Goal: Task Accomplishment & Management: Use online tool/utility

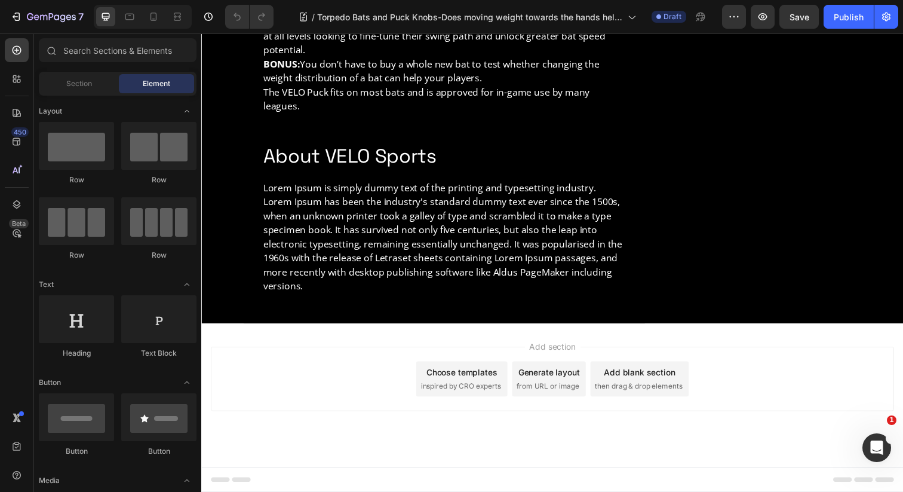
scroll to position [1641, 0]
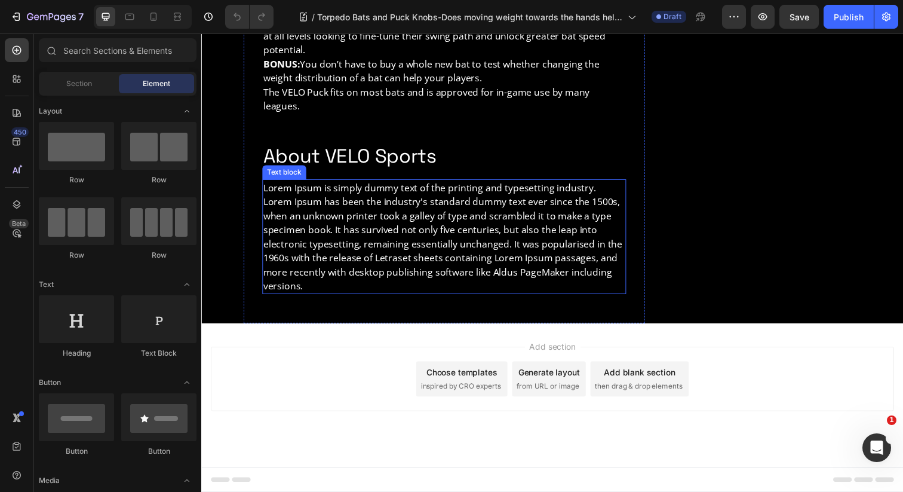
click at [448, 222] on p "Lorem Ipsum is simply dummy text of the printing and typesetting industry. Lore…" at bounding box center [449, 240] width 369 height 115
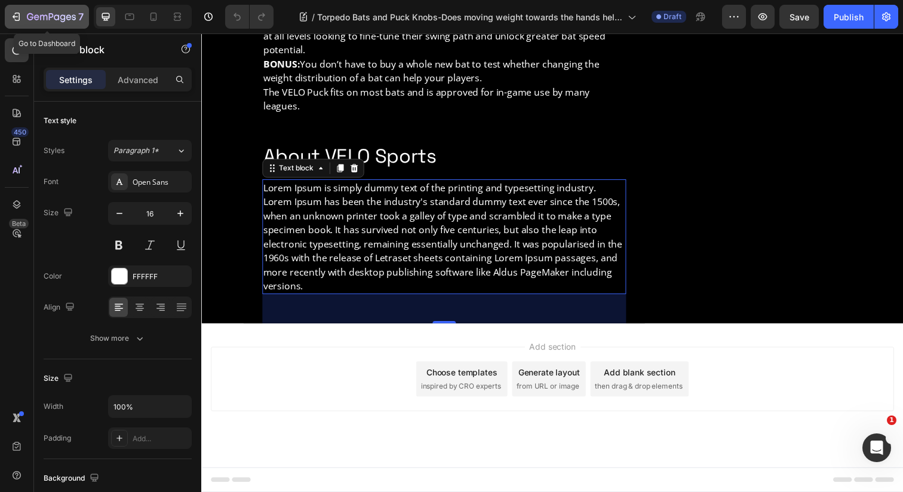
click at [39, 16] on icon "button" at bounding box center [51, 18] width 49 height 10
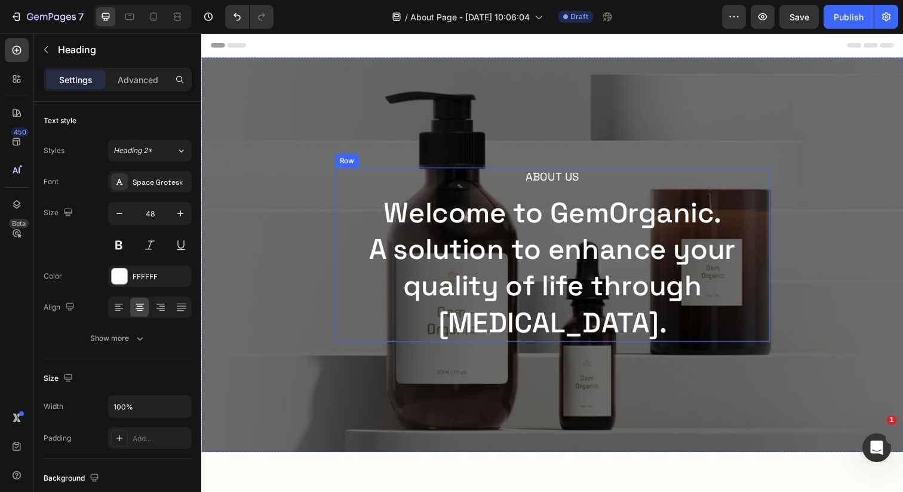
click at [539, 234] on p "Welcome to GemOrganic. A solution to enhance your quality of life through [MEDI…" at bounding box center [560, 272] width 442 height 149
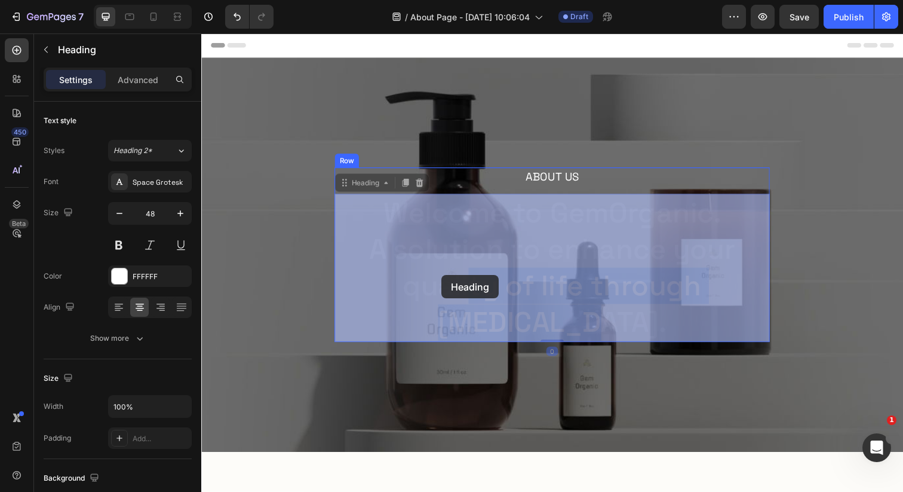
drag, startPoint x: 604, startPoint y: 339, endPoint x: 448, endPoint y: 280, distance: 166.2
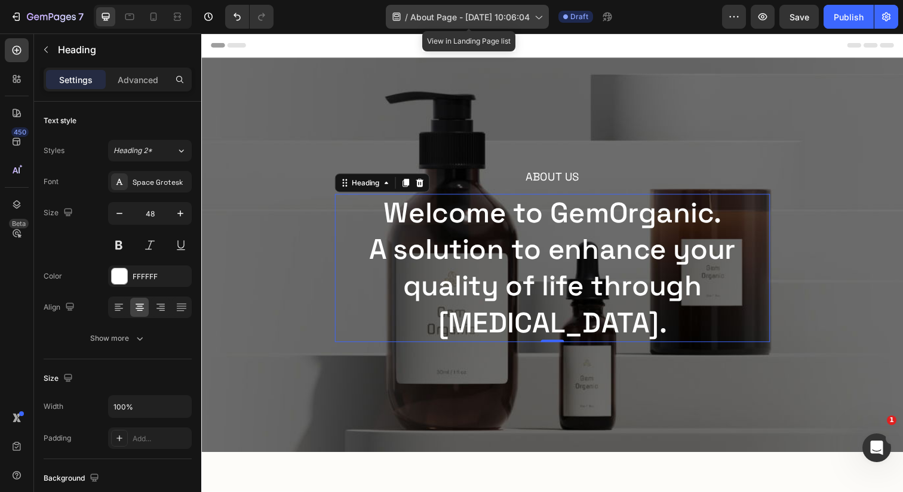
click at [535, 13] on icon at bounding box center [538, 17] width 12 height 12
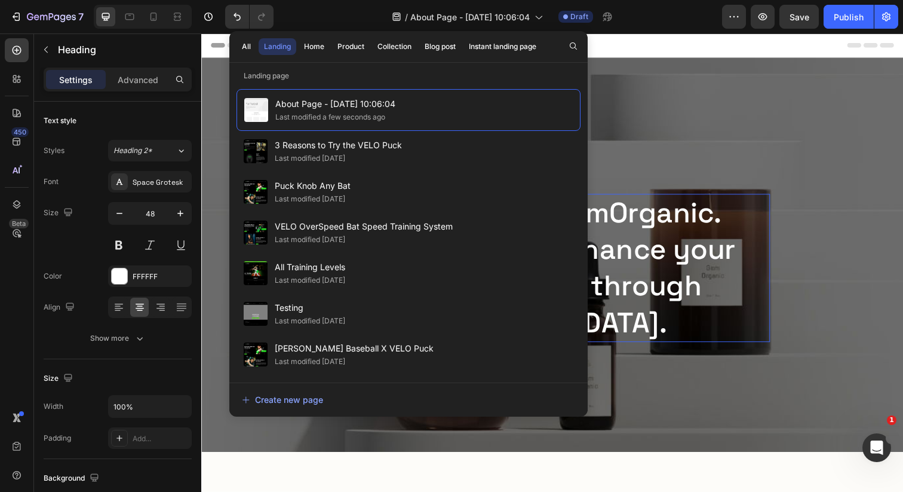
click at [687, 26] on div "/ About Page - [DATE] 10:06:04 Draft" at bounding box center [502, 17] width 439 height 24
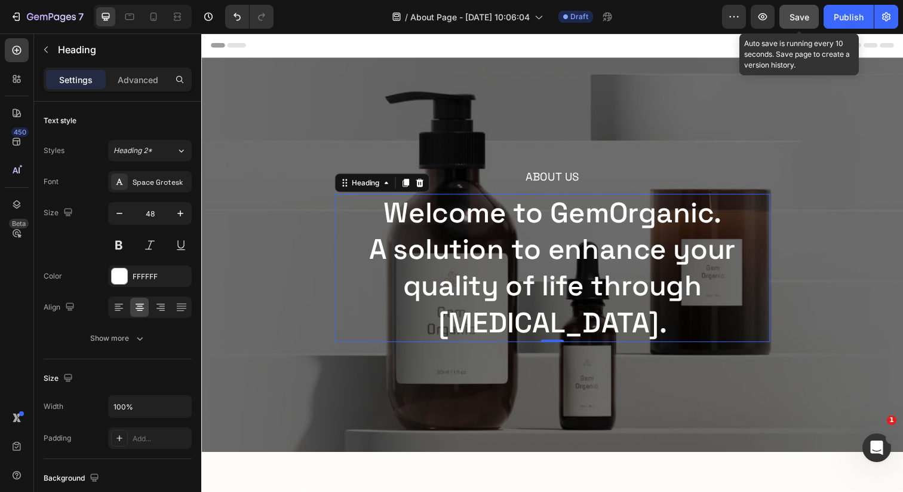
click at [802, 14] on span "Save" at bounding box center [800, 17] width 20 height 10
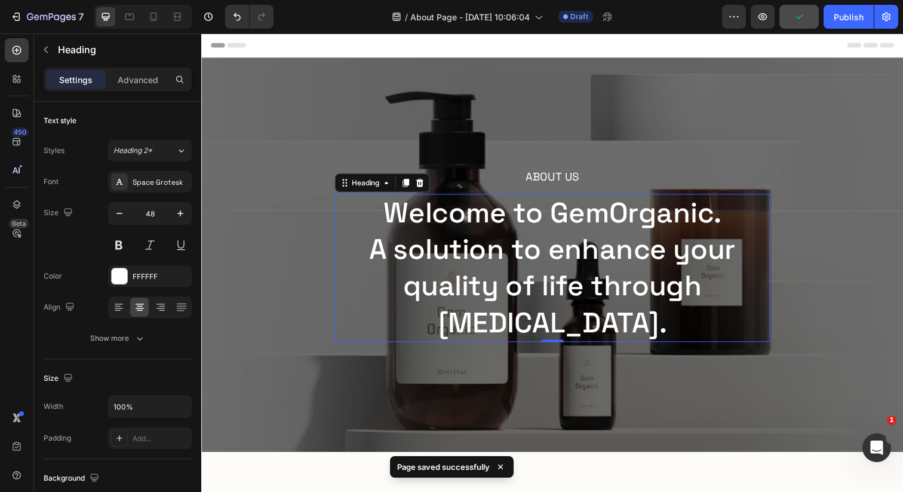
click at [552, 302] on h2 "Welcome to GemOrganic. A solution to enhance your quality of life through [MEDI…" at bounding box center [560, 273] width 445 height 152
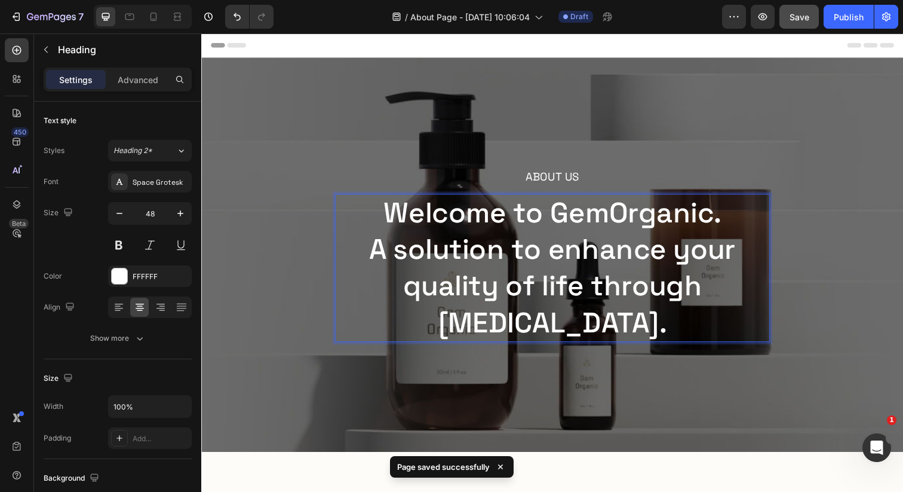
click at [611, 326] on p "Welcome to GemOrganic. A solution to enhance your quality of life through [MEDI…" at bounding box center [560, 272] width 442 height 149
click at [726, 224] on p "Welcome to GemOrganic. A solution to enhance your quality of life through [MEDI…" at bounding box center [560, 272] width 442 height 149
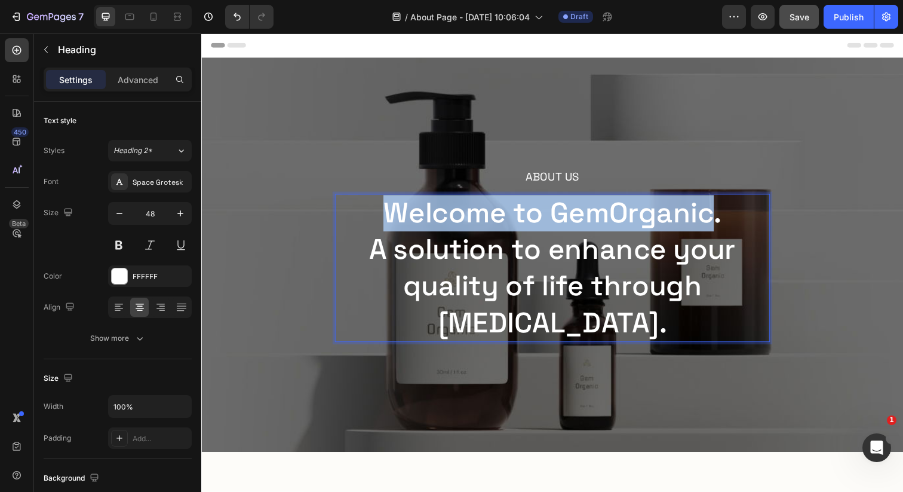
drag, startPoint x: 726, startPoint y: 224, endPoint x: 387, endPoint y: 212, distance: 339.6
click at [387, 212] on p "Welcome to GemOrganic. A solution to enhance your quality of life through [MEDI…" at bounding box center [560, 272] width 442 height 149
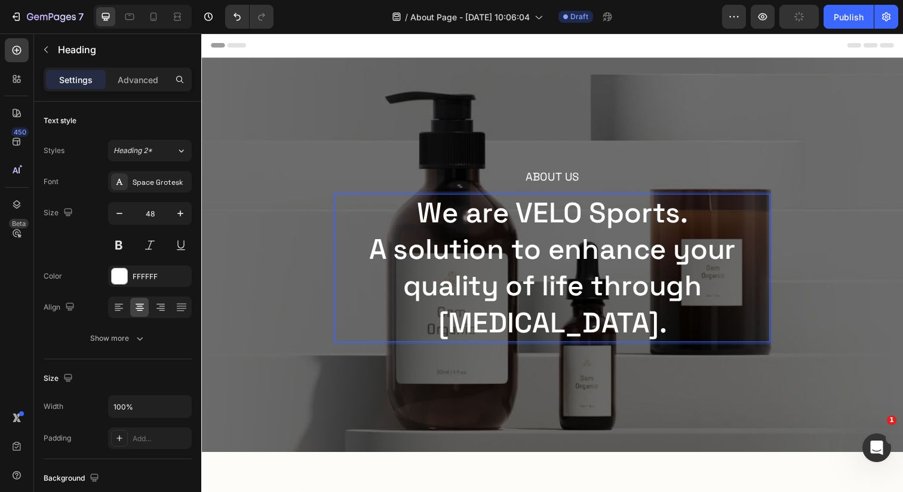
click at [563, 297] on p "We are VELO Sports. A solution to enhance your quality of life through [MEDICAL…" at bounding box center [560, 272] width 442 height 149
click at [598, 337] on p "We are VELO Sports. A solution to enhance your quality of life through [MEDICAL…" at bounding box center [560, 272] width 442 height 149
click at [711, 228] on p "We are VELO Sports. A solution to enhance your quality of life through [MEDICAL…" at bounding box center [560, 272] width 442 height 149
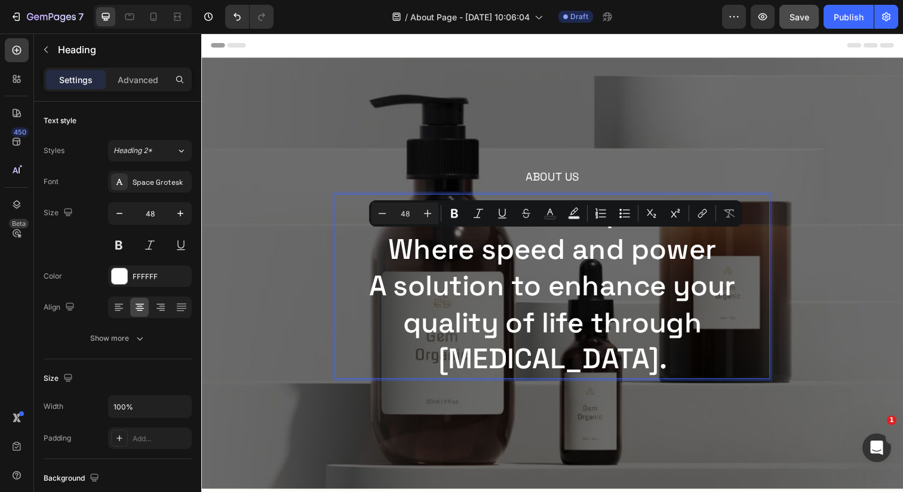
drag, startPoint x: 727, startPoint y: 258, endPoint x: 397, endPoint y: 254, distance: 330.5
click at [397, 254] on p "We are VELO Sports. ⁠⁠⁠⁠⁠⁠⁠Where speed and power A solution to enhance your qua…" at bounding box center [560, 291] width 442 height 186
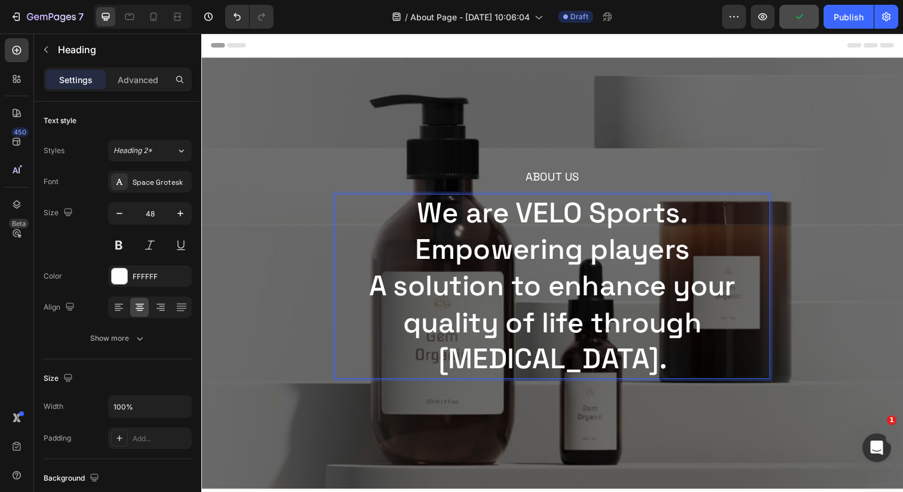
click at [593, 257] on p "We are VELO Sports. Empowering players A solution to enhance your quality of li…" at bounding box center [560, 291] width 442 height 186
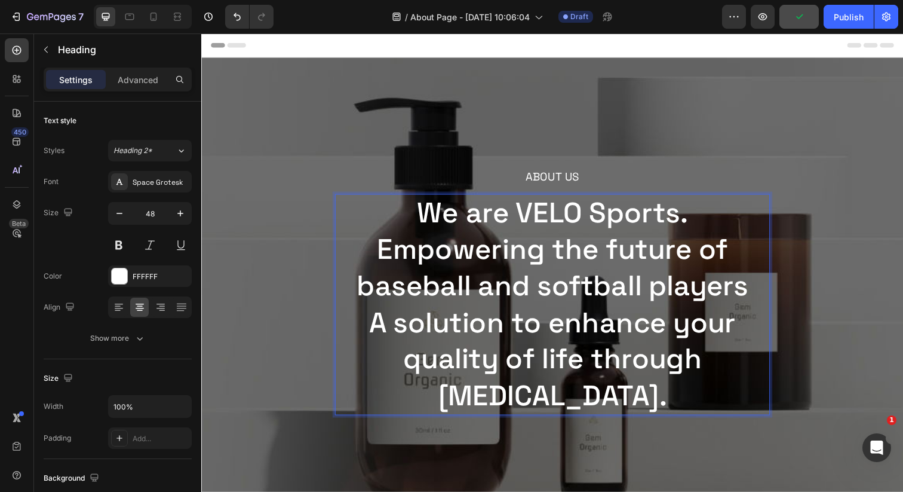
click at [754, 295] on p "We are VELO Sports. Empowering the future of baseball and softball players A so…" at bounding box center [560, 309] width 442 height 223
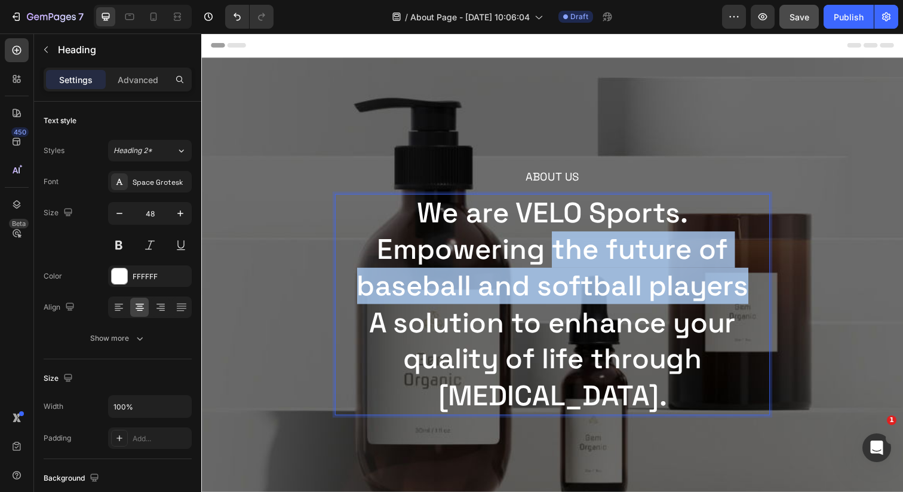
drag, startPoint x: 757, startPoint y: 293, endPoint x: 561, endPoint y: 252, distance: 200.4
click at [560, 252] on p "We are VELO Sports. Empowering the future of baseball and softball players A so…" at bounding box center [560, 309] width 442 height 223
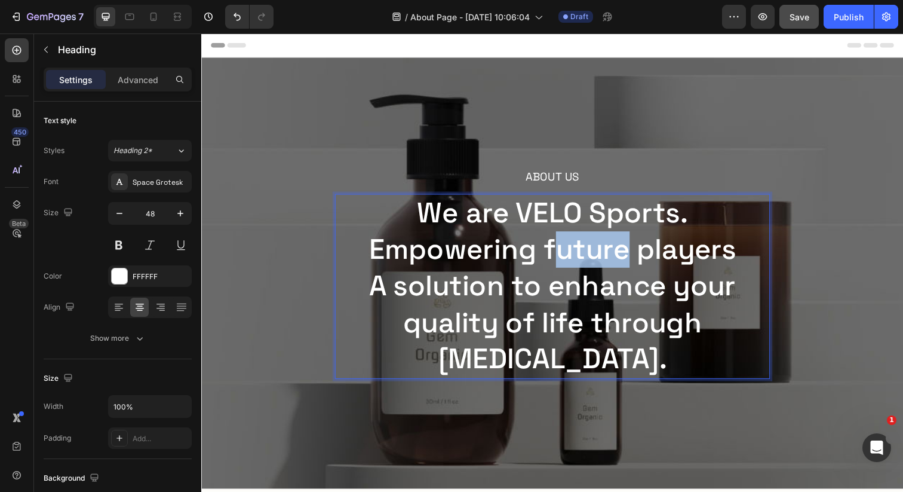
drag, startPoint x: 633, startPoint y: 262, endPoint x: 560, endPoint y: 260, distance: 73.5
click at [560, 260] on p "We are VELO Sports. Empowering future players A solution to enhance your qualit…" at bounding box center [560, 291] width 442 height 186
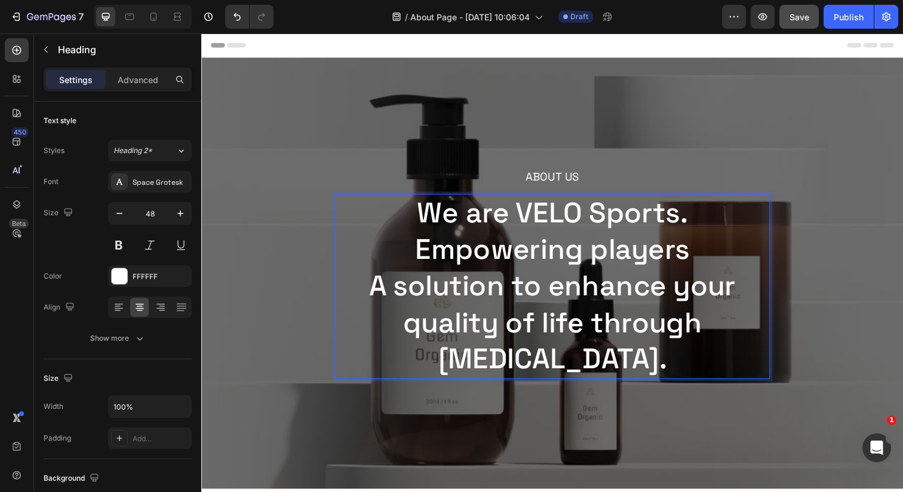
click at [734, 254] on p "We are VELO Sports. Empowering players A solution to enhance your quality of li…" at bounding box center [560, 291] width 442 height 186
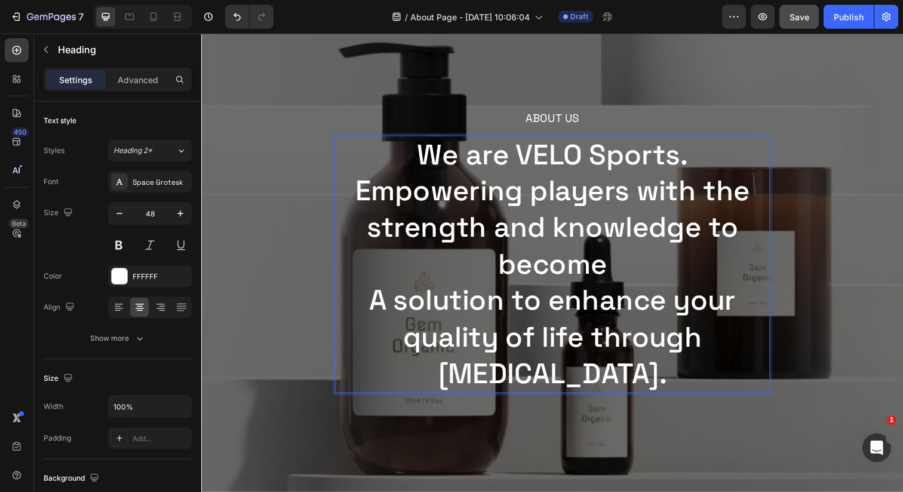
scroll to position [68, 0]
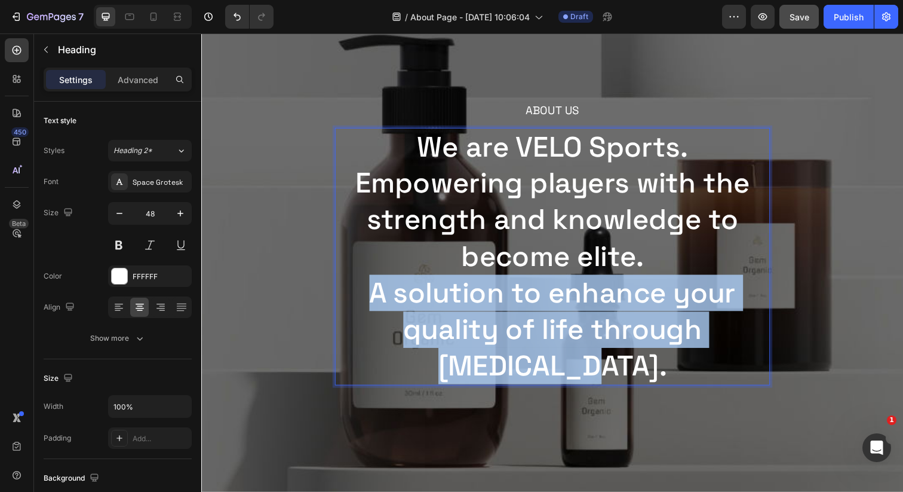
drag, startPoint x: 611, startPoint y: 379, endPoint x: 376, endPoint y: 299, distance: 247.7
click at [376, 299] on p "We are VELO Sports. Empowering players with the strength and knowledge to becom…" at bounding box center [560, 261] width 442 height 261
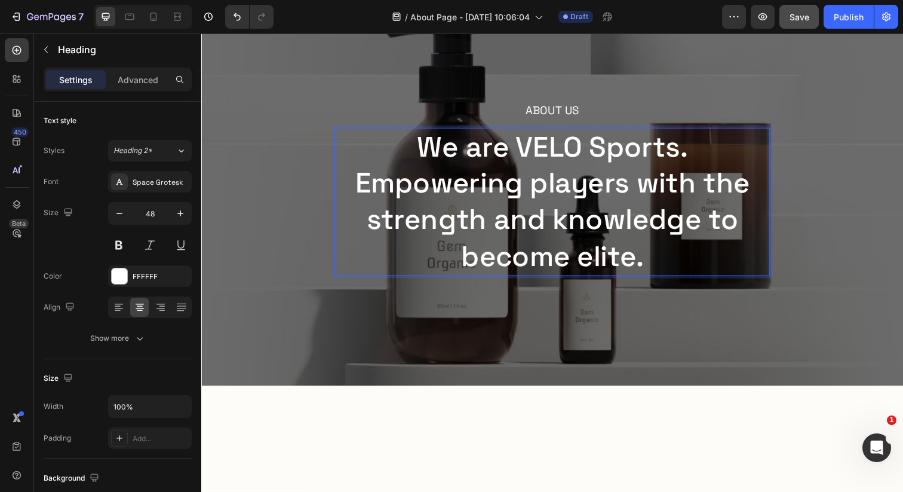
scroll to position [0, 0]
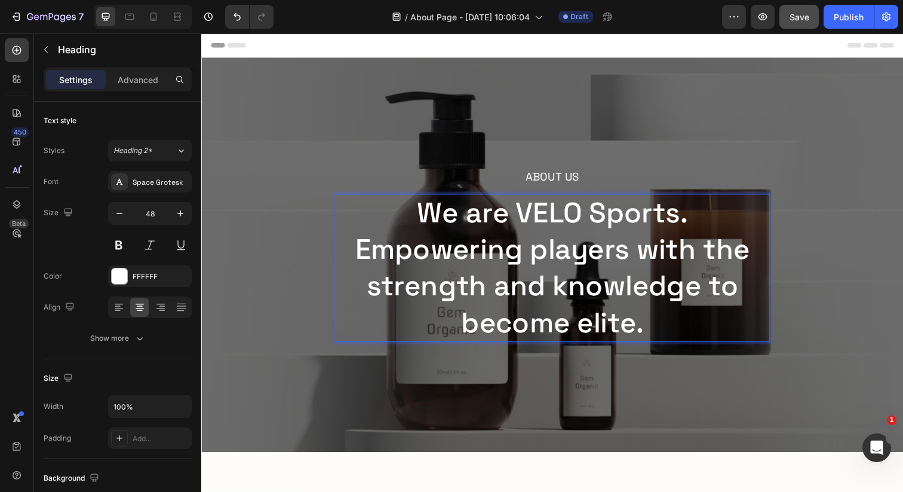
click at [582, 296] on p "We are VELO Sports. Empowering players with the strength and knowledge to becom…" at bounding box center [560, 272] width 442 height 149
click at [364, 261] on p "We are VELO Sports. Empowering players with the strength and knowledge to becom…" at bounding box center [560, 272] width 442 height 149
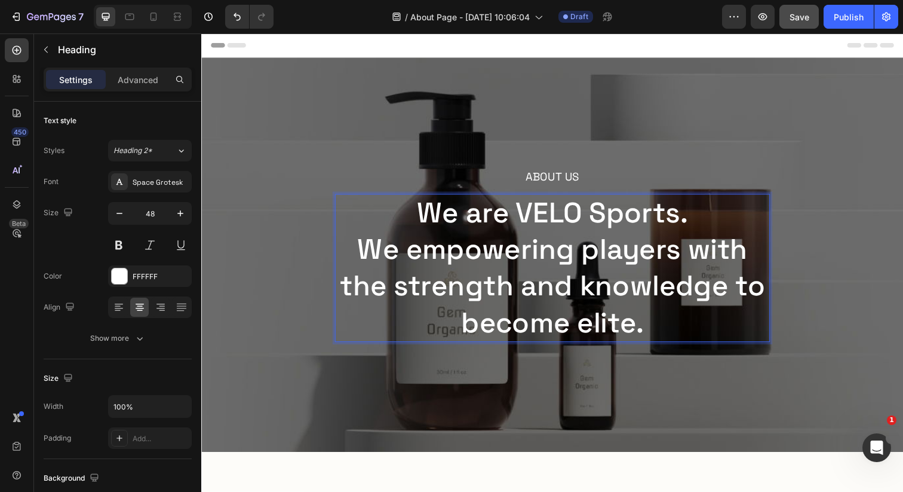
click at [641, 338] on p "We are VELO Sports. We empowering players with the strength and knowledge to be…" at bounding box center [560, 272] width 442 height 149
click at [593, 265] on p "We are VELO Sports. We empowering players with the strength and knowledge to be…" at bounding box center [560, 272] width 442 height 149
click at [699, 262] on p "We are VELO Sports. We empowering players with the strength and knowledge to be…" at bounding box center [560, 272] width 442 height 149
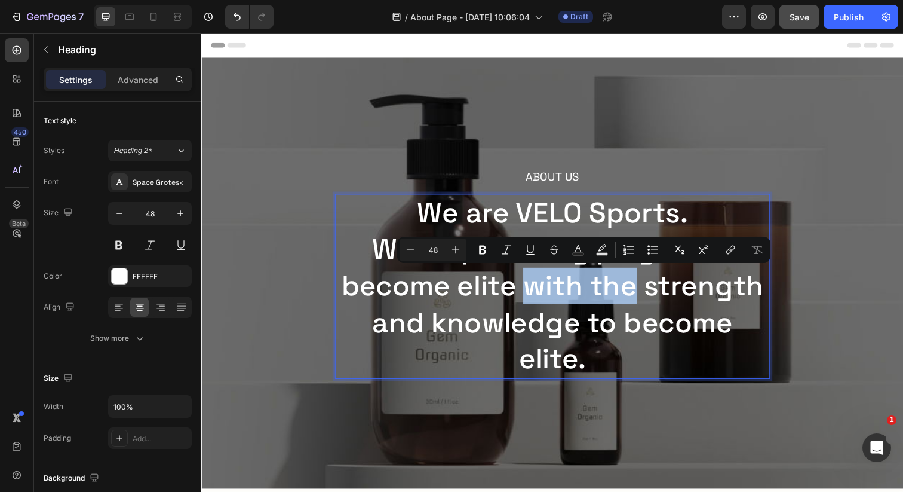
drag, startPoint x: 646, startPoint y: 295, endPoint x: 530, endPoint y: 304, distance: 116.3
click at [530, 304] on p "We are VELO Sports. We empowering players to become elite with the strength and…" at bounding box center [560, 291] width 442 height 186
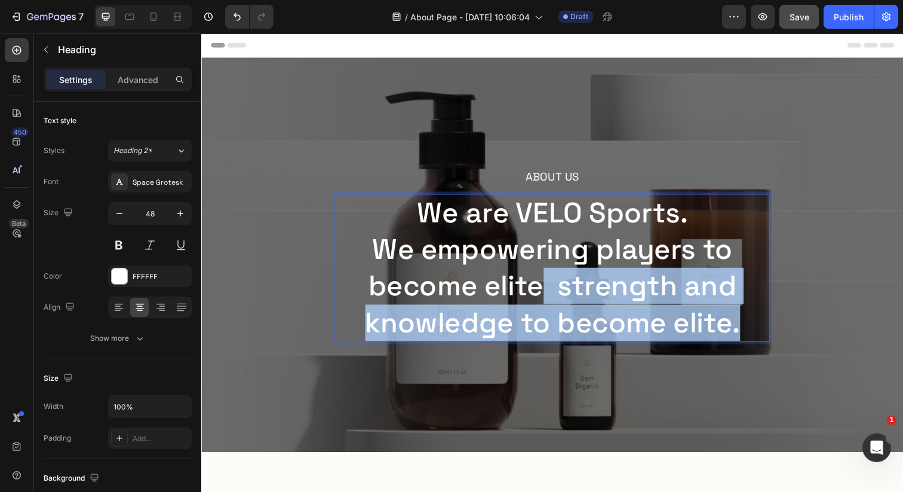
drag, startPoint x: 759, startPoint y: 333, endPoint x: 547, endPoint y: 297, distance: 215.2
click at [547, 297] on p "We are VELO Sports. We empowering players to become elite strength and knowledg…" at bounding box center [560, 272] width 442 height 149
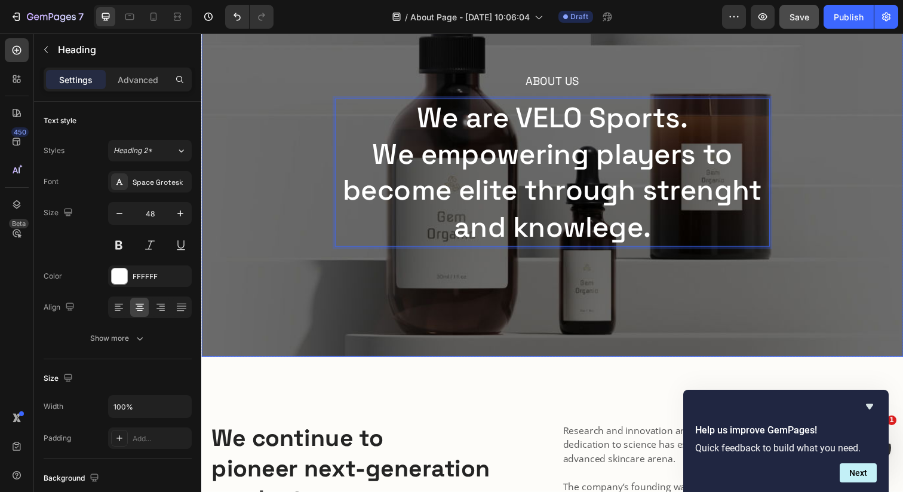
scroll to position [105, 0]
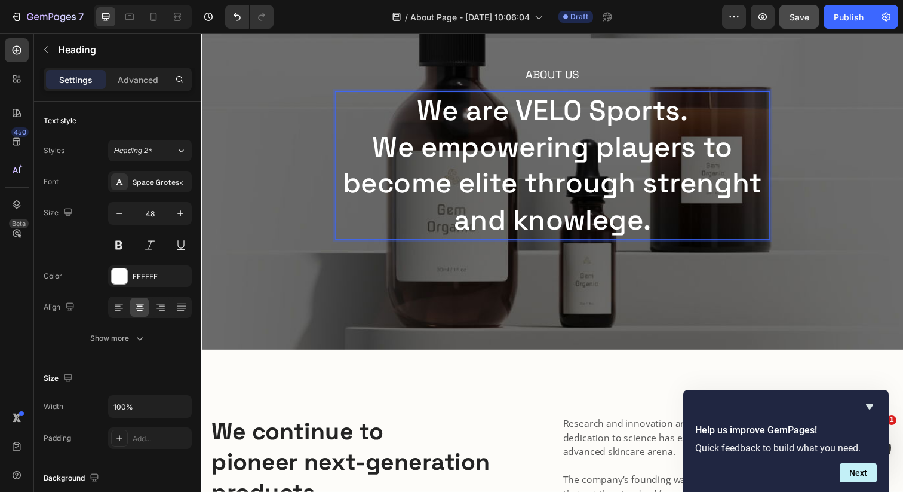
click at [455, 161] on p "We are VELO Sports. We empowering players to become elite through strenght and …" at bounding box center [560, 168] width 442 height 149
click at [438, 148] on p "We are VELO Sports. We empowering players to become elite through strenght and …" at bounding box center [560, 168] width 442 height 149
click at [600, 157] on p "We are VELO Sports. We empowering players to become elite through strenght and …" at bounding box center [560, 168] width 442 height 149
click at [598, 157] on p "We are VELO Sports. We empowering players to become elite through strenght and …" at bounding box center [560, 168] width 442 height 149
click at [336, 163] on div "About Us Heading We are VELO Sports. We empower players to become elite through…" at bounding box center [559, 154] width 717 height 403
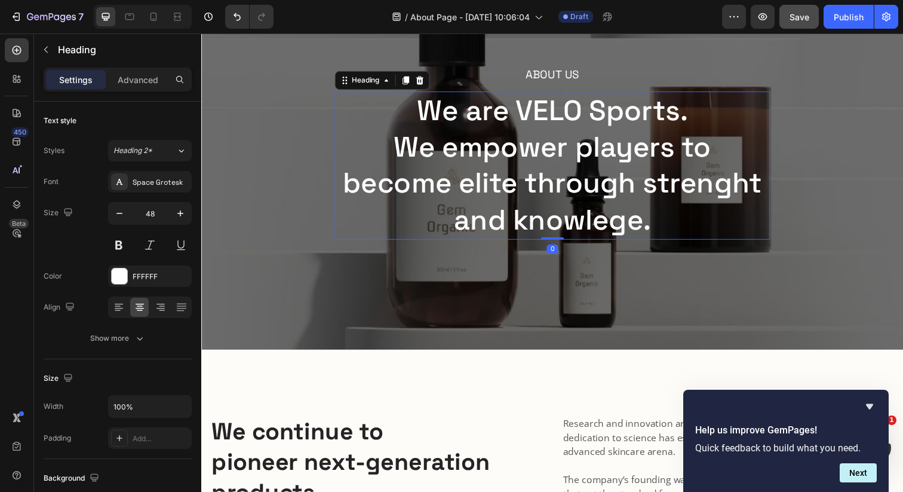
click at [341, 169] on p "We are VELO Sports. We empower players to become elite through strenght and kno…" at bounding box center [560, 168] width 442 height 149
click at [134, 72] on div "Advanced" at bounding box center [138, 79] width 60 height 19
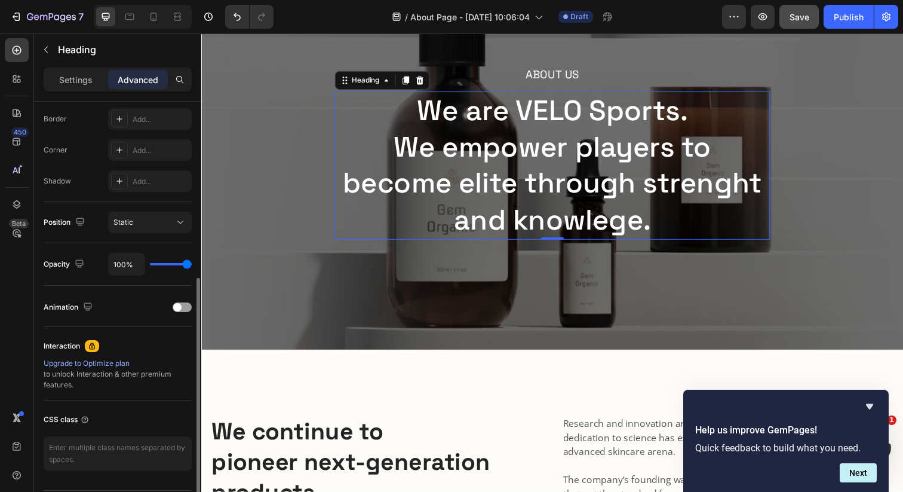
scroll to position [342, 0]
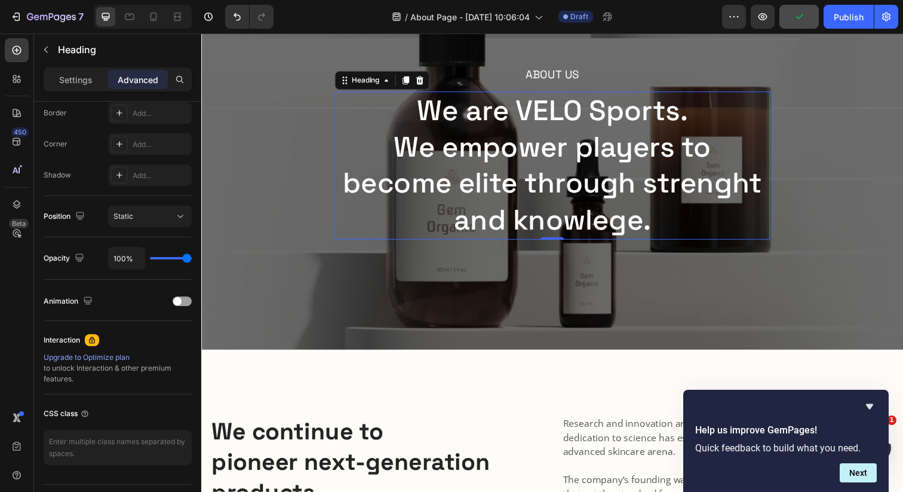
click at [85, 69] on div "Settings Advanced" at bounding box center [118, 80] width 148 height 24
click at [85, 70] on div "Settings" at bounding box center [76, 79] width 60 height 19
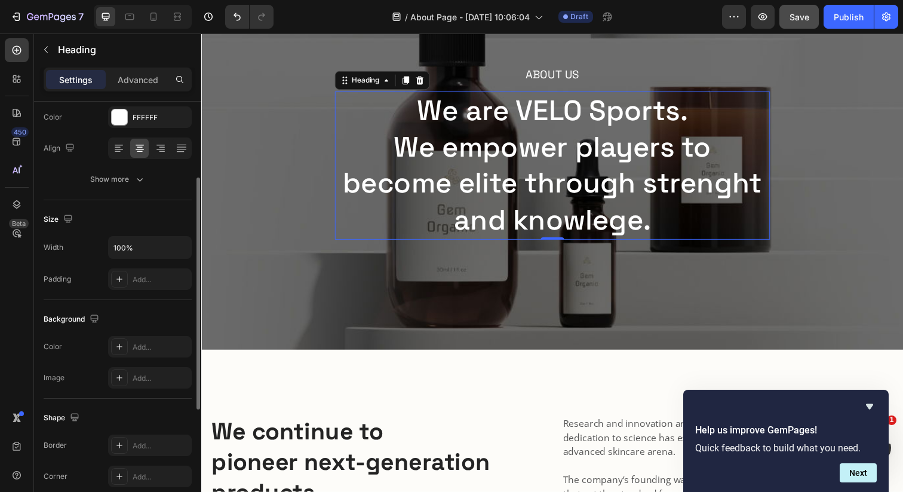
scroll to position [152, 0]
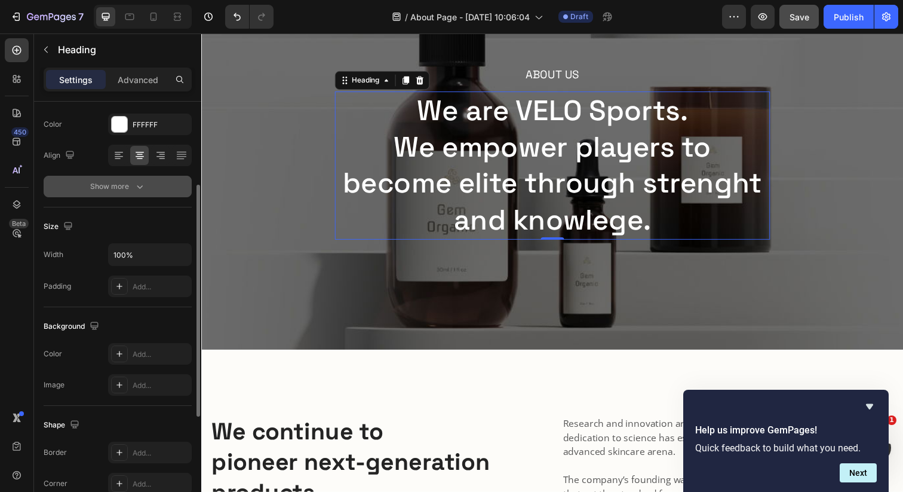
click at [134, 181] on icon "button" at bounding box center [140, 186] width 12 height 12
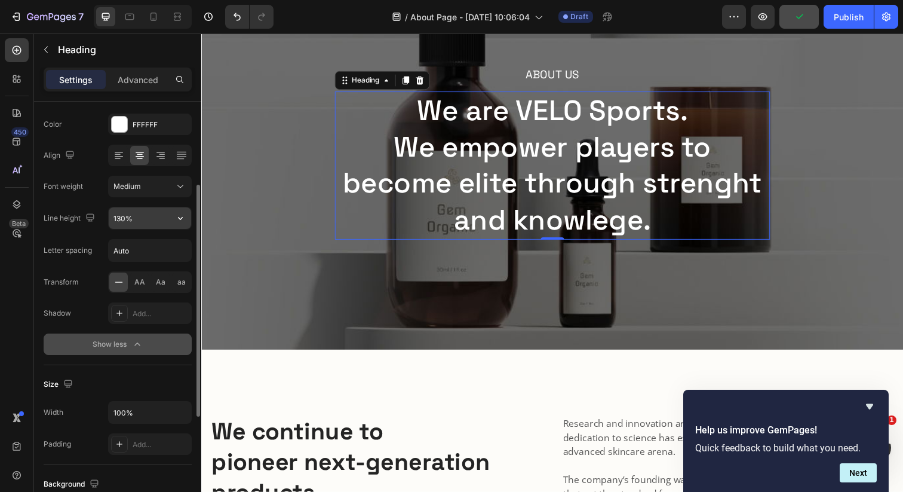
click at [143, 221] on input "130%" at bounding box center [150, 218] width 82 height 22
click at [182, 220] on icon "button" at bounding box center [180, 218] width 12 height 12
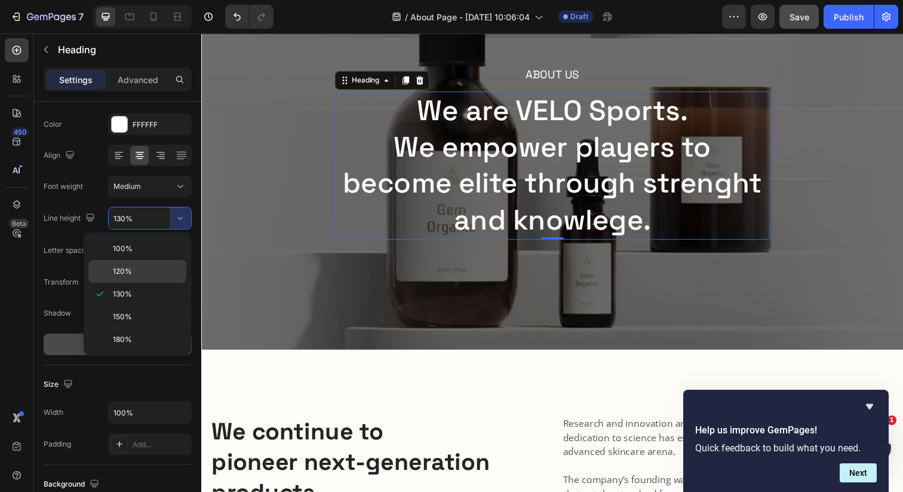
click at [141, 277] on div "120%" at bounding box center [137, 271] width 98 height 23
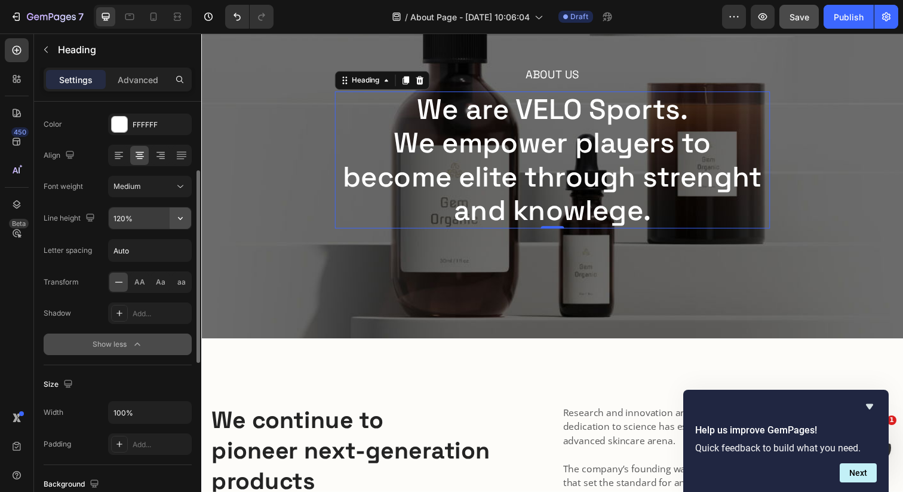
click at [182, 220] on icon "button" at bounding box center [180, 218] width 12 height 12
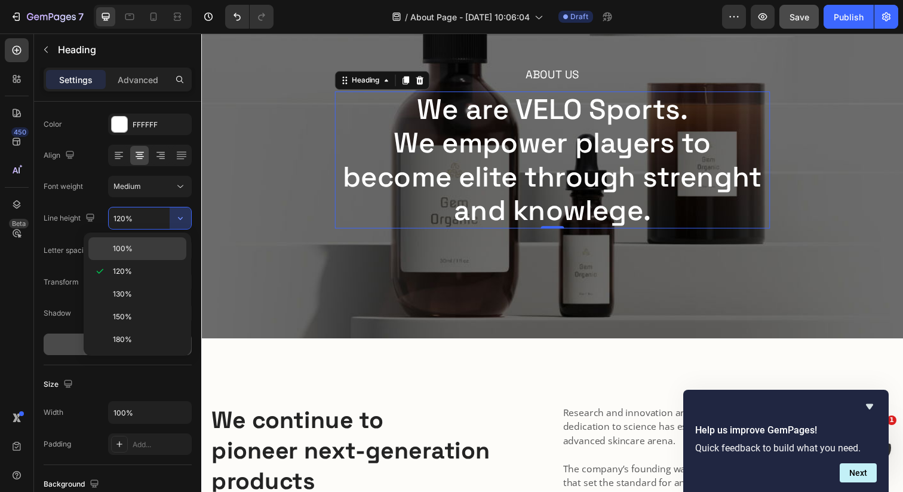
click at [166, 255] on div "100%" at bounding box center [137, 248] width 98 height 23
type input "100%"
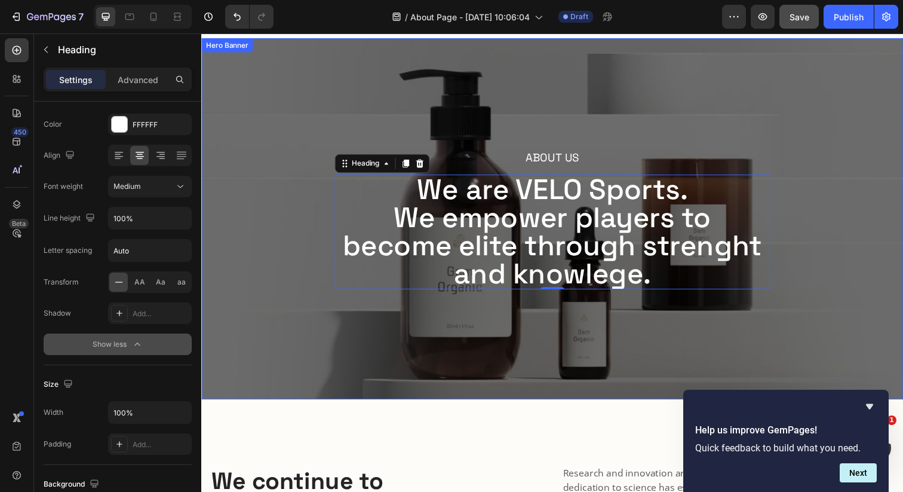
scroll to position [11, 0]
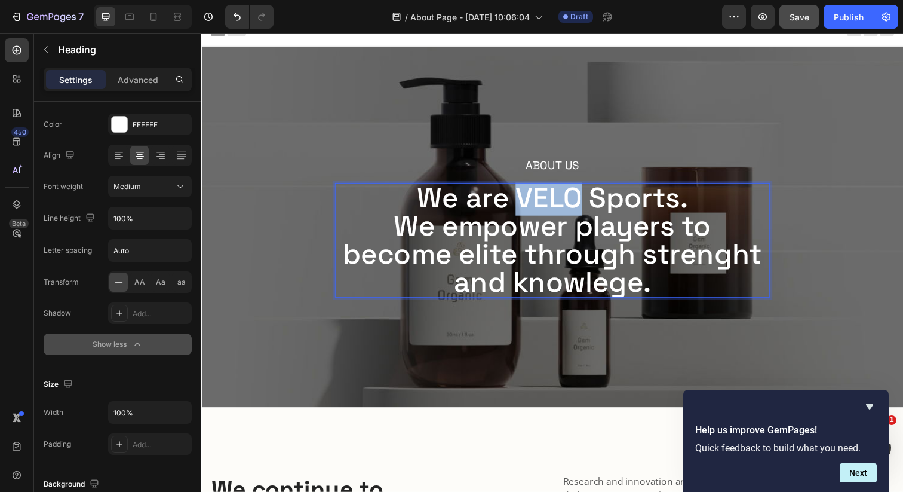
click at [561, 203] on p "We are VELO Sports. We empower players to become elite through strenght and kno…" at bounding box center [560, 244] width 442 height 115
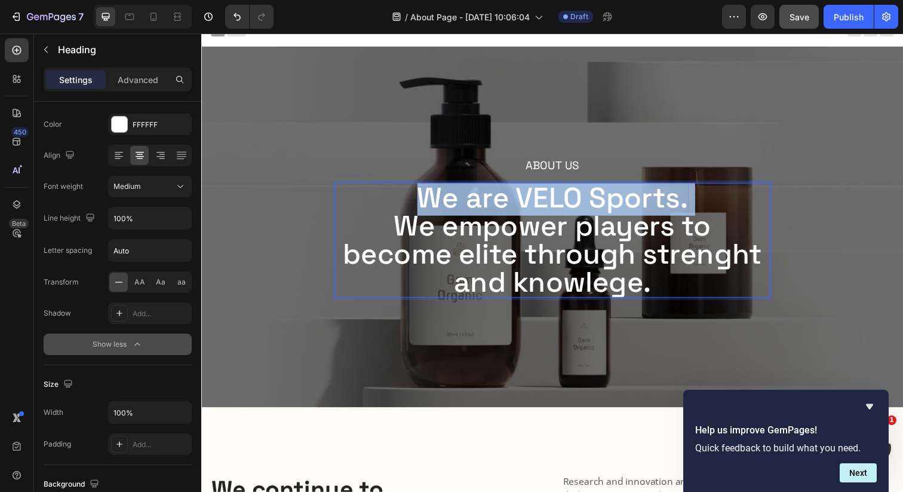
click at [561, 203] on p "We are VELO Sports. We empower players to become elite through strenght and kno…" at bounding box center [560, 244] width 442 height 115
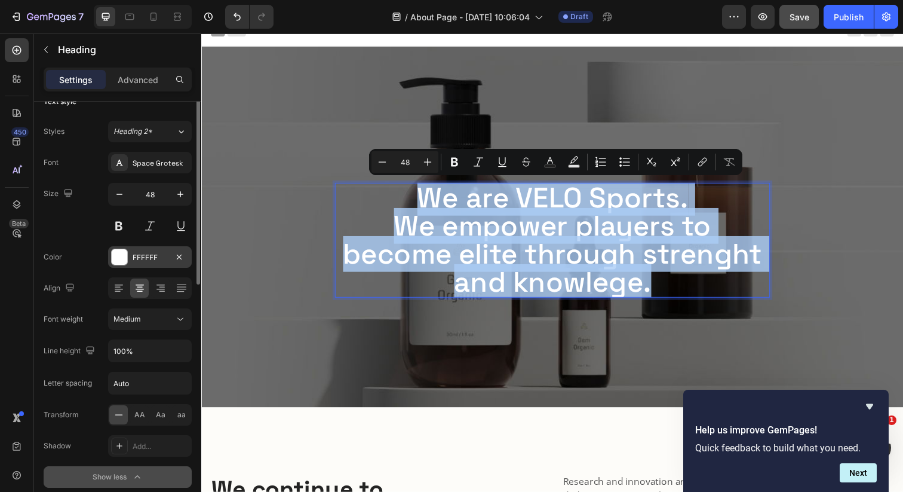
scroll to position [0, 0]
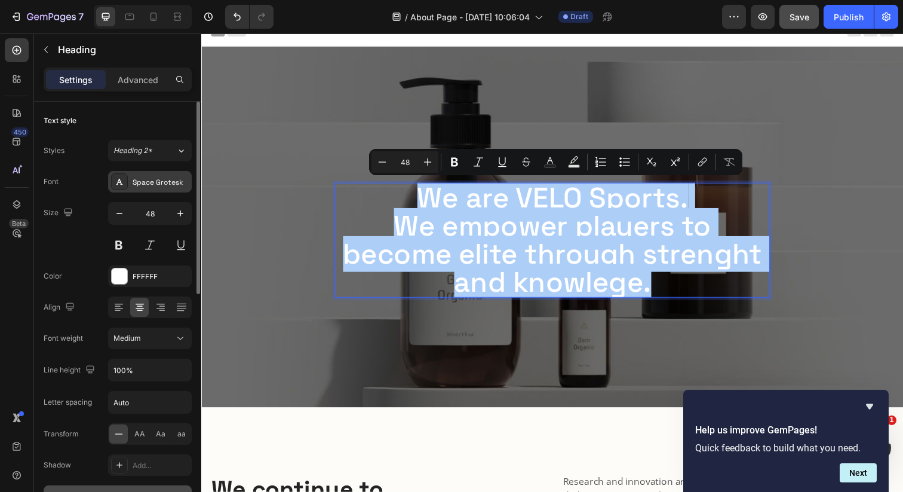
click at [146, 176] on div "Space Grotesk" at bounding box center [150, 182] width 84 height 22
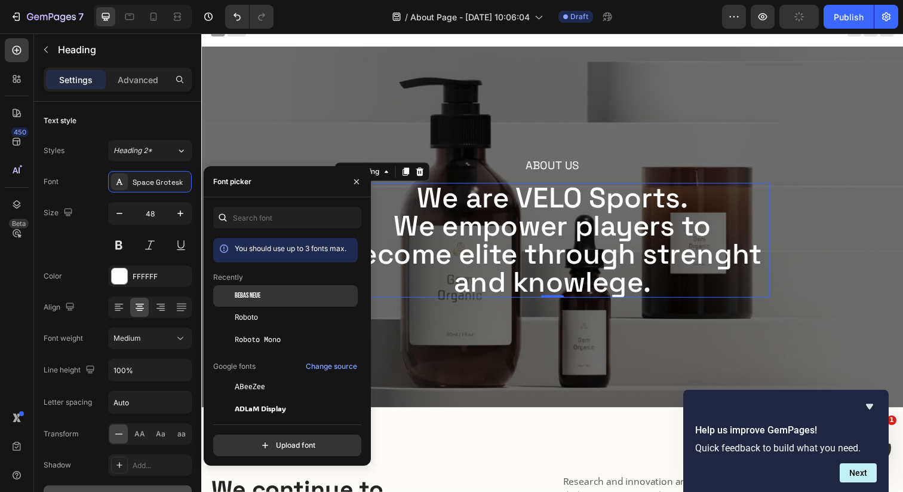
click at [257, 294] on span "Bebas Neue" at bounding box center [248, 295] width 26 height 11
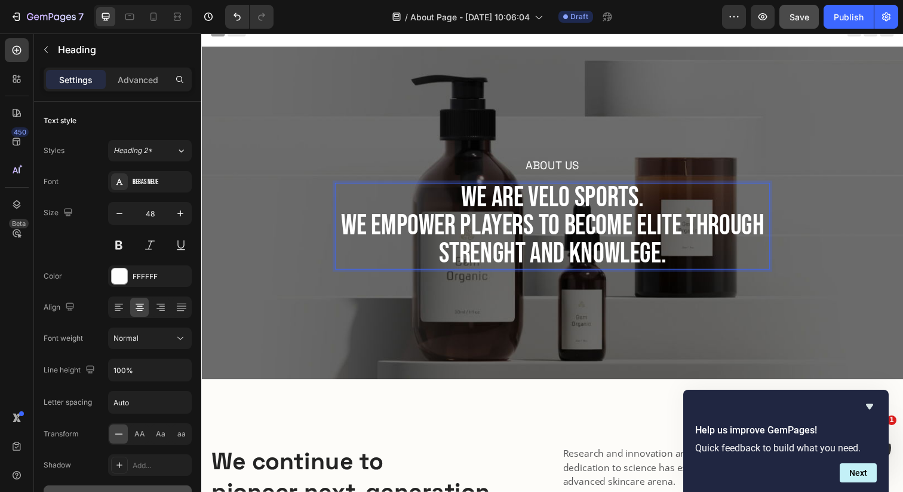
click at [484, 199] on p "We are VELO Sports. We empower players to become elite through strenght and kno…" at bounding box center [560, 230] width 442 height 86
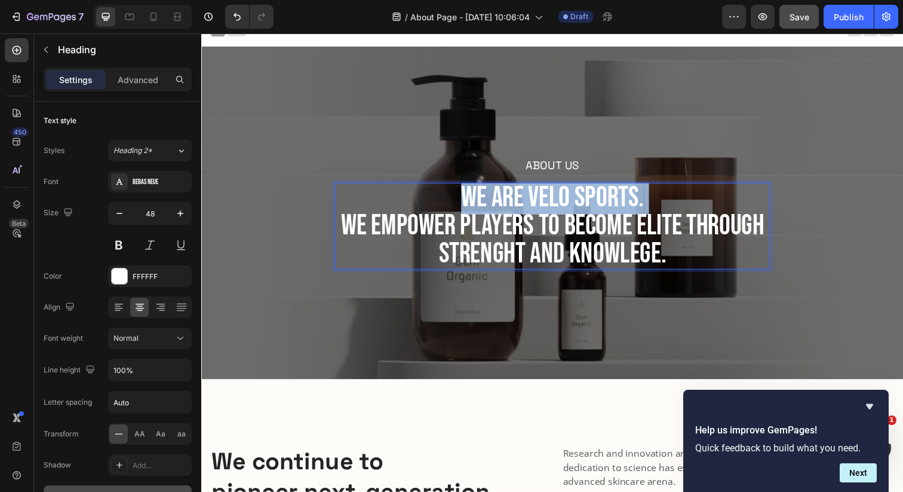
click at [484, 199] on p "We are VELO Sports. We empower players to become elite through strenght and kno…" at bounding box center [560, 230] width 442 height 86
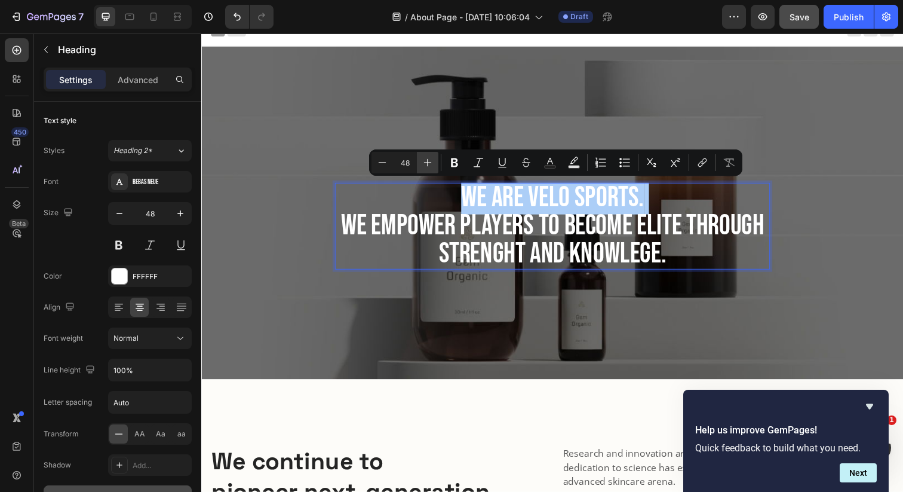
click at [429, 164] on icon "Editor contextual toolbar" at bounding box center [428, 163] width 12 height 12
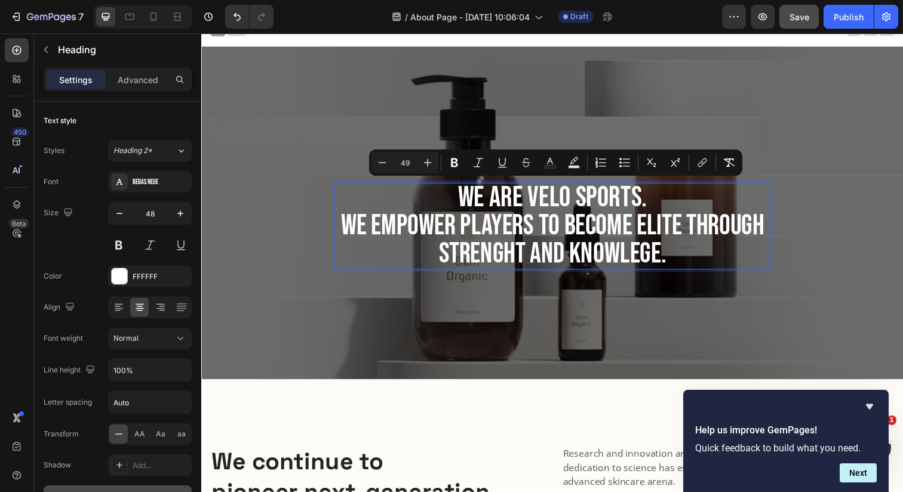
click at [409, 162] on input "49" at bounding box center [405, 162] width 24 height 14
type input "4"
type input "65"
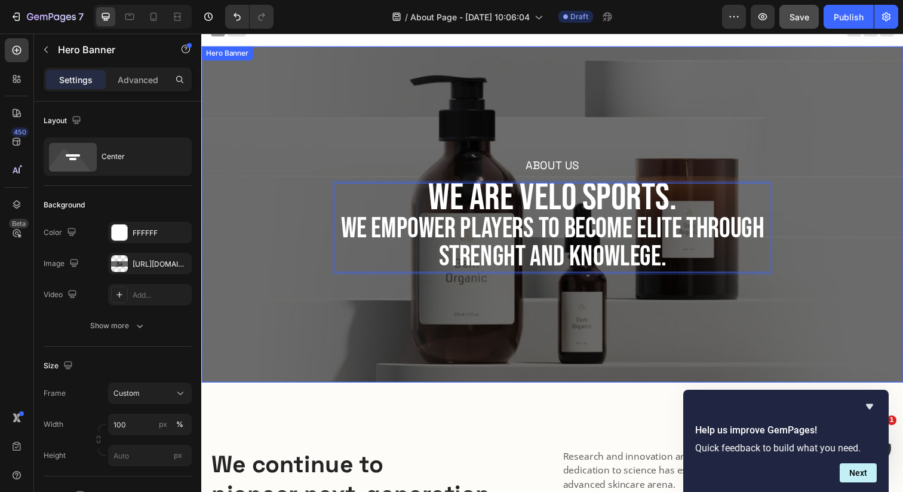
click at [354, 130] on div "About Us Heading We are VELO Sports. We empower players to become elite through…" at bounding box center [559, 218] width 717 height 343
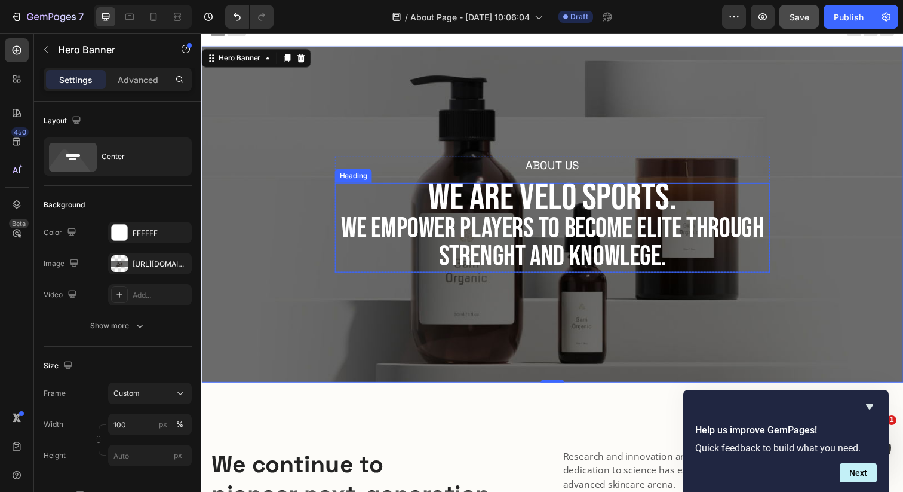
click at [492, 244] on p "⁠⁠⁠⁠⁠⁠⁠ We are VELO Sports. We empower players to become elite through strenght…" at bounding box center [560, 231] width 442 height 89
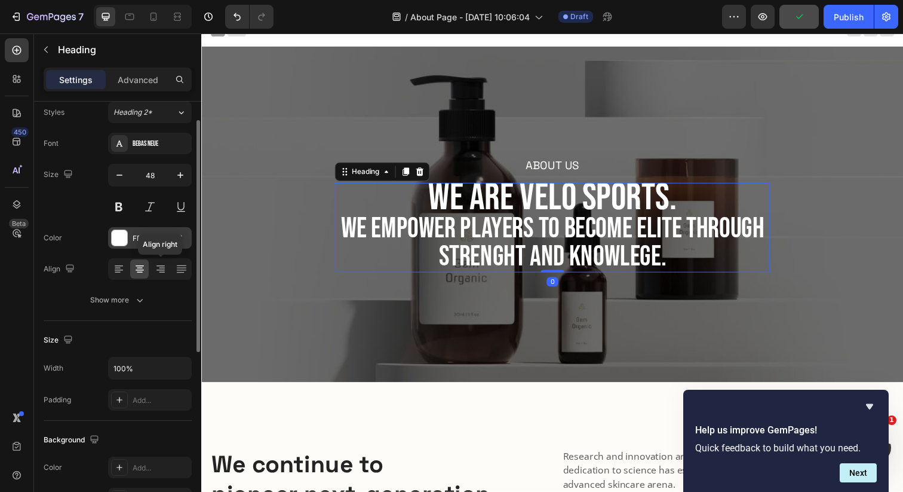
scroll to position [36, 0]
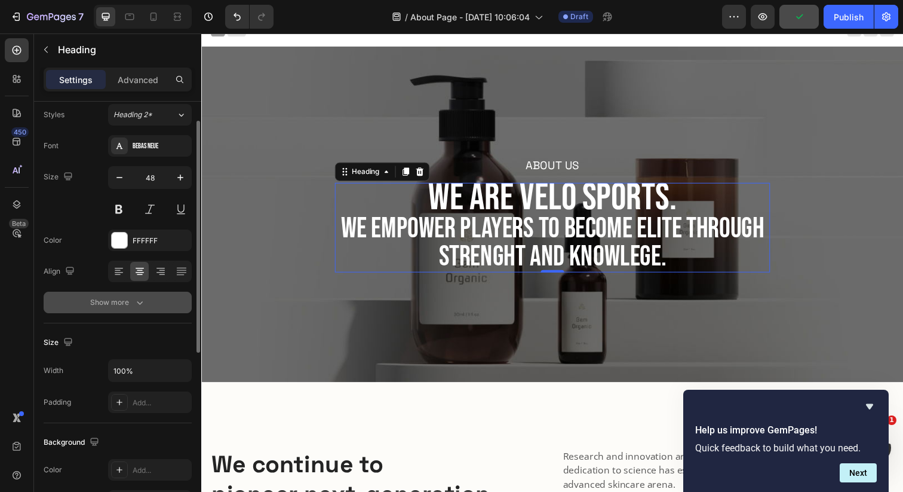
click at [149, 307] on button "Show more" at bounding box center [118, 303] width 148 height 22
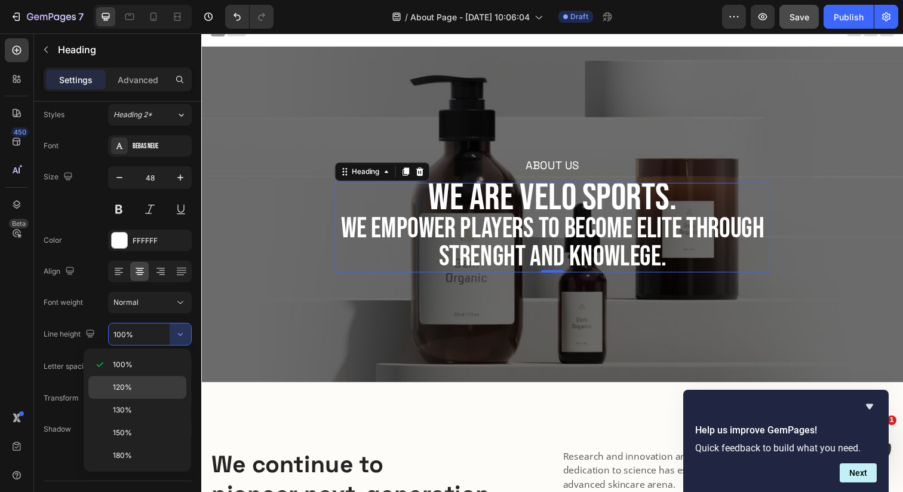
click at [143, 387] on p "120%" at bounding box center [147, 387] width 68 height 11
type input "120%"
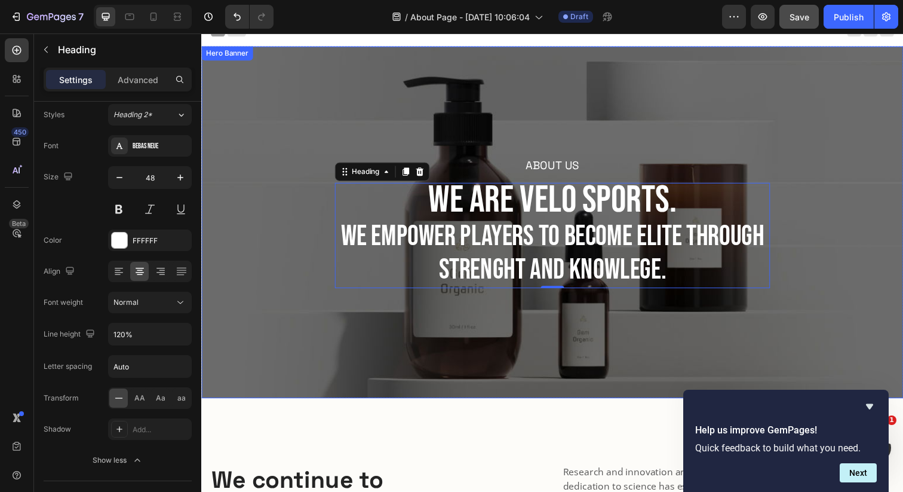
click at [425, 318] on div "About Us Heading ⁠⁠⁠⁠⁠⁠⁠ We are VELO Sports. We empower players to become elite…" at bounding box center [559, 226] width 717 height 359
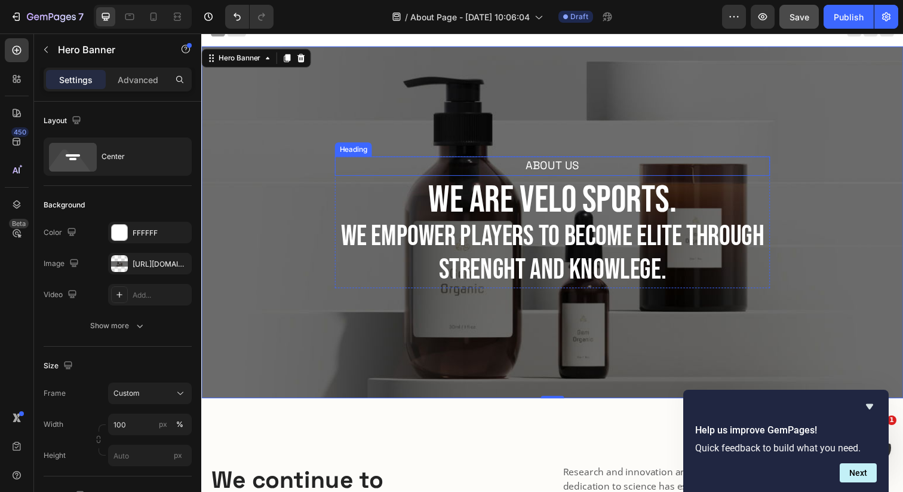
click at [584, 169] on p "About Us" at bounding box center [560, 168] width 442 height 17
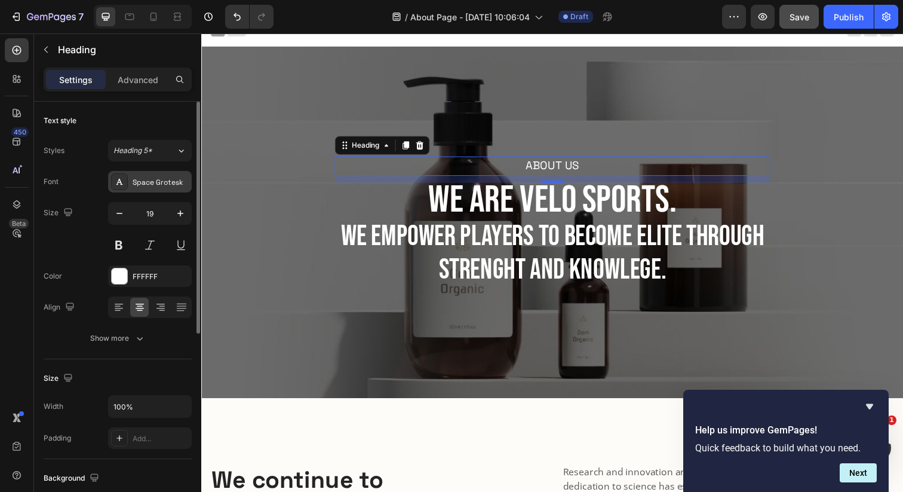
click at [177, 182] on div "Space Grotesk" at bounding box center [161, 182] width 56 height 11
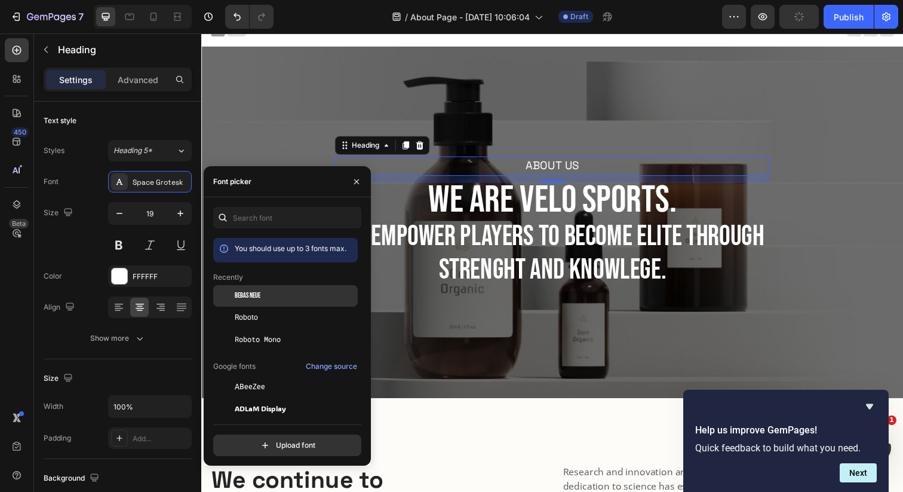
click at [244, 298] on span "Bebas Neue" at bounding box center [248, 295] width 26 height 11
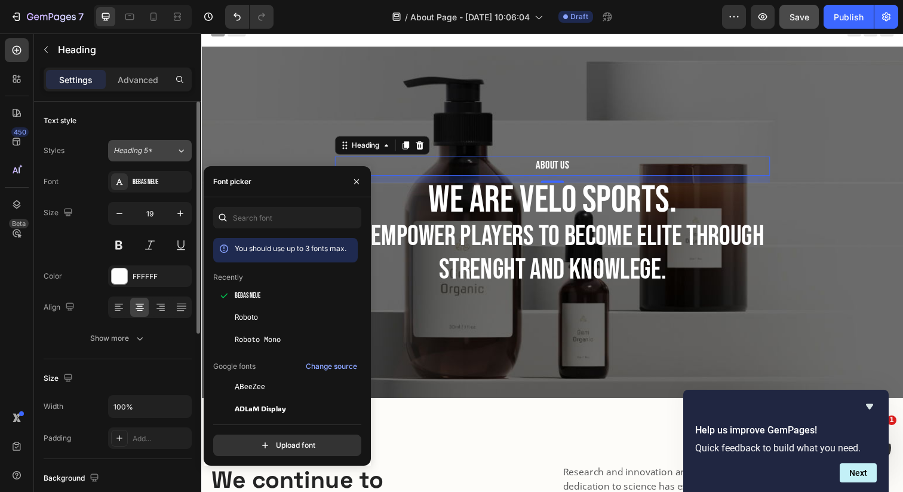
click at [172, 146] on div "Heading 5*" at bounding box center [145, 150] width 63 height 11
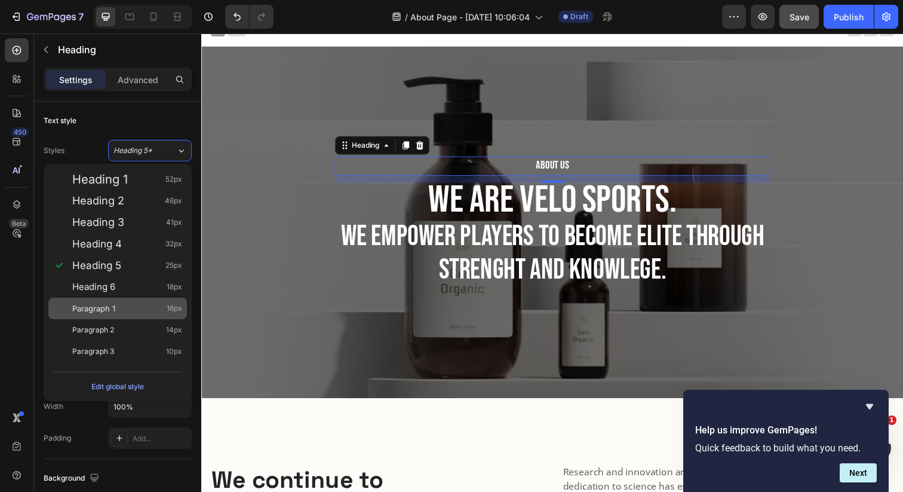
click at [137, 310] on div "Paragraph 1 16px" at bounding box center [127, 308] width 110 height 12
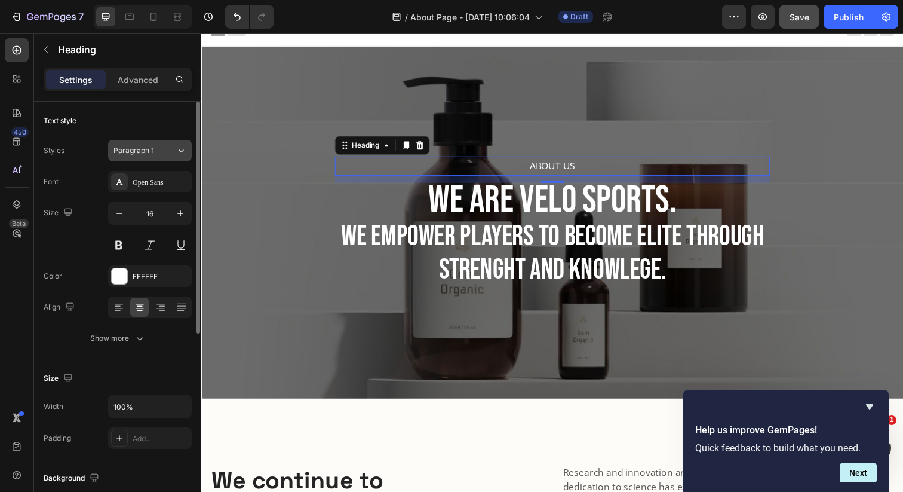
click at [182, 146] on icon at bounding box center [181, 151] width 10 height 12
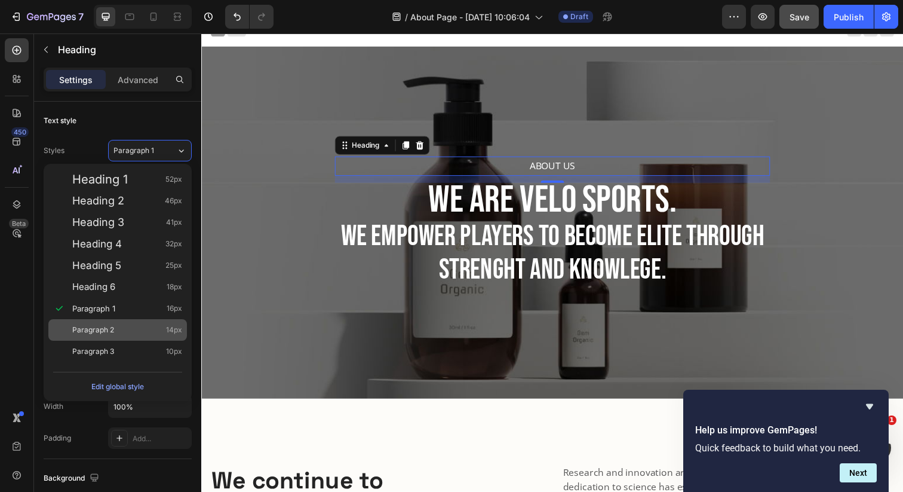
click at [140, 336] on div "Paragraph 2 14px" at bounding box center [117, 330] width 139 height 22
type input "14"
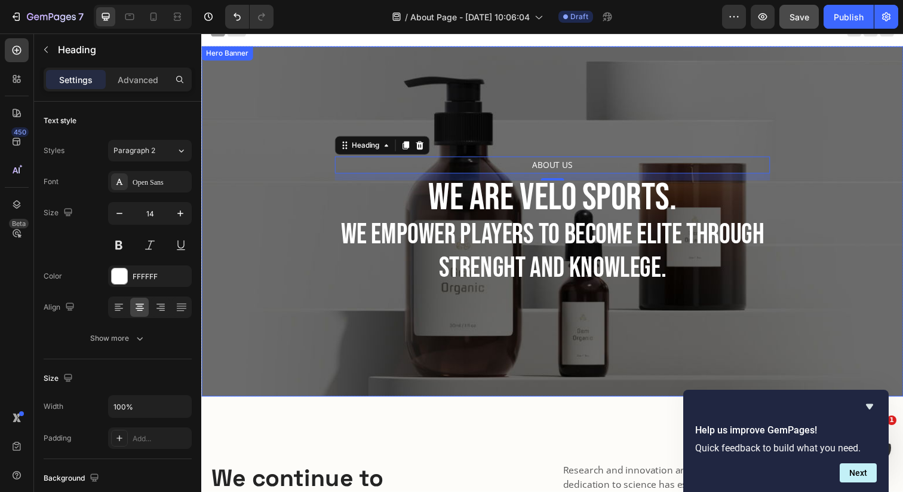
click at [345, 295] on div "About Us Heading 12 ⁠⁠⁠⁠⁠⁠⁠ We are VELO Sports. We empower players to become el…" at bounding box center [559, 225] width 717 height 357
click at [576, 165] on p "About Us" at bounding box center [560, 167] width 442 height 15
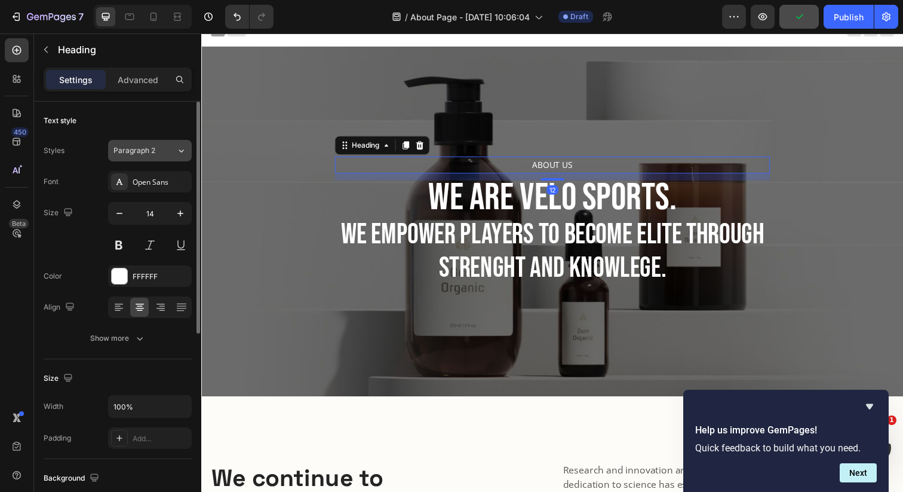
click at [169, 154] on div "Paragraph 2" at bounding box center [145, 150] width 63 height 11
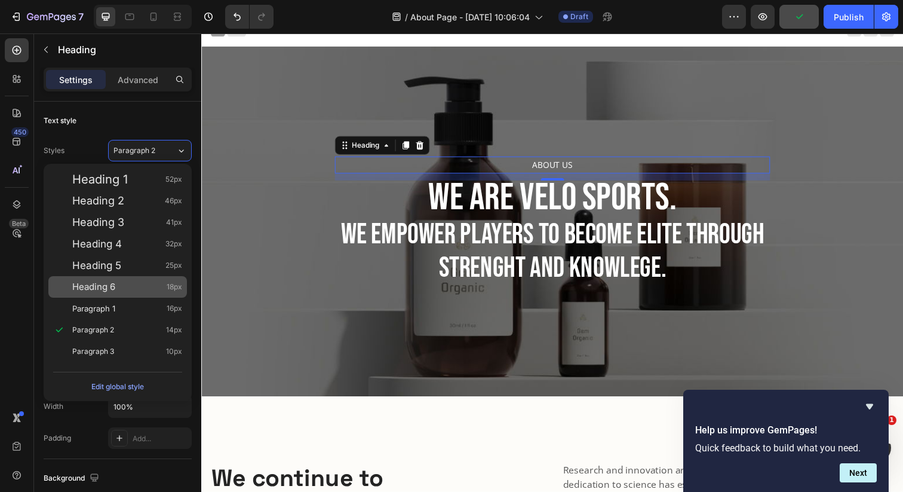
click at [127, 284] on div "Heading 6 18px" at bounding box center [127, 287] width 110 height 12
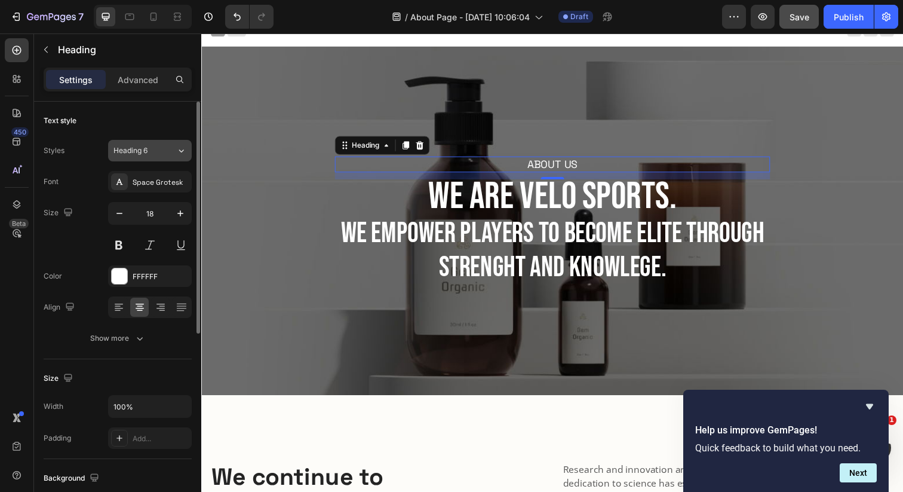
click at [169, 154] on div "Heading 6" at bounding box center [145, 150] width 63 height 11
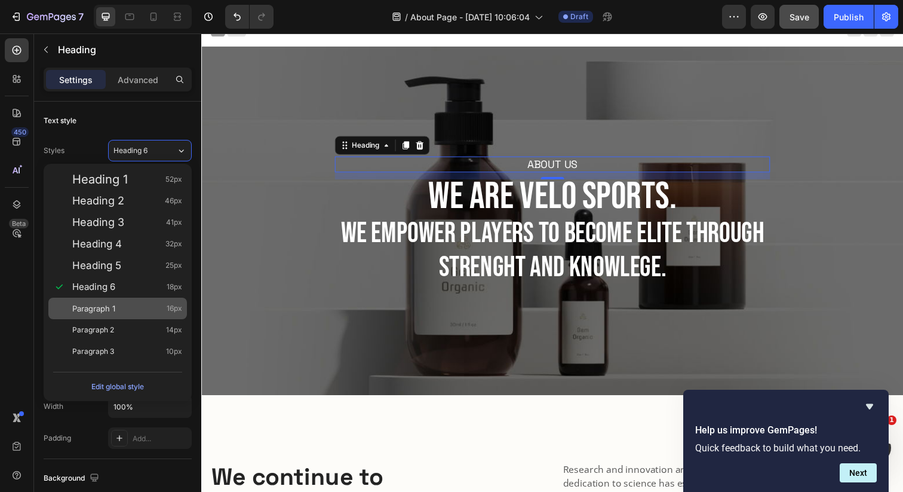
click at [124, 305] on div "Paragraph 1 16px" at bounding box center [127, 308] width 110 height 12
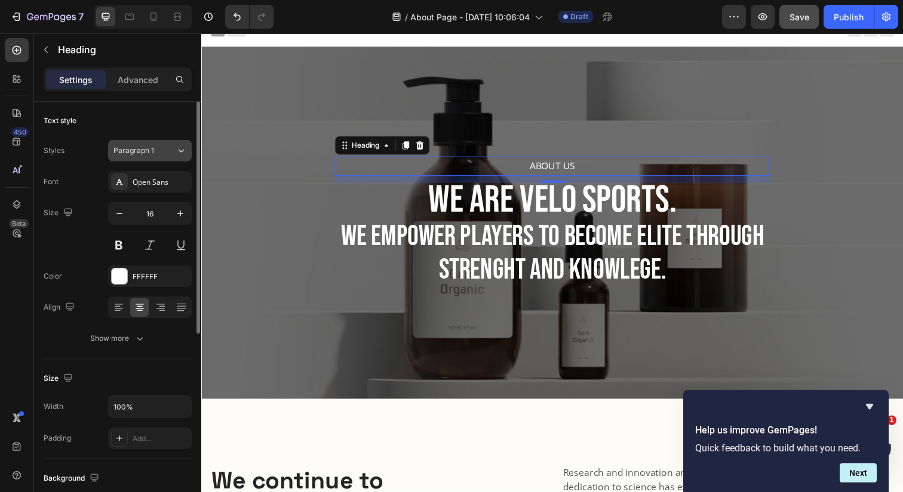
click at [174, 155] on div "Paragraph 1" at bounding box center [145, 150] width 63 height 11
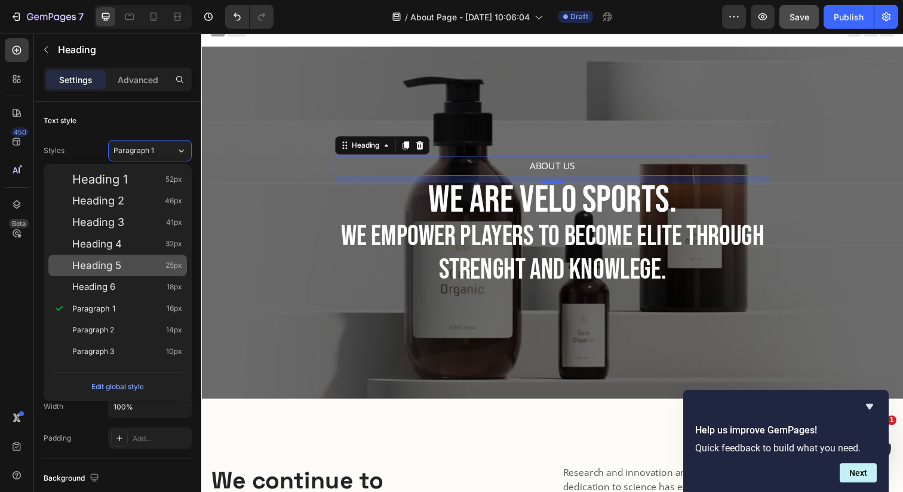
click at [143, 264] on div "Heading 5 25px" at bounding box center [127, 265] width 110 height 12
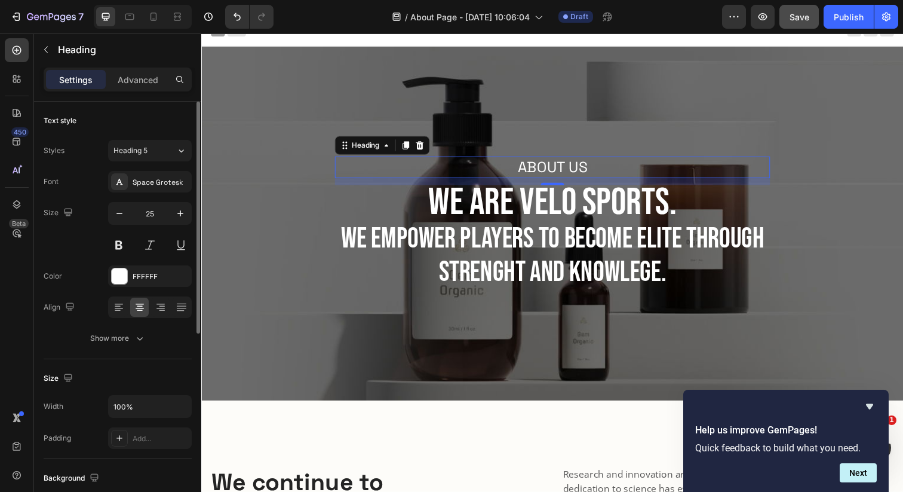
click at [177, 161] on div "Styles Heading 5 Font Space Grotesk Size 25 Color FFFFFF Align Show more" at bounding box center [118, 244] width 148 height 209
click at [176, 158] on button "Heading 5" at bounding box center [150, 151] width 84 height 22
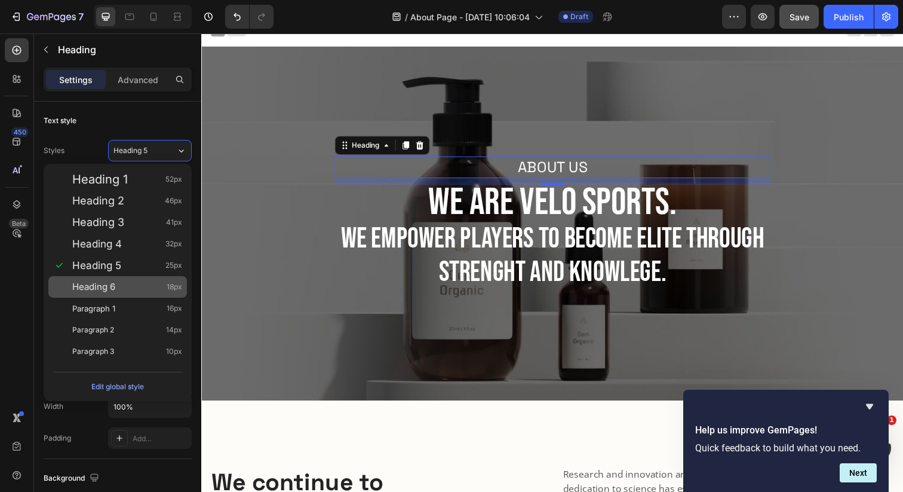
click at [125, 283] on div "Heading 6 18px" at bounding box center [127, 287] width 110 height 12
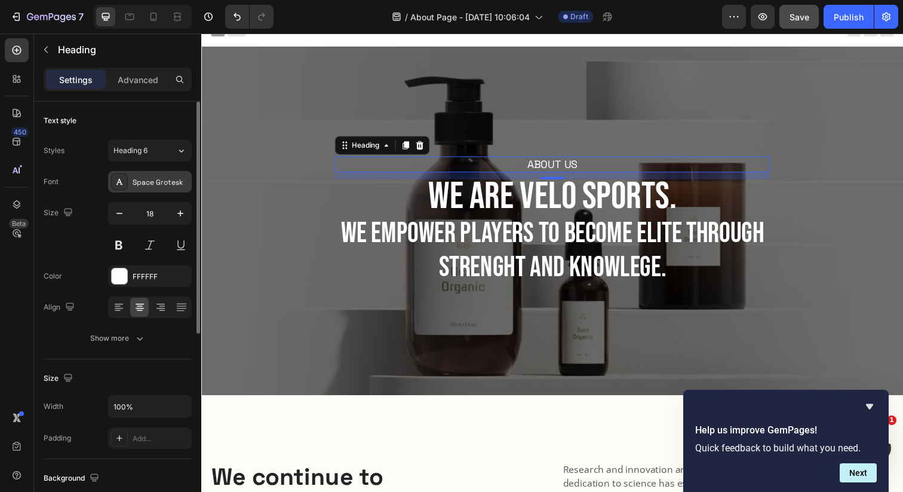
click at [176, 184] on div "Space Grotesk" at bounding box center [161, 182] width 56 height 11
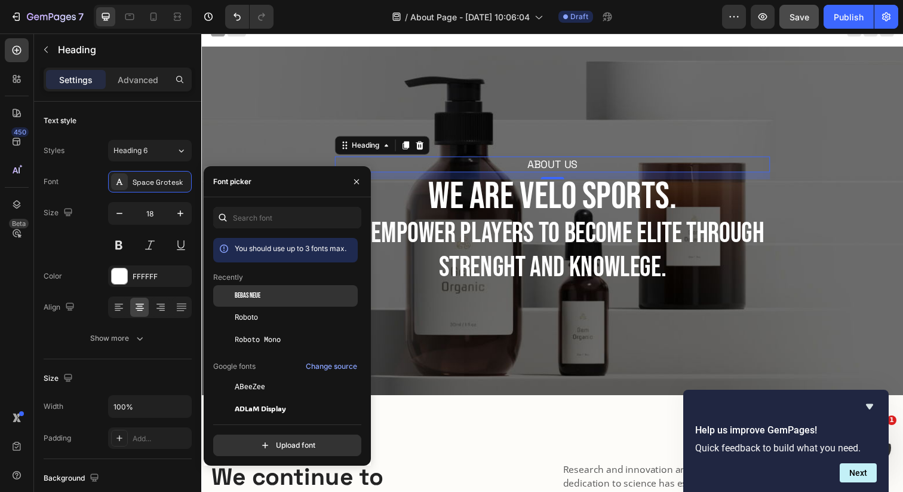
click at [226, 291] on div at bounding box center [224, 296] width 22 height 22
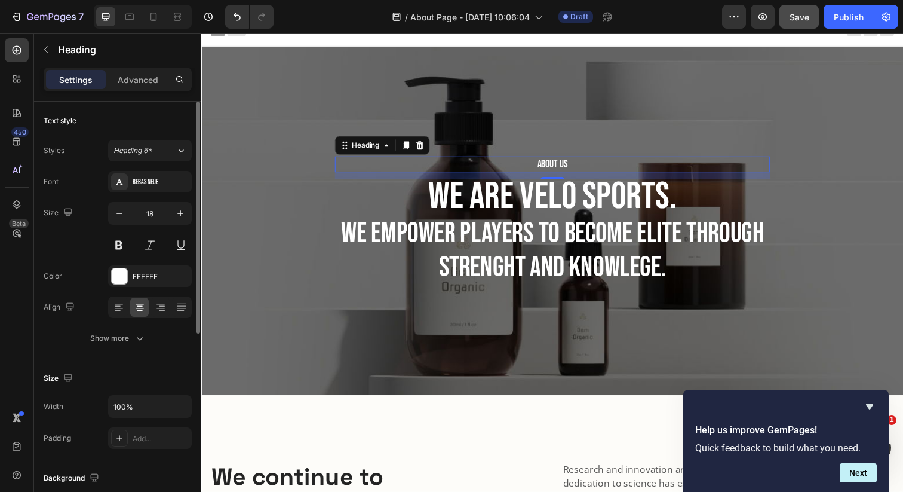
click at [83, 199] on div "Font Bebas Neue Size 18 Color FFFFFF Align Show more" at bounding box center [118, 260] width 148 height 178
click at [182, 154] on icon at bounding box center [181, 151] width 10 height 12
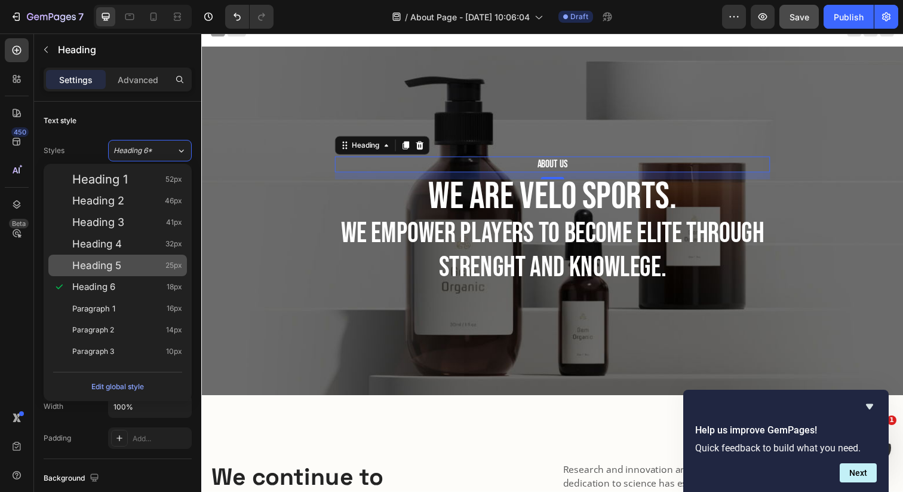
click at [154, 266] on div "Heading 5 25px" at bounding box center [127, 265] width 110 height 12
type input "25"
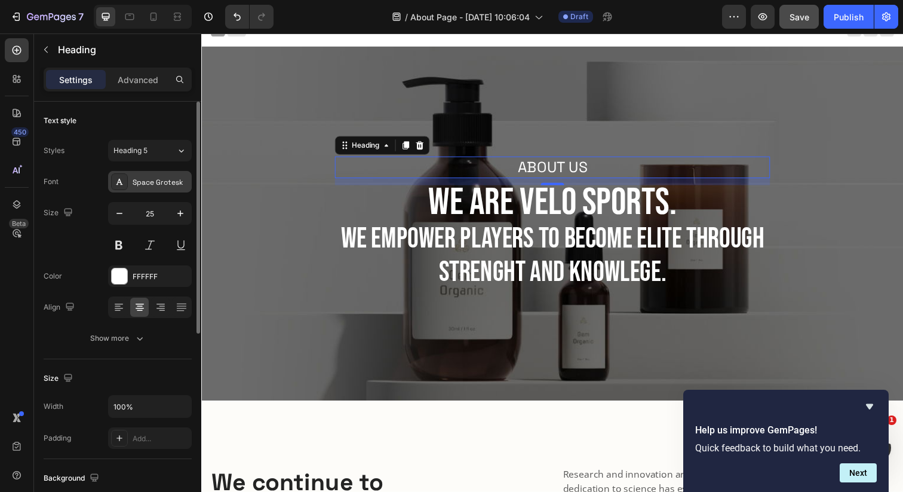
click at [163, 180] on div "Space Grotesk" at bounding box center [161, 182] width 56 height 11
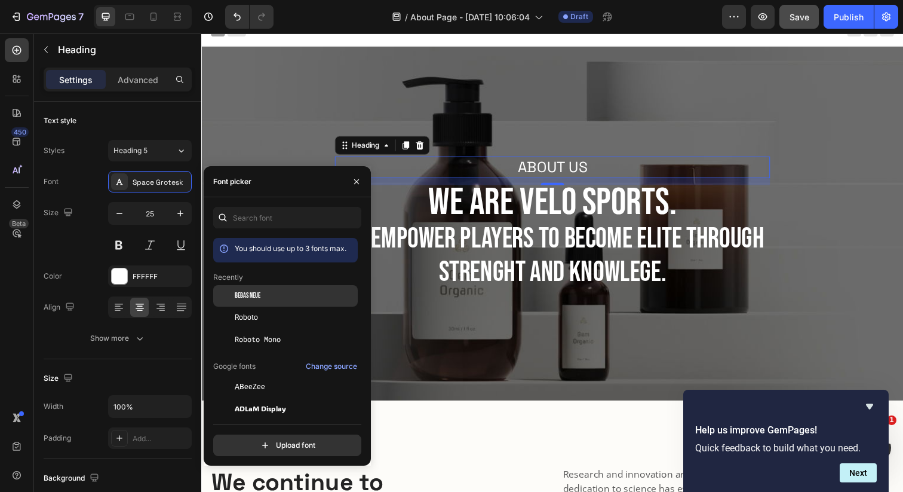
click at [232, 301] on div at bounding box center [224, 296] width 22 height 22
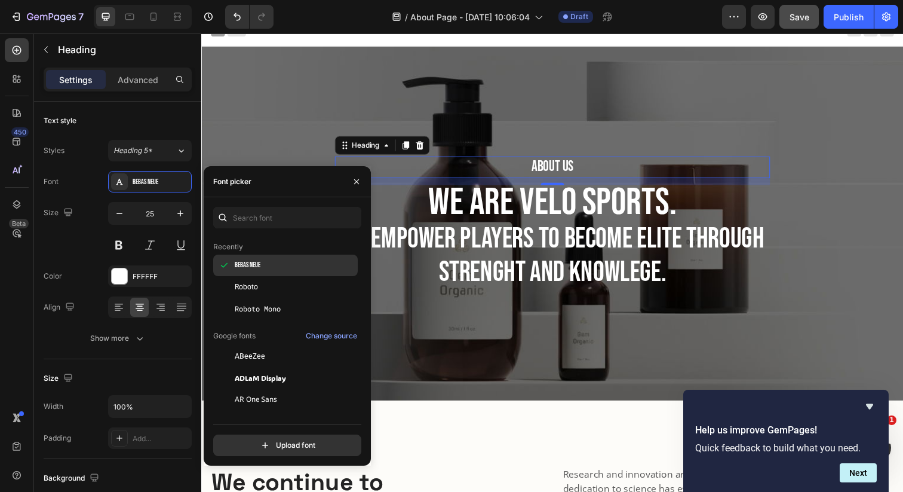
scroll to position [45, 0]
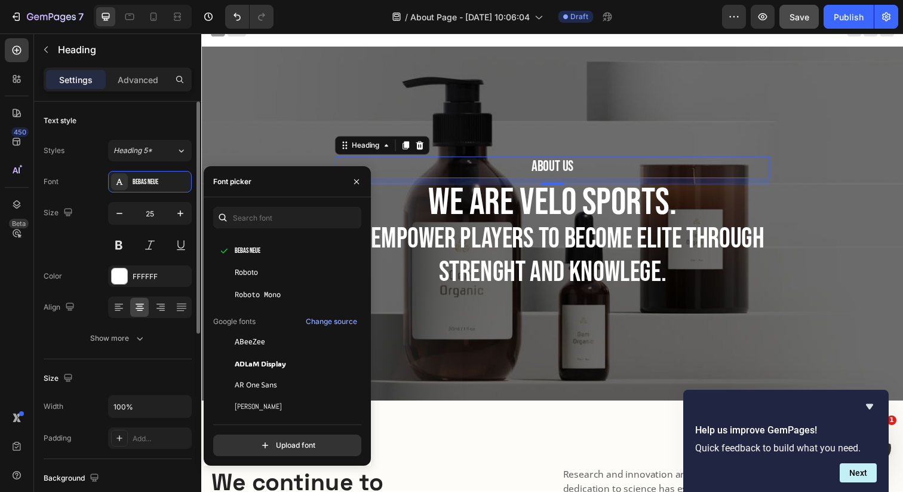
click at [69, 272] on div "Color FFFFFF" at bounding box center [118, 276] width 148 height 22
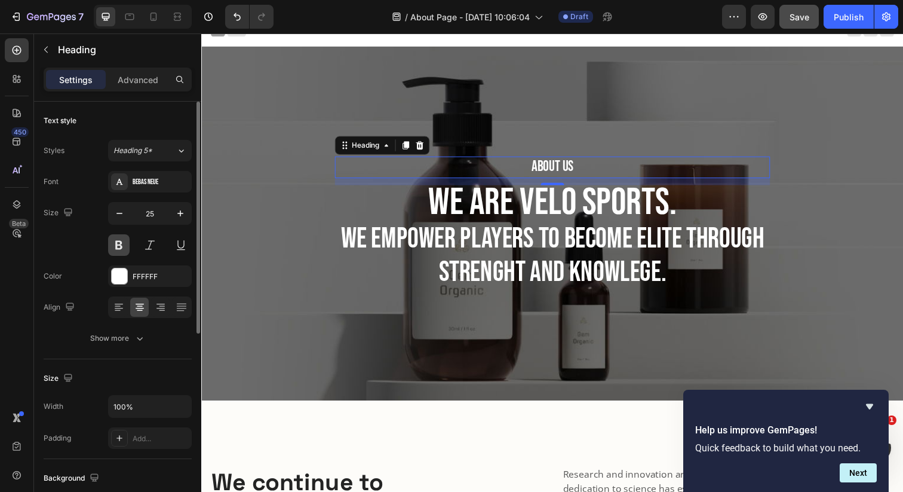
click at [119, 247] on button at bounding box center [119, 245] width 22 height 22
click at [150, 243] on button at bounding box center [150, 245] width 22 height 22
click at [152, 243] on button at bounding box center [150, 245] width 22 height 22
click at [176, 186] on div "Bebas Neue" at bounding box center [161, 182] width 56 height 11
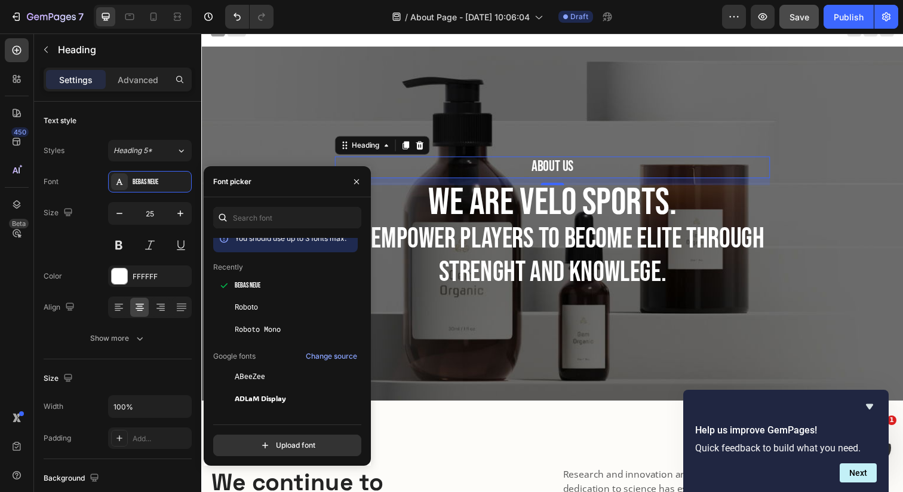
scroll to position [0, 0]
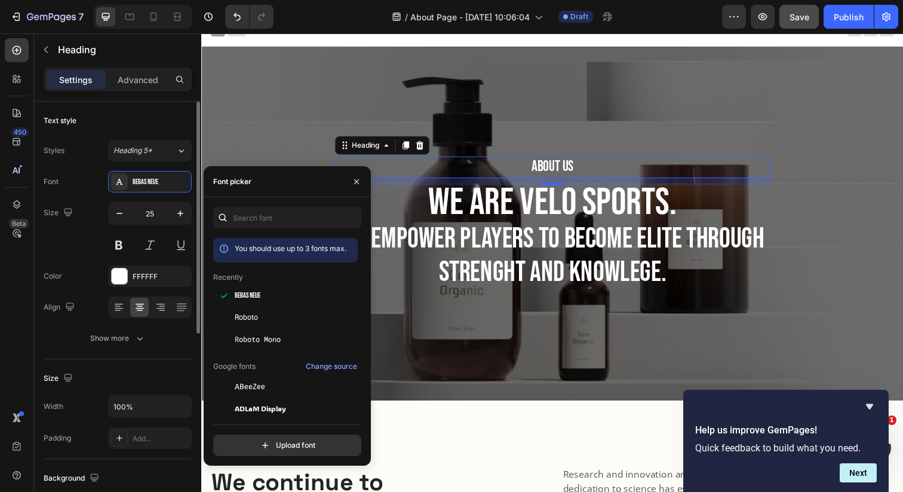
click at [59, 246] on div "Size 25" at bounding box center [118, 229] width 148 height 54
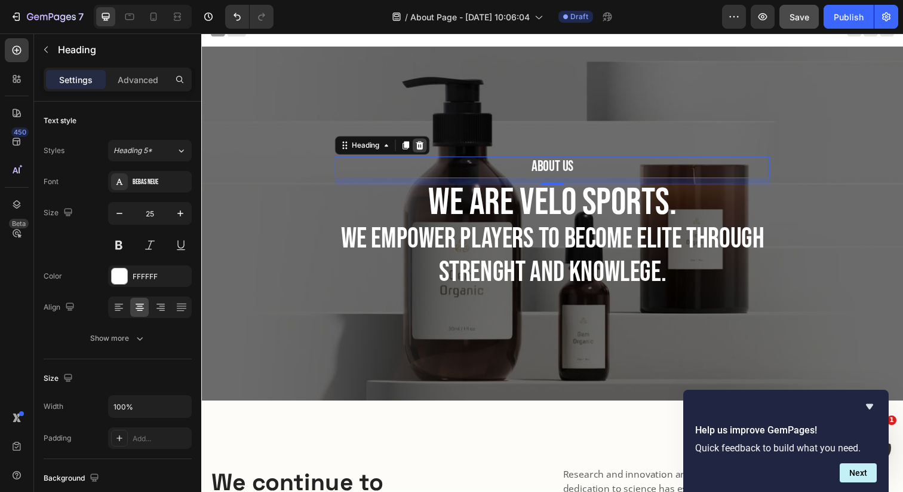
click at [422, 140] on div at bounding box center [424, 147] width 14 height 14
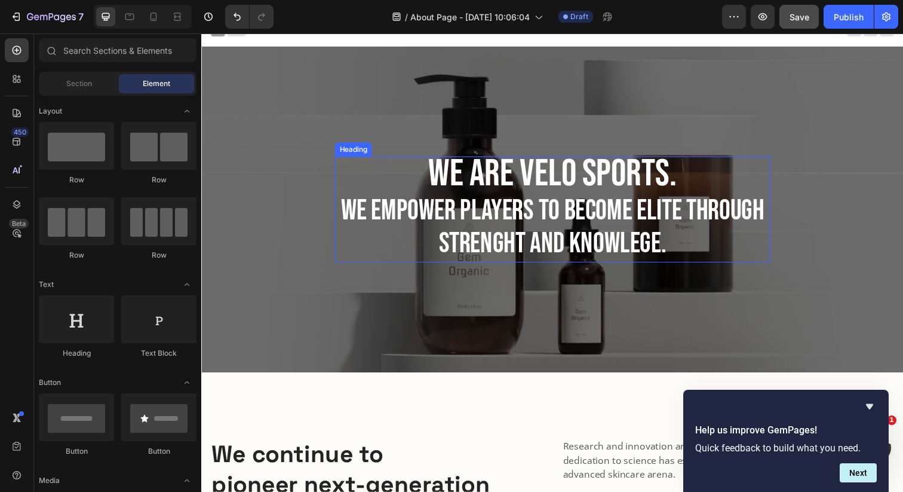
click at [531, 185] on span "We are VELO Sports." at bounding box center [559, 177] width 253 height 47
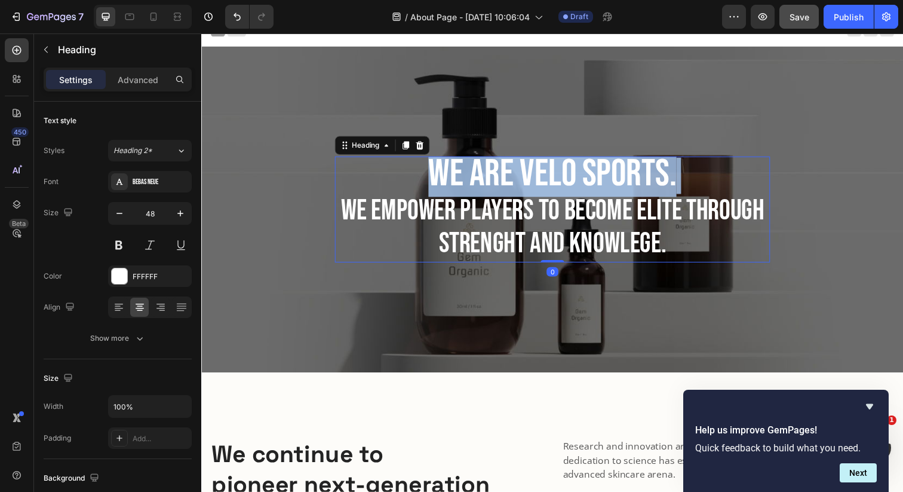
click at [531, 185] on span "We are VELO Sports." at bounding box center [559, 177] width 253 height 47
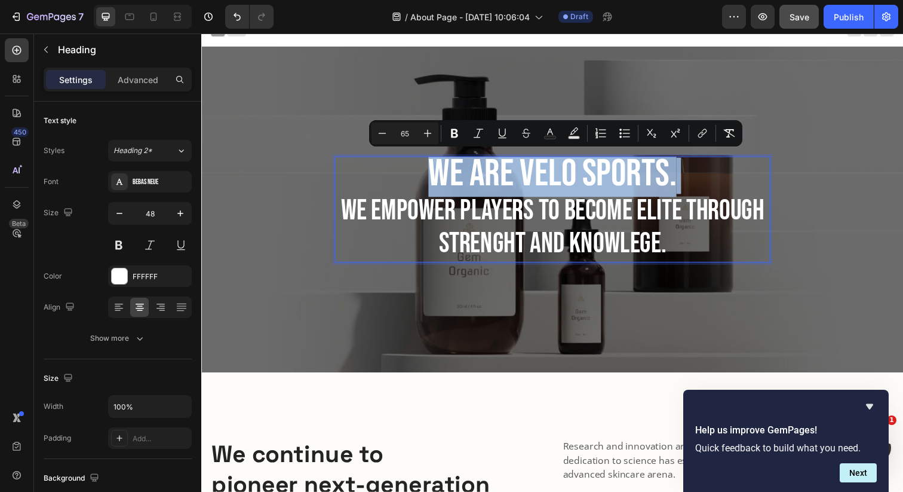
click at [614, 194] on span "We are VELO Sports." at bounding box center [559, 177] width 253 height 47
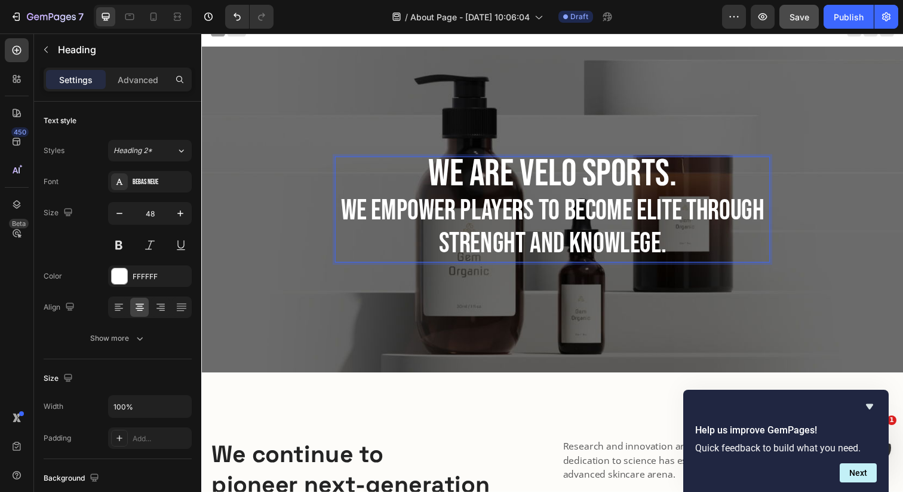
click at [373, 214] on p "We are VELO Sports. We empower players to become elite through strenght and kno…" at bounding box center [560, 213] width 442 height 106
click at [692, 204] on p "We are VELO Sports. empowering players to become elite through strenght and kno…" at bounding box center [560, 213] width 442 height 106
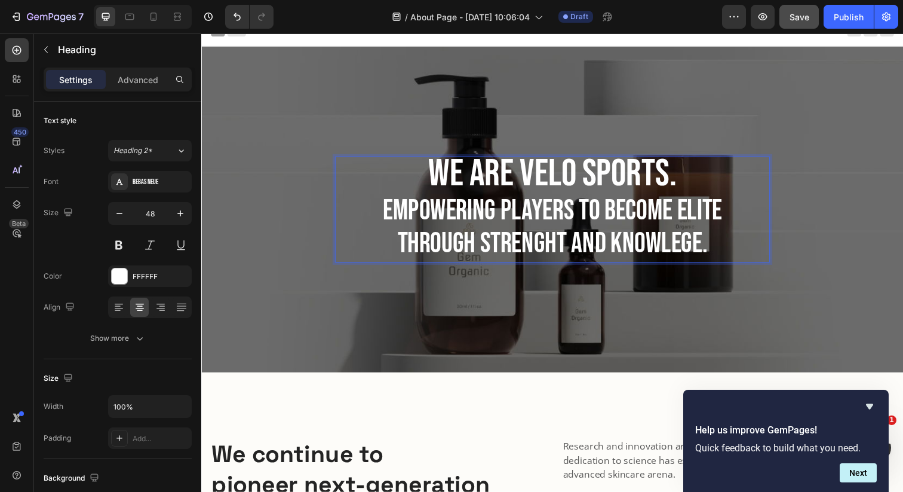
click at [573, 257] on p "We are VELO Sports. empowering players to become elite through strenght and kno…" at bounding box center [560, 213] width 442 height 106
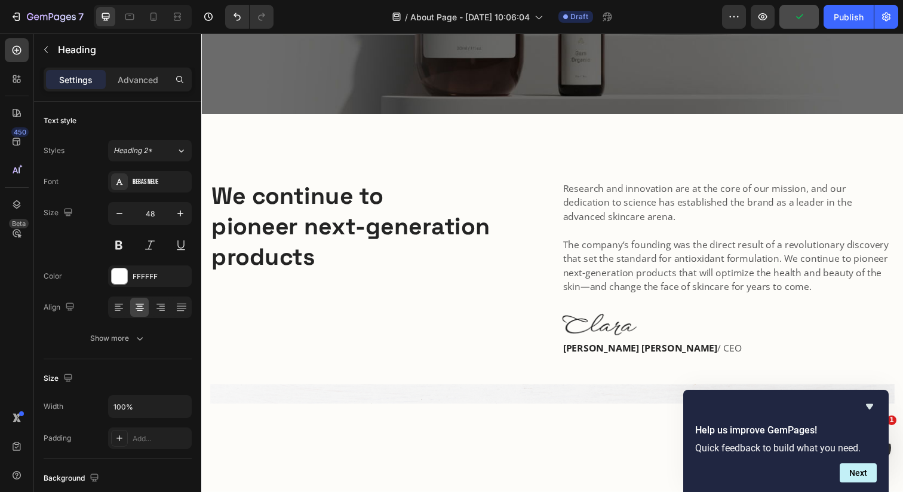
scroll to position [284, 0]
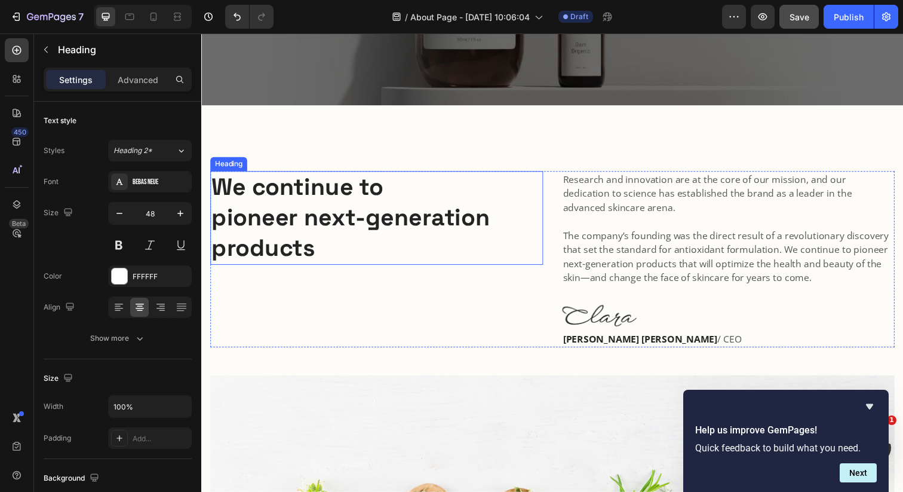
click at [322, 248] on p "We continue to pioneer next-generation products" at bounding box center [381, 221] width 338 height 93
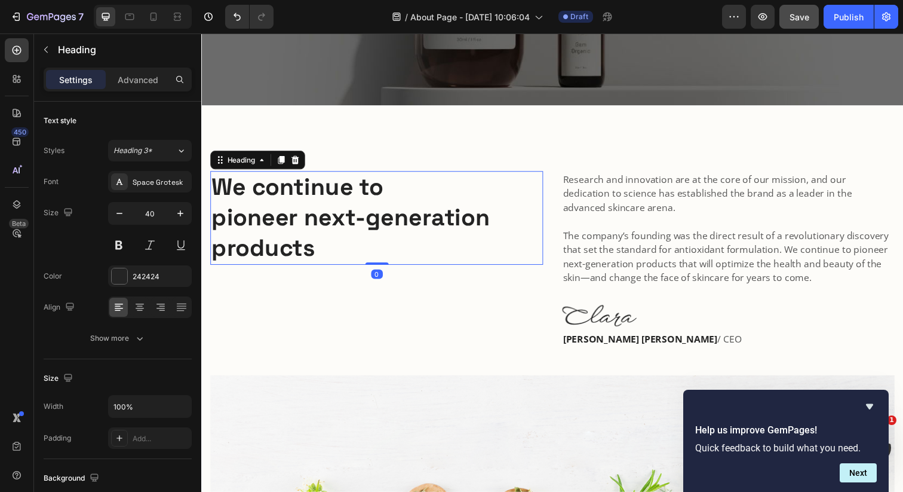
click at [324, 254] on p "We continue to pioneer next-generation products" at bounding box center [381, 221] width 338 height 93
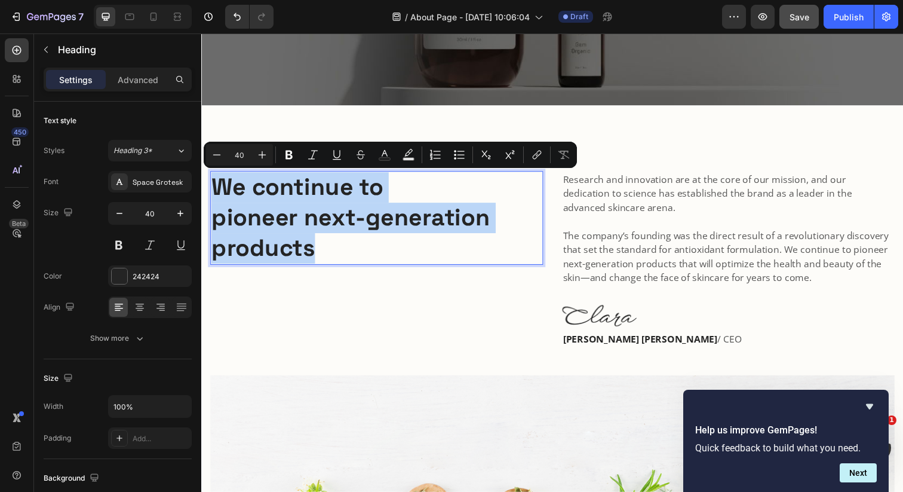
drag, startPoint x: 324, startPoint y: 254, endPoint x: 215, endPoint y: 196, distance: 123.8
click at [215, 196] on p "We continue to pioneer next-generation products" at bounding box center [381, 221] width 338 height 93
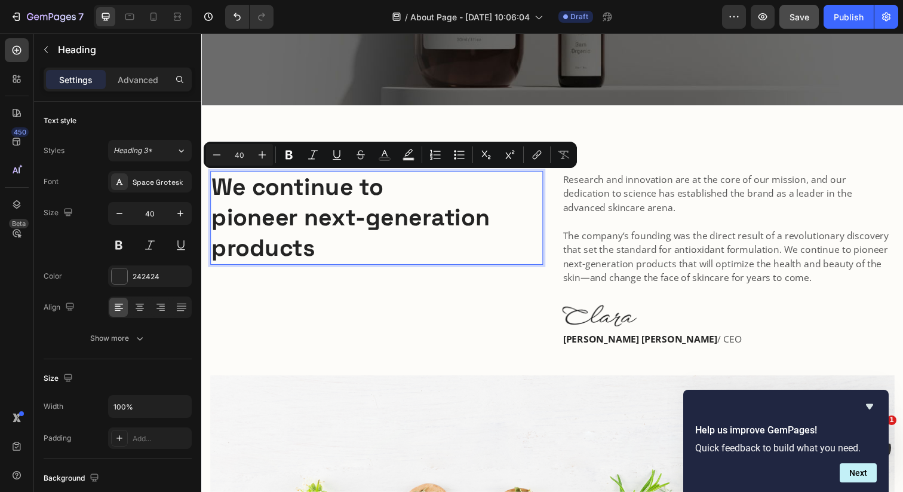
click at [334, 260] on p "We continue to pioneer next-generation products" at bounding box center [381, 221] width 338 height 93
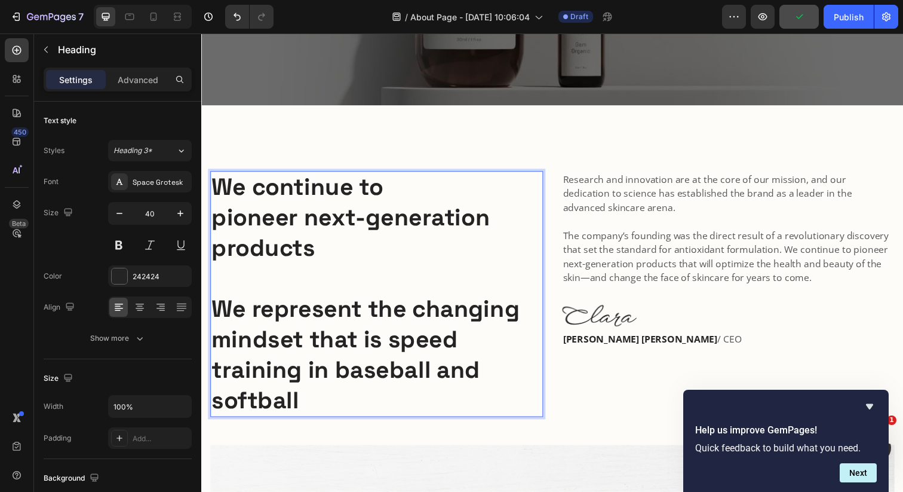
click at [361, 315] on p "We continue to pioneer next-generation products We represent the changing minds…" at bounding box center [381, 299] width 338 height 249
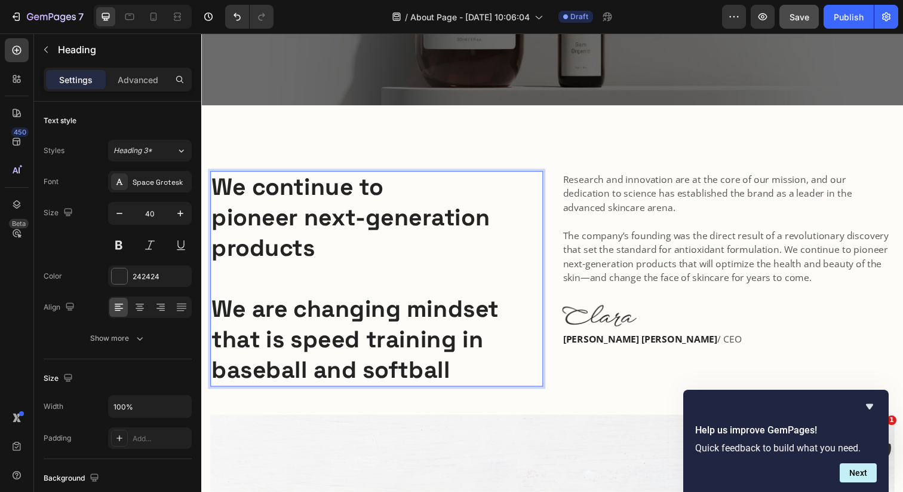
click at [408, 322] on p "We continue to pioneer next-generation products We are changing mindset that is…" at bounding box center [381, 284] width 338 height 218
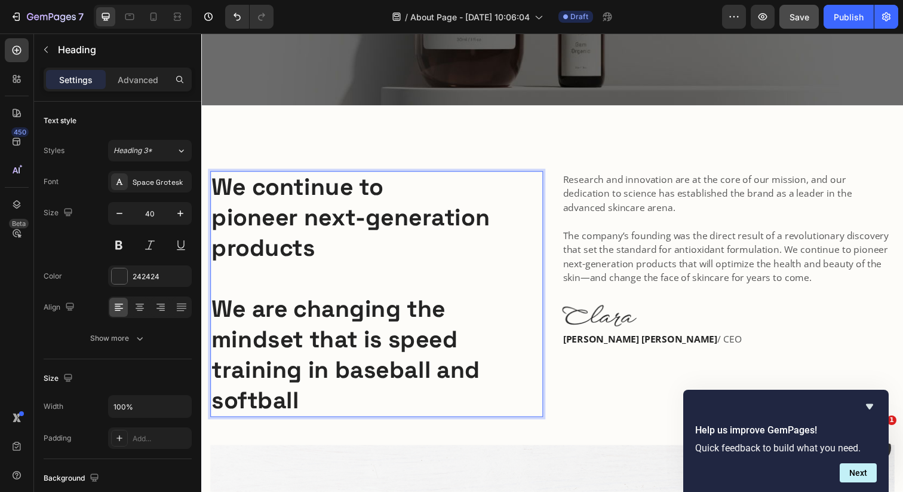
click at [362, 362] on p "We continue to pioneer next-generation products We are changing the mindset tha…" at bounding box center [381, 299] width 338 height 249
drag, startPoint x: 384, startPoint y: 354, endPoint x: 313, endPoint y: 341, distance: 71.7
click at [313, 341] on p "We continue to pioneer next-generation products We are changing the mindset tha…" at bounding box center [381, 299] width 338 height 249
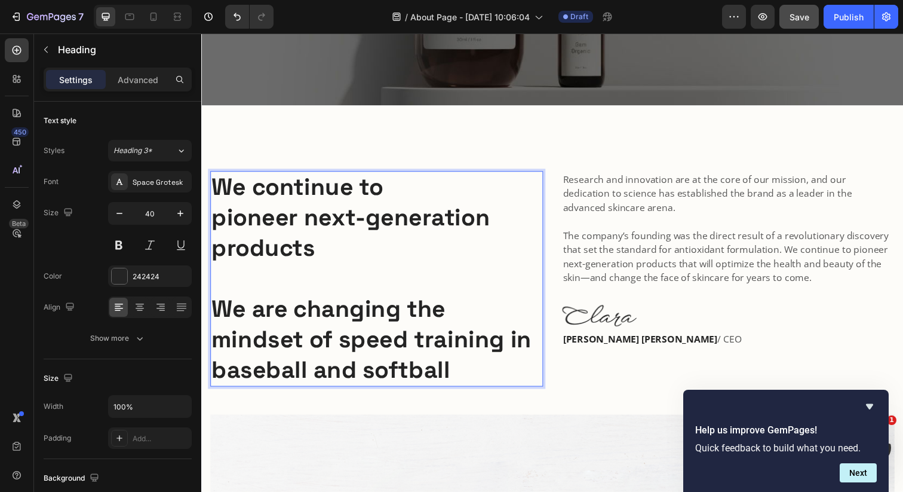
click at [467, 381] on p "We continue to pioneer next-generation products We are changing the mindset of …" at bounding box center [381, 284] width 338 height 218
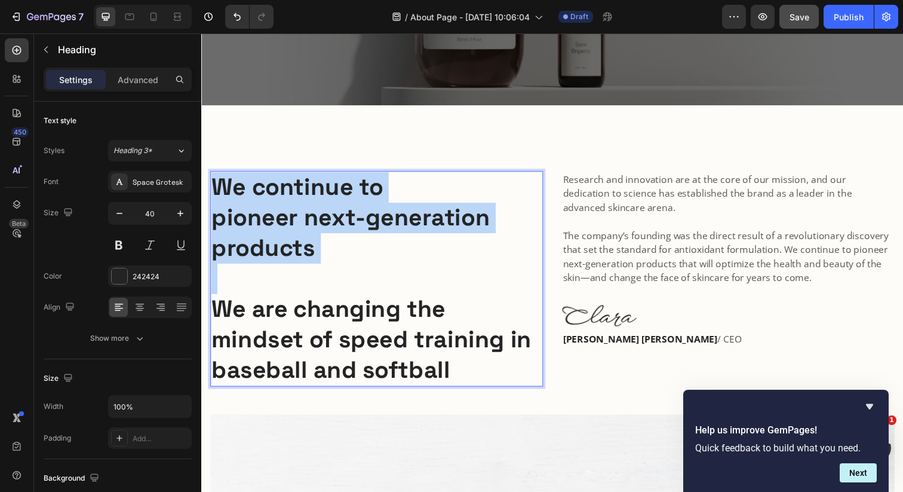
drag, startPoint x: 213, startPoint y: 311, endPoint x: 213, endPoint y: 176, distance: 135.0
click at [213, 176] on p "We continue to pioneer next-generation products We are changing the mindset of …" at bounding box center [381, 284] width 338 height 218
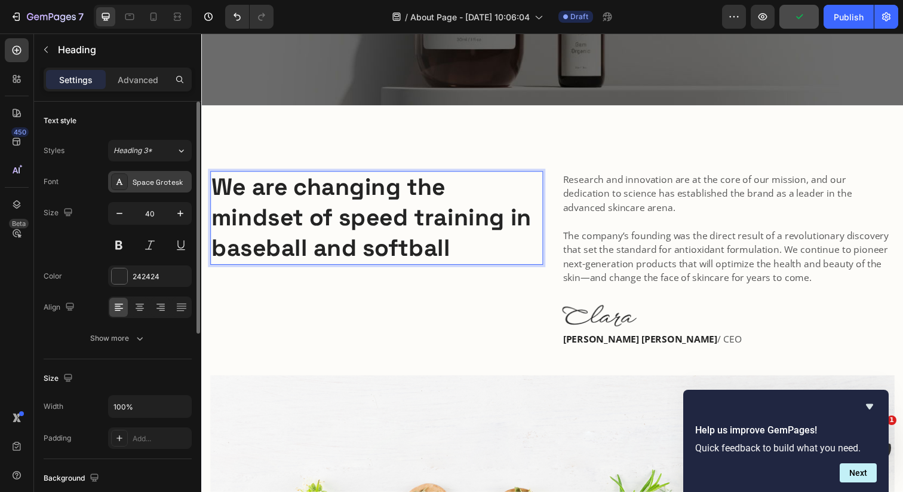
click at [154, 180] on div "Space Grotesk" at bounding box center [161, 182] width 56 height 11
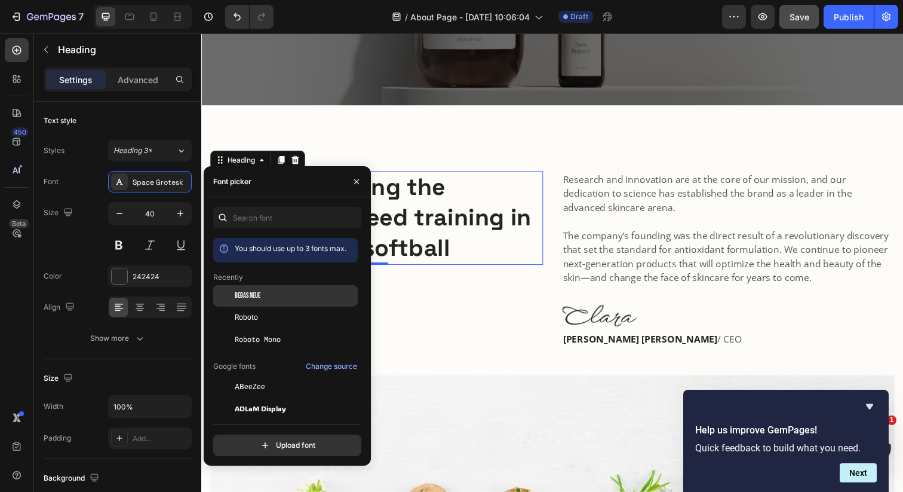
click at [237, 297] on span "Bebas Neue" at bounding box center [248, 295] width 26 height 11
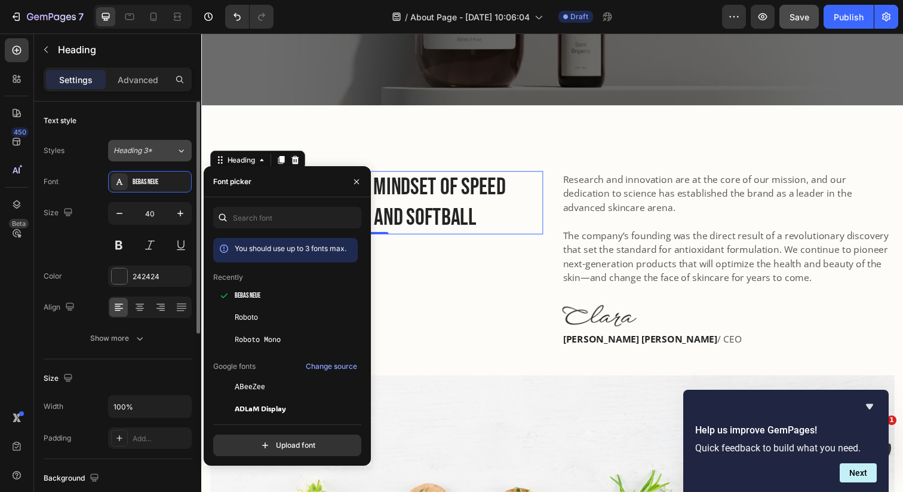
click at [176, 148] on icon at bounding box center [181, 151] width 10 height 12
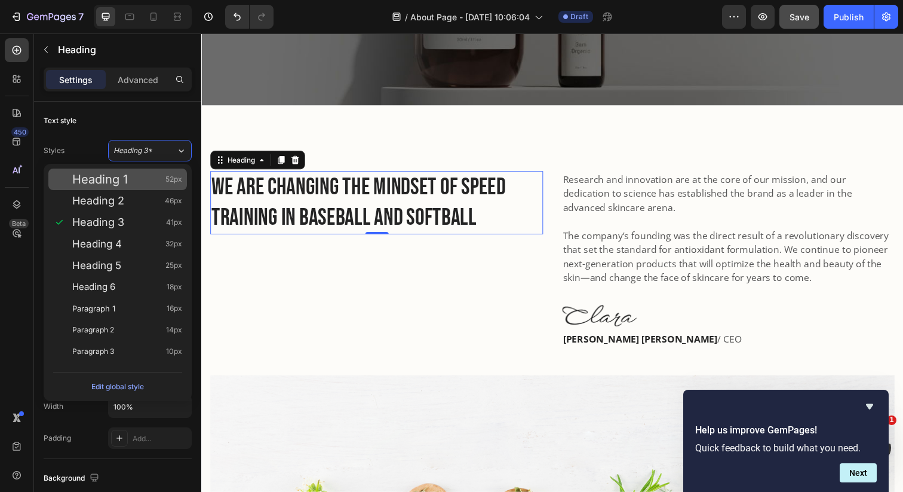
click at [158, 180] on div "Heading 1 52px" at bounding box center [127, 179] width 110 height 12
type input "52"
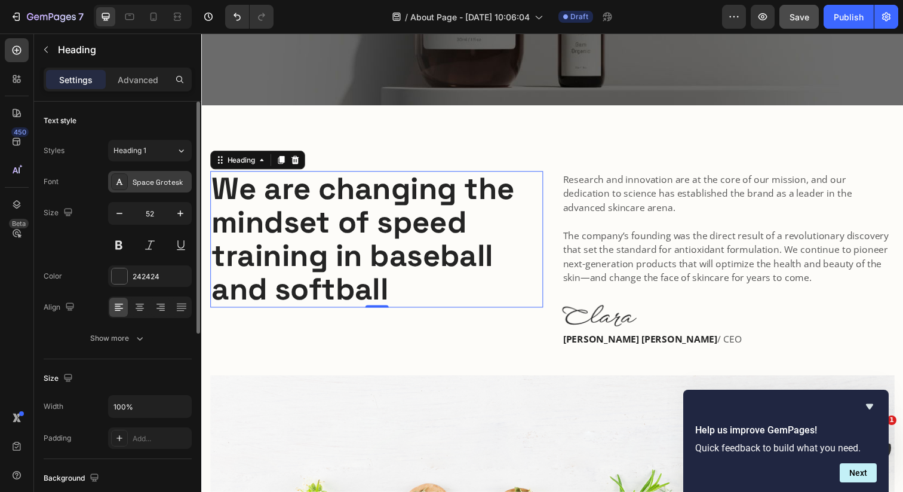
click at [177, 174] on div "Space Grotesk" at bounding box center [150, 182] width 84 height 22
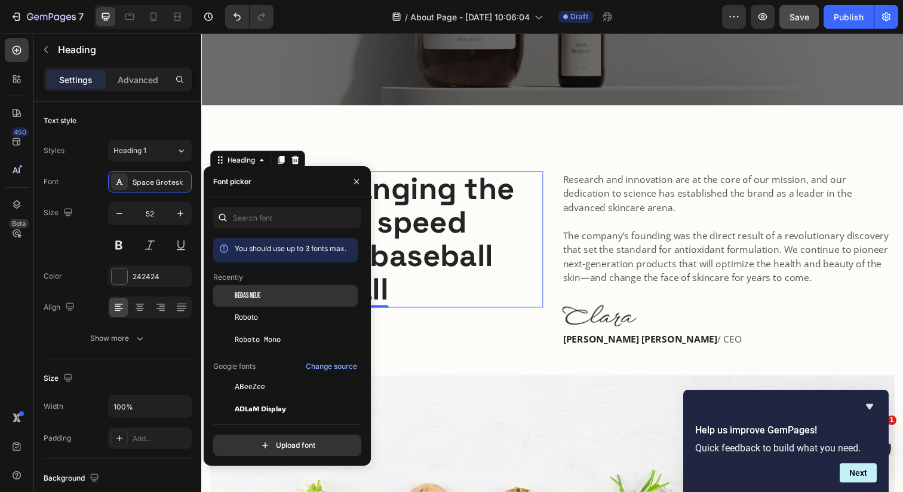
click at [244, 301] on span "Bebas Neue" at bounding box center [248, 295] width 26 height 11
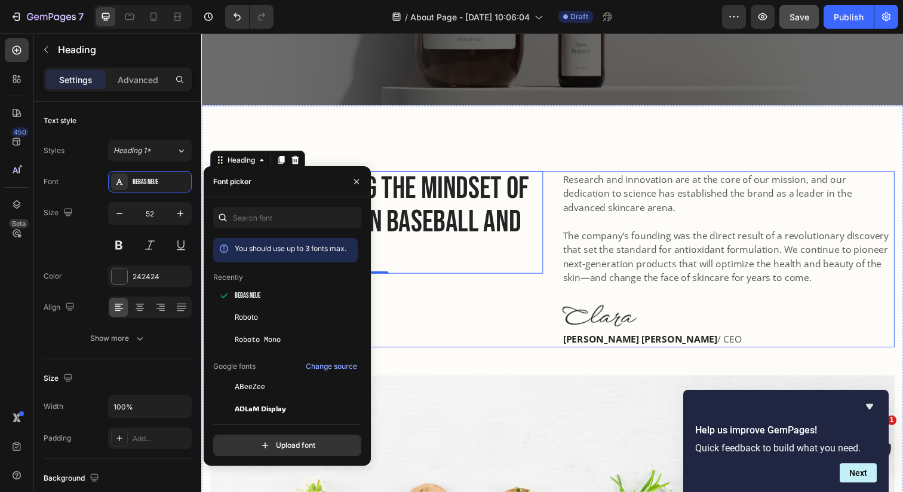
click at [476, 353] on div "We are changing the mindset of speed training in baseball and softball Heading 0" at bounding box center [380, 264] width 340 height 180
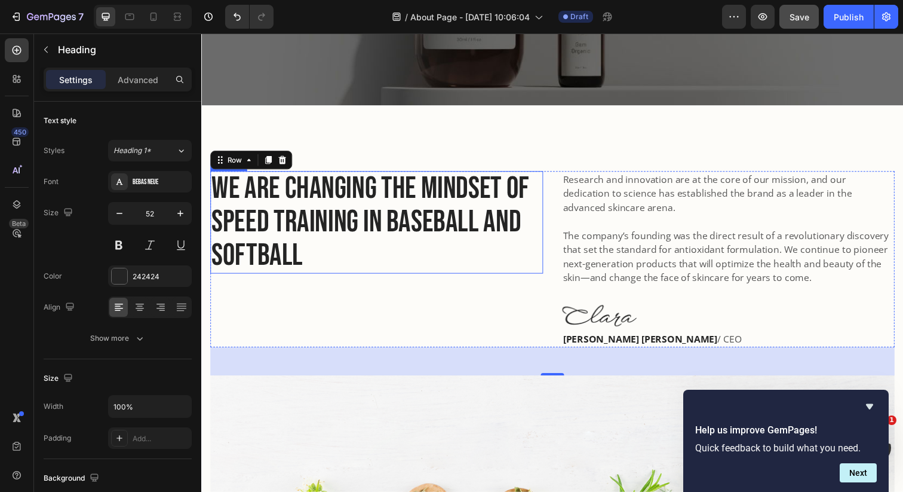
click at [298, 256] on p "We are changing the mindset of speed training in baseball and softball" at bounding box center [381, 226] width 338 height 103
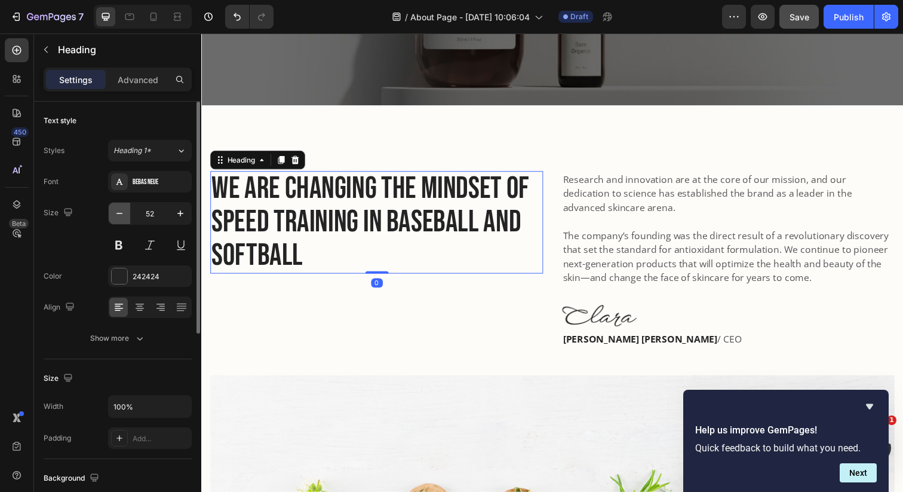
click at [124, 206] on button "button" at bounding box center [120, 214] width 22 height 22
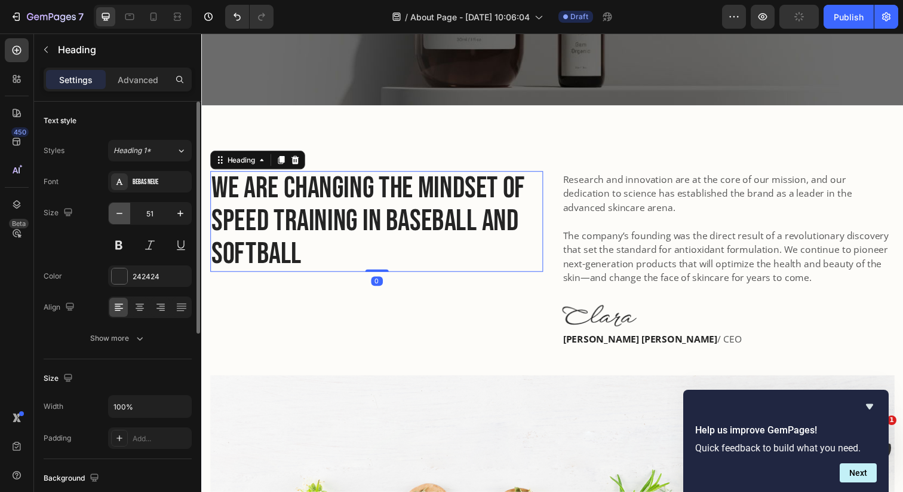
click at [124, 206] on button "button" at bounding box center [120, 214] width 22 height 22
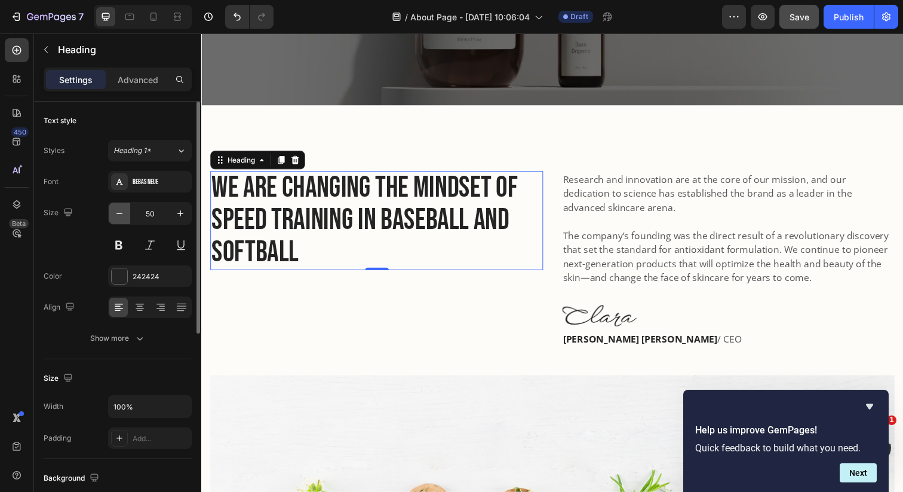
click at [124, 206] on button "button" at bounding box center [120, 214] width 22 height 22
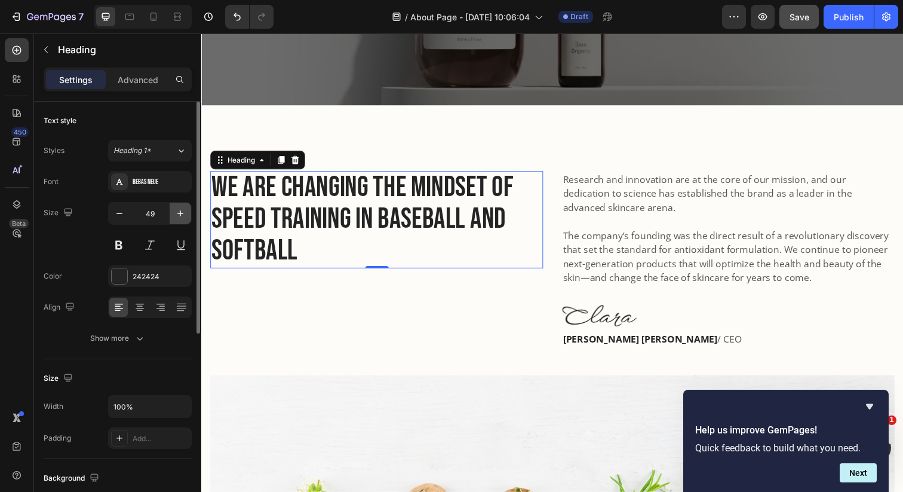
click at [172, 219] on button "button" at bounding box center [181, 214] width 22 height 22
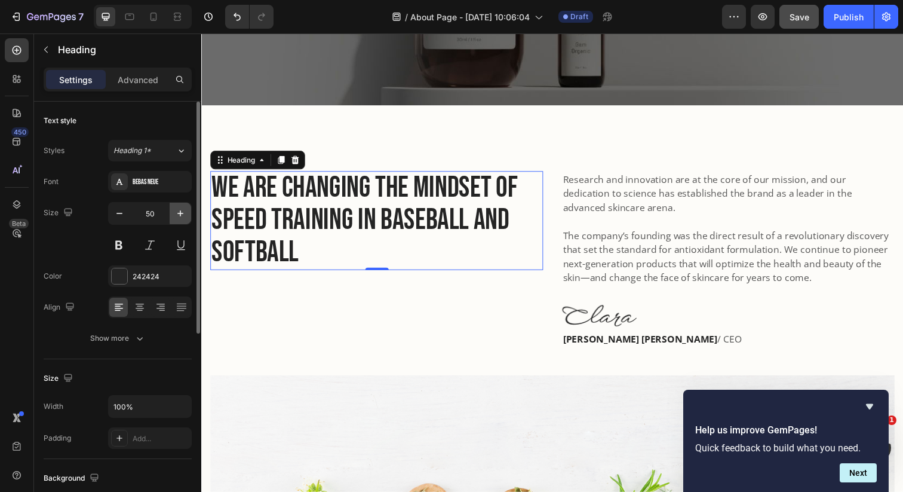
click at [179, 219] on icon "button" at bounding box center [180, 213] width 12 height 12
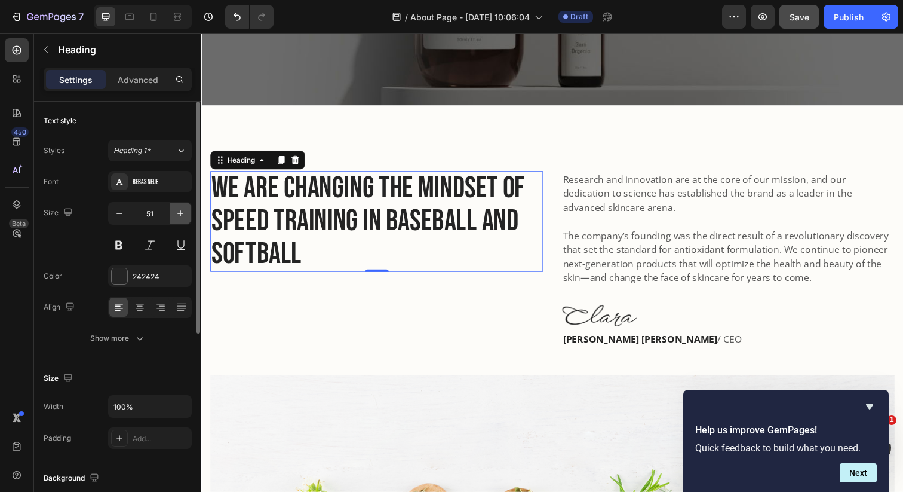
click at [179, 219] on icon "button" at bounding box center [180, 213] width 12 height 12
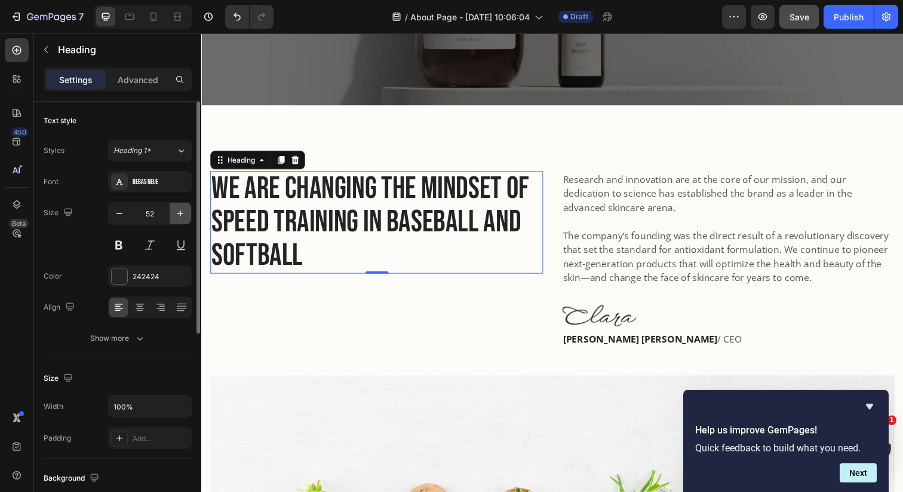
click at [179, 219] on icon "button" at bounding box center [180, 213] width 12 height 12
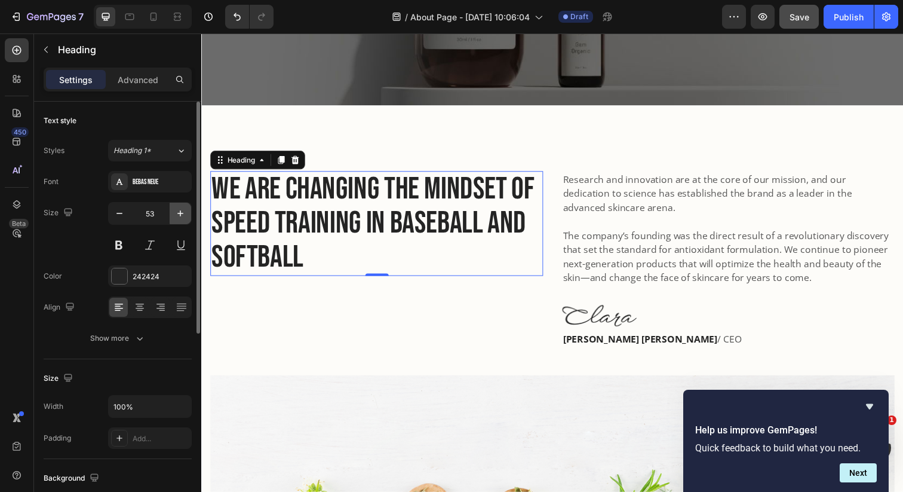
click at [179, 219] on icon "button" at bounding box center [180, 213] width 12 height 12
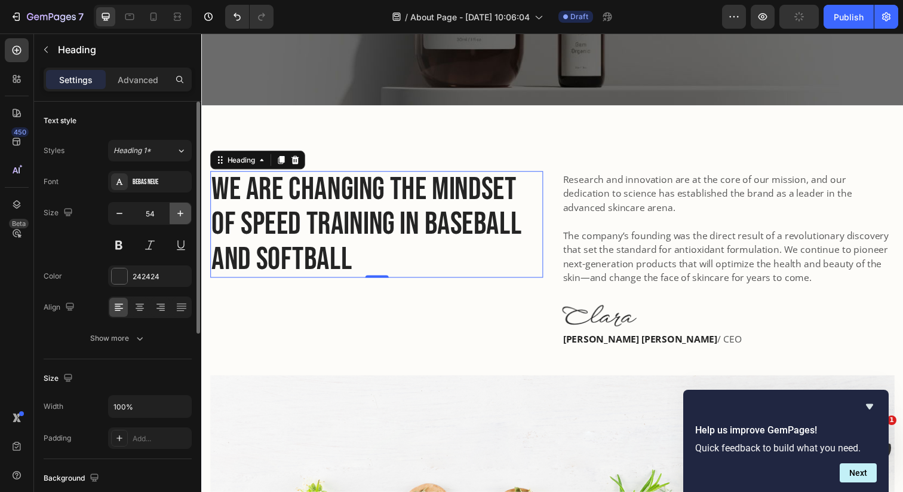
click at [179, 219] on icon "button" at bounding box center [180, 213] width 12 height 12
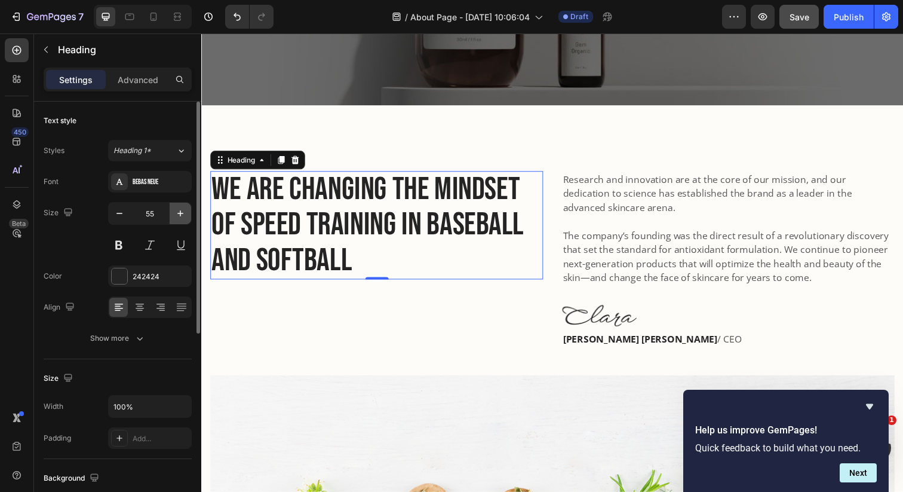
click at [179, 219] on icon "button" at bounding box center [180, 213] width 12 height 12
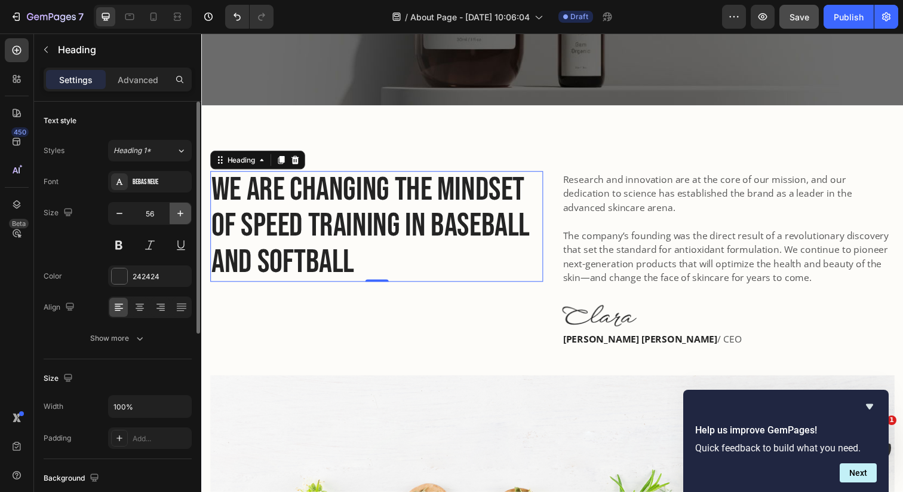
click at [179, 219] on icon "button" at bounding box center [180, 213] width 12 height 12
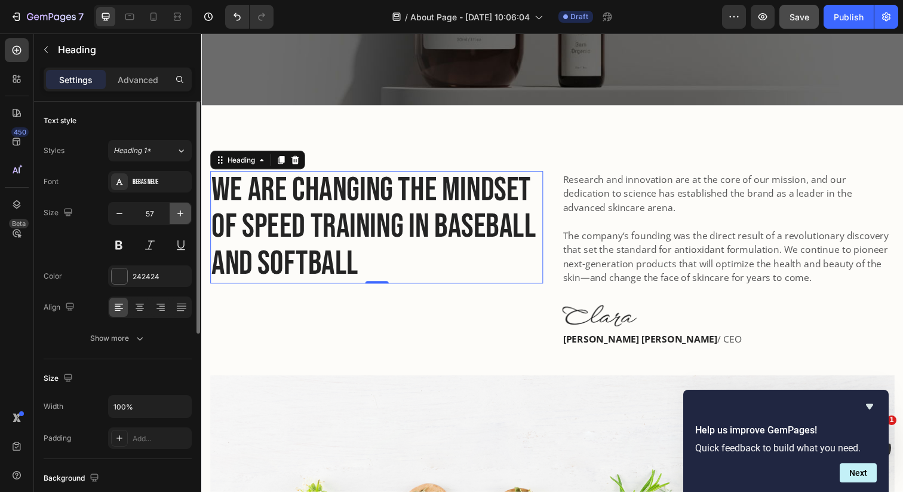
click at [179, 219] on icon "button" at bounding box center [180, 213] width 12 height 12
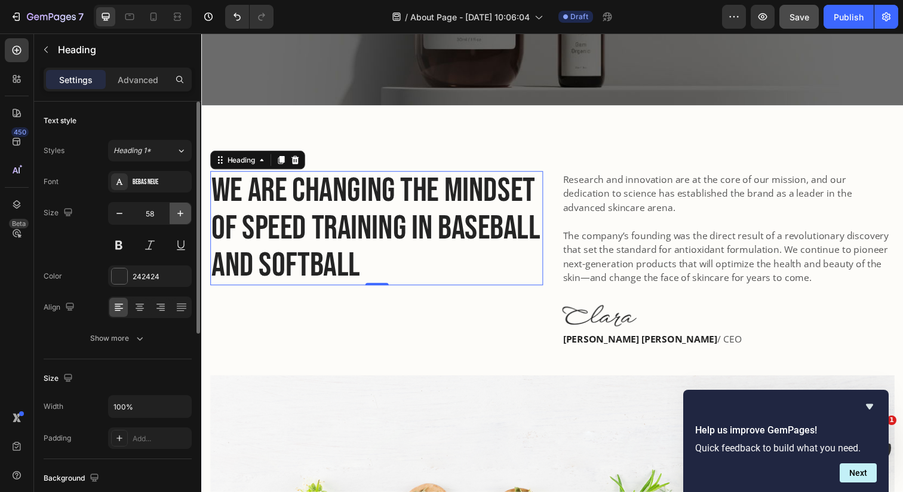
click at [179, 219] on icon "button" at bounding box center [180, 213] width 12 height 12
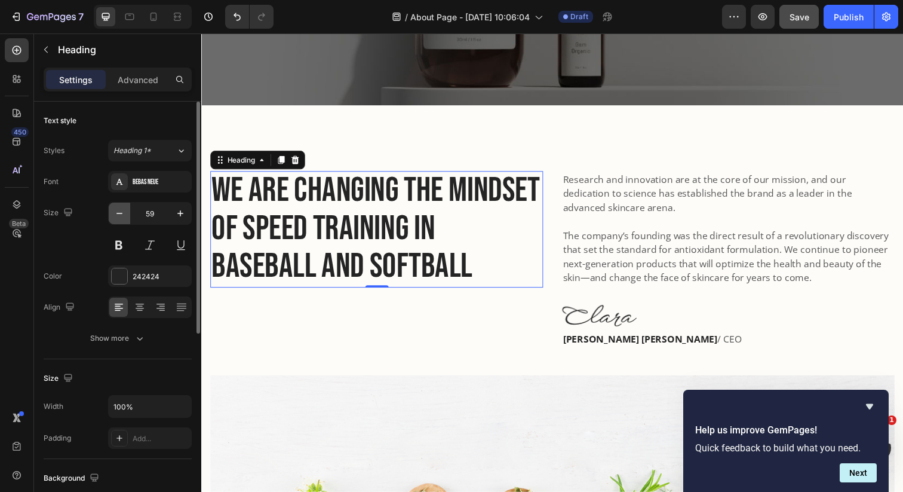
click at [118, 206] on button "button" at bounding box center [120, 214] width 22 height 22
type input "58"
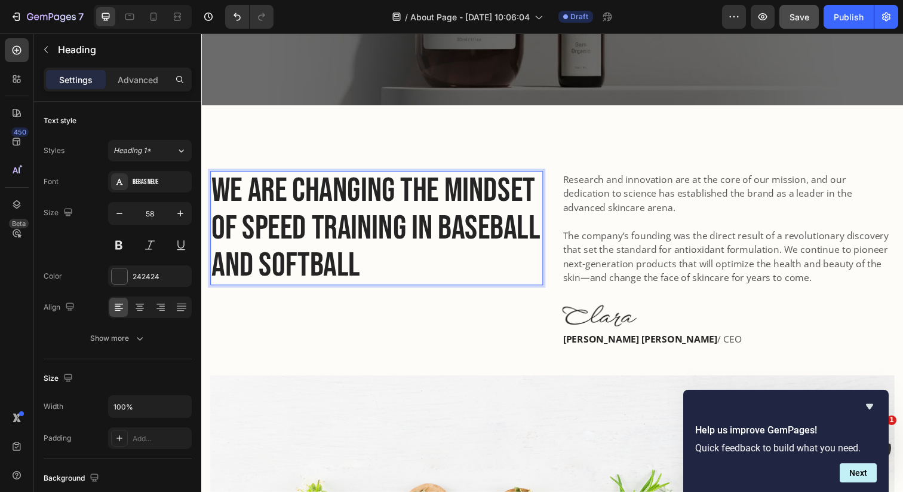
click at [305, 203] on p "We are changing the mindset of speed training in baseball and softball" at bounding box center [381, 232] width 338 height 114
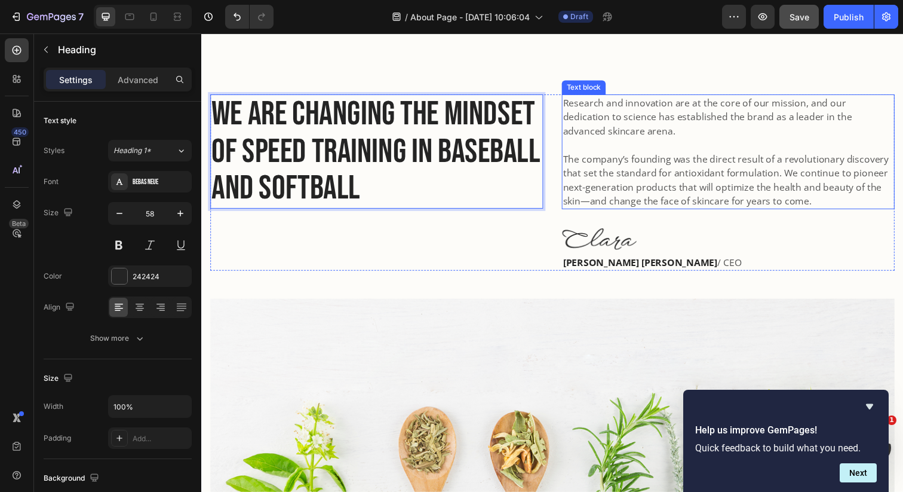
scroll to position [388, 0]
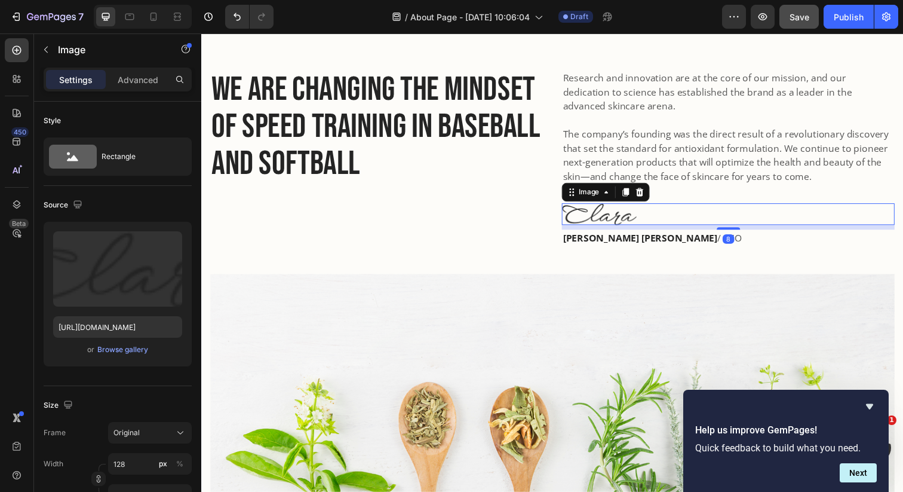
click at [629, 226] on img at bounding box center [607, 218] width 76 height 22
click at [650, 197] on icon at bounding box center [649, 196] width 10 height 10
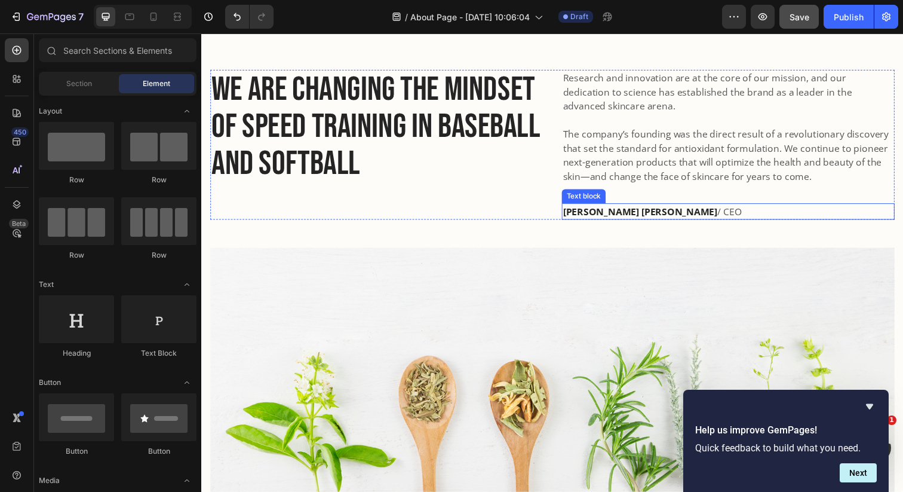
click at [648, 210] on p "[PERSON_NAME] [PERSON_NAME] / CEO" at bounding box center [740, 215] width 338 height 14
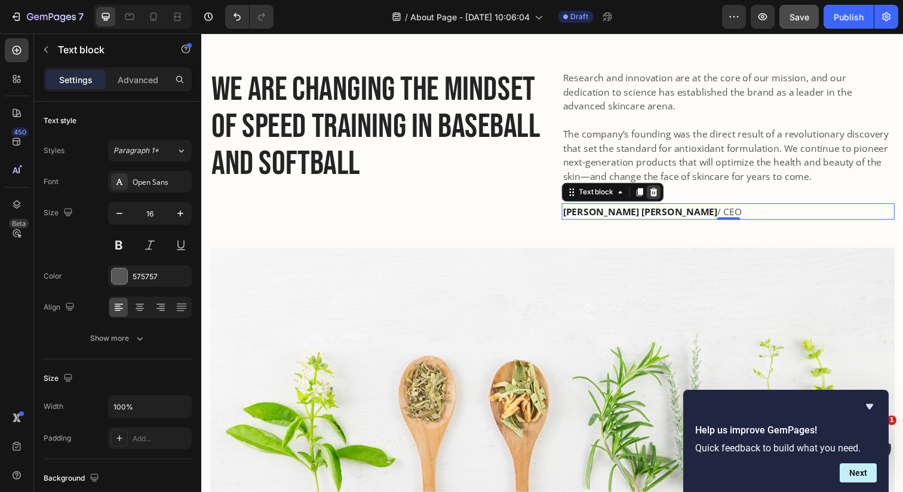
click at [663, 194] on icon at bounding box center [664, 195] width 8 height 8
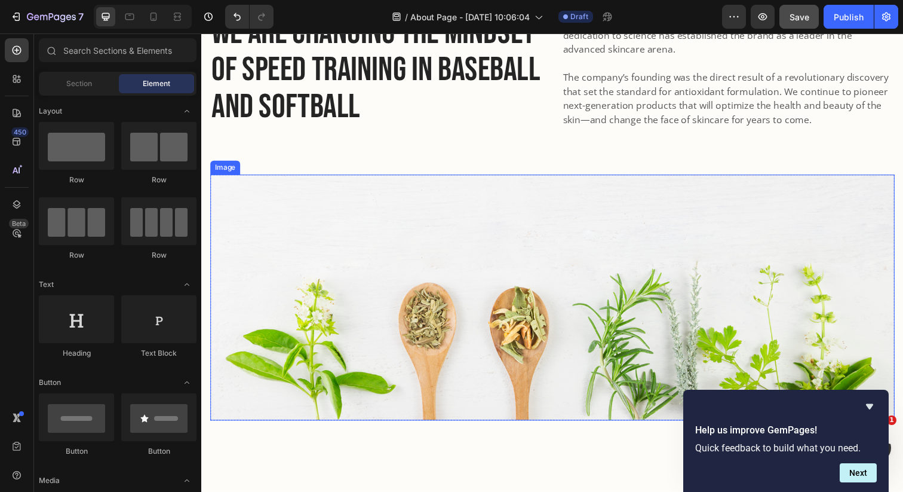
scroll to position [460, 0]
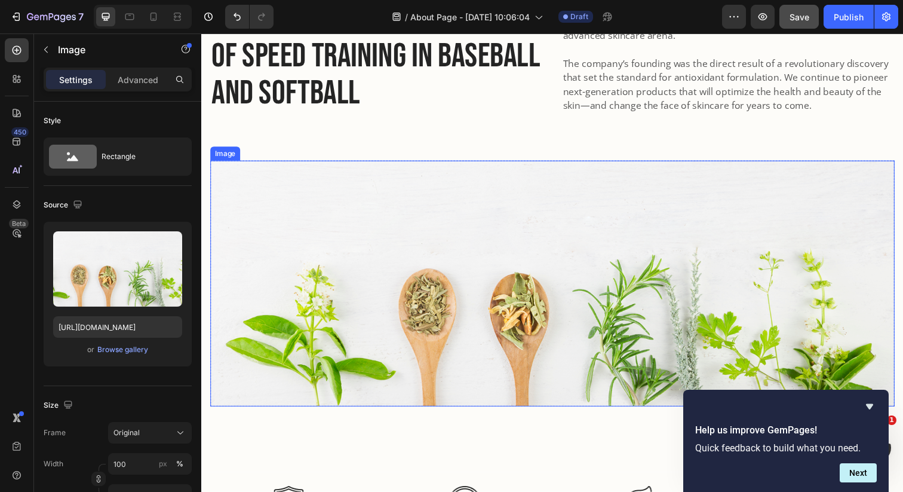
click at [474, 258] on img at bounding box center [559, 289] width 699 height 252
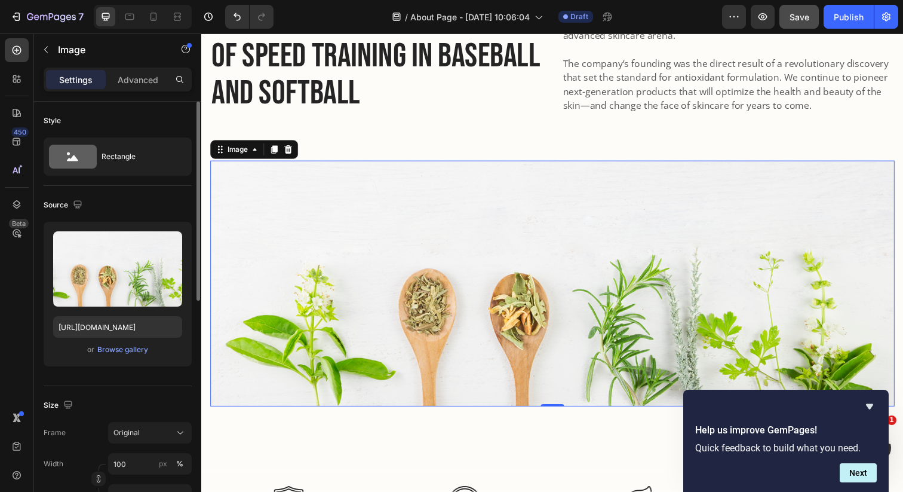
click at [114, 356] on div "or Browse gallery" at bounding box center [117, 349] width 129 height 14
click at [114, 347] on div "Browse gallery" at bounding box center [122, 349] width 51 height 11
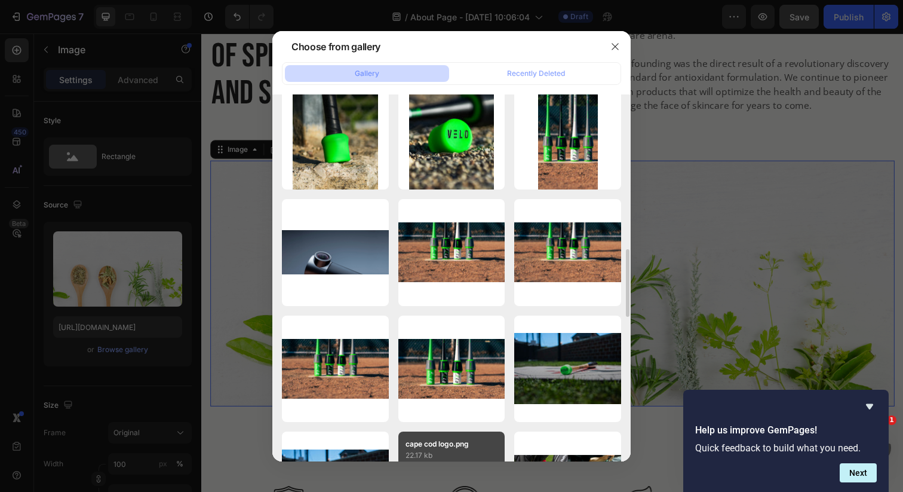
scroll to position [834, 0]
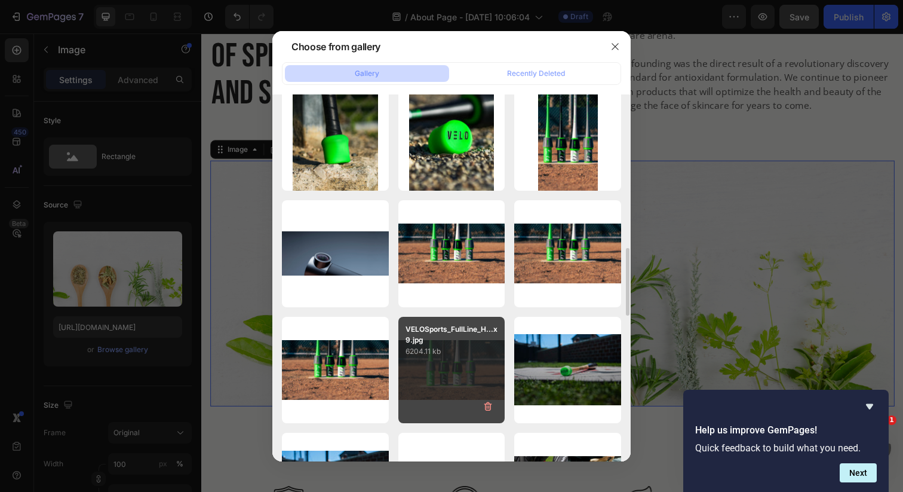
click at [449, 373] on div "VELOSports_FullLine_H...x9.jpg 6204.11 kb" at bounding box center [452, 370] width 107 height 107
type input "[URL][DOMAIN_NAME]"
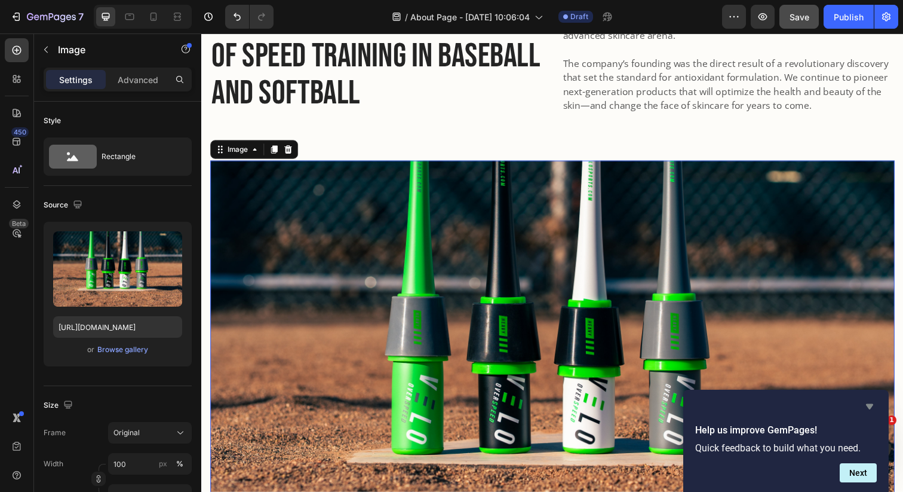
click at [875, 411] on icon "Hide survey" at bounding box center [870, 406] width 14 height 14
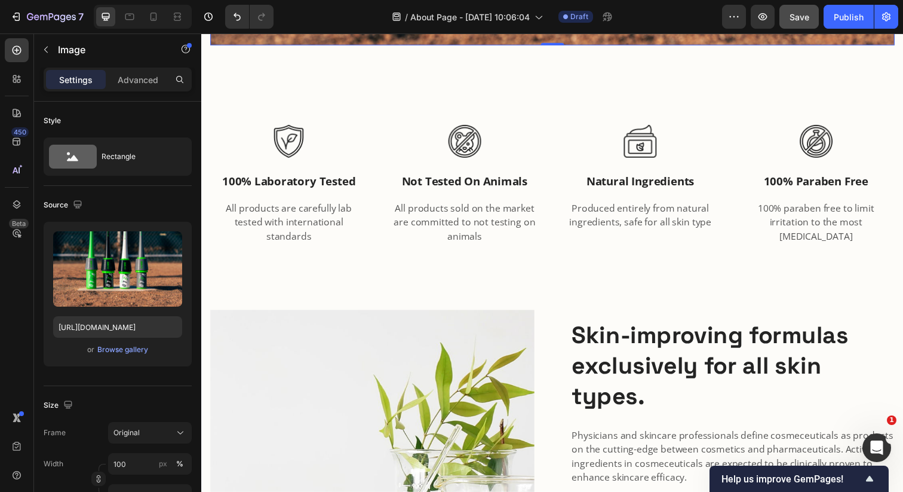
scroll to position [978, 0]
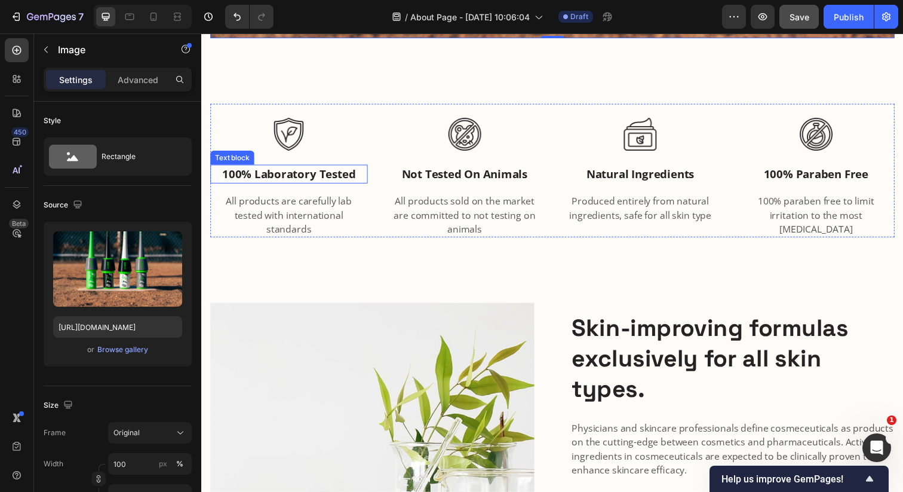
click at [289, 174] on p "100% laboratory tested" at bounding box center [291, 177] width 158 height 17
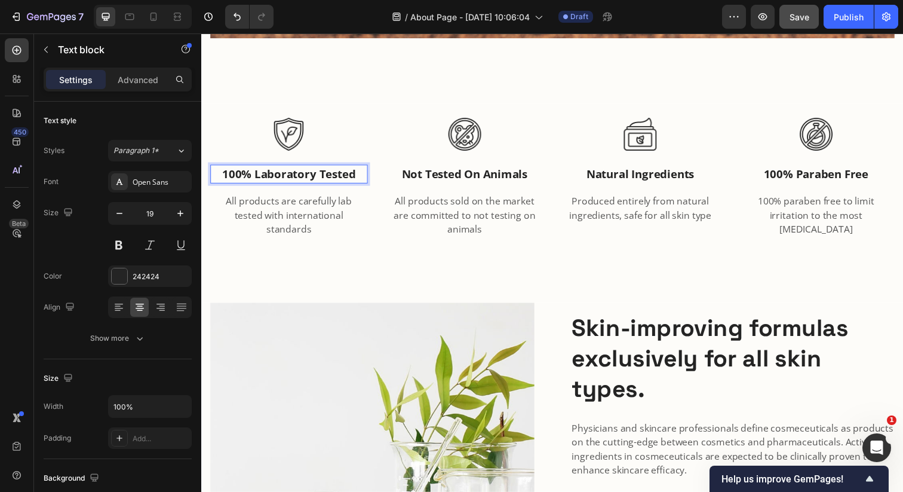
click at [257, 175] on p "100% laboratory tested" at bounding box center [291, 177] width 158 height 17
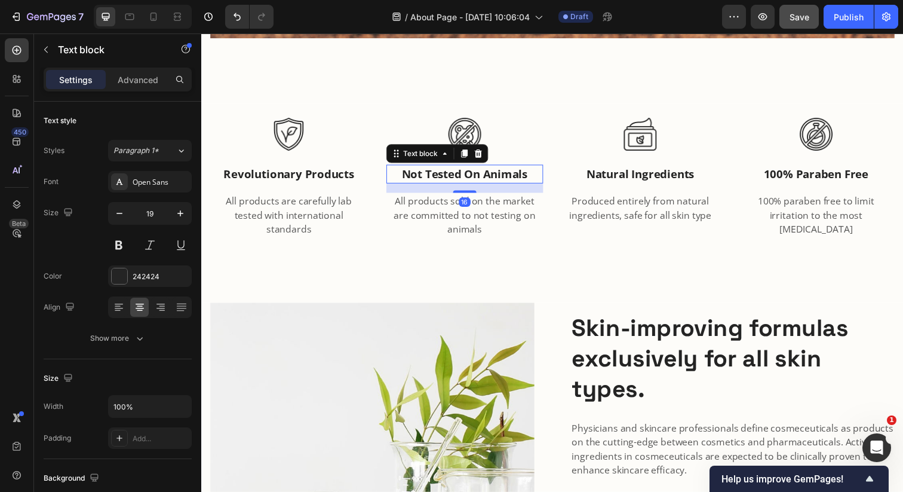
click at [442, 169] on p "not tested on animals" at bounding box center [470, 177] width 158 height 17
click at [436, 181] on p "not tested on animals" at bounding box center [470, 177] width 158 height 17
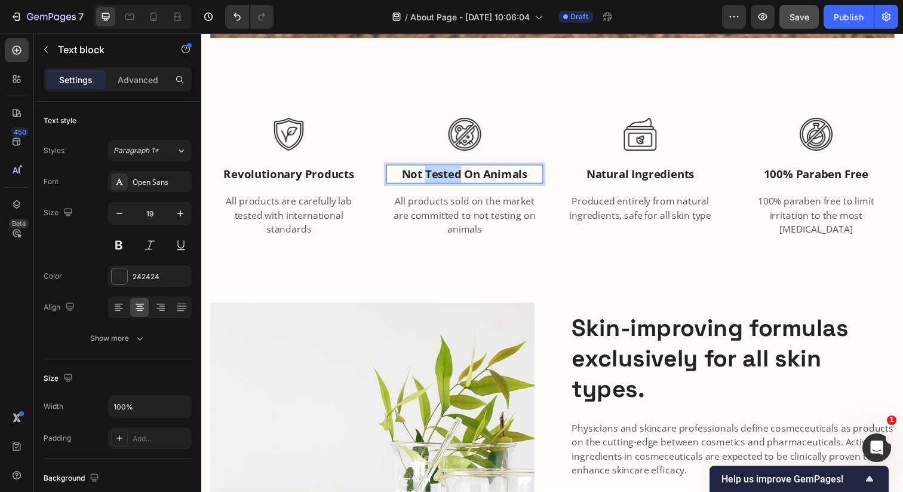
click at [436, 181] on p "not tested on animals" at bounding box center [470, 177] width 158 height 17
click at [361, 217] on p "All products are carefully lab tested with international standards" at bounding box center [291, 218] width 158 height 43
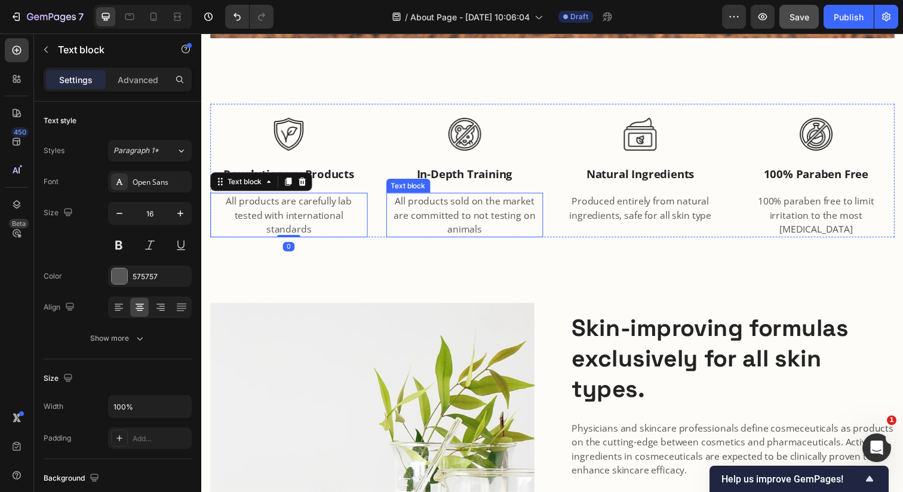
click at [432, 218] on p "All products sold on the market are committed to not testing on animals" at bounding box center [470, 218] width 158 height 43
click at [503, 225] on p "All products sold on the market are committed to not testing on animals" at bounding box center [470, 218] width 158 height 43
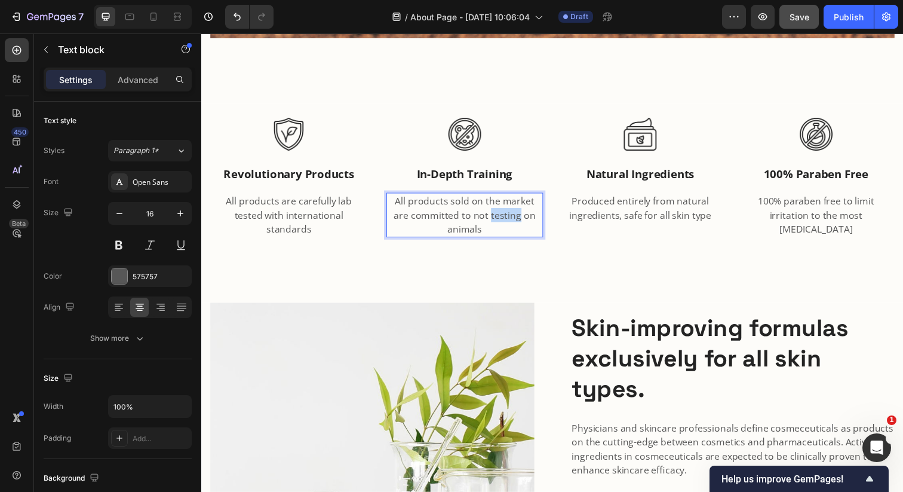
click at [503, 225] on p "All products sold on the market are committed to not testing on animals" at bounding box center [470, 218] width 158 height 43
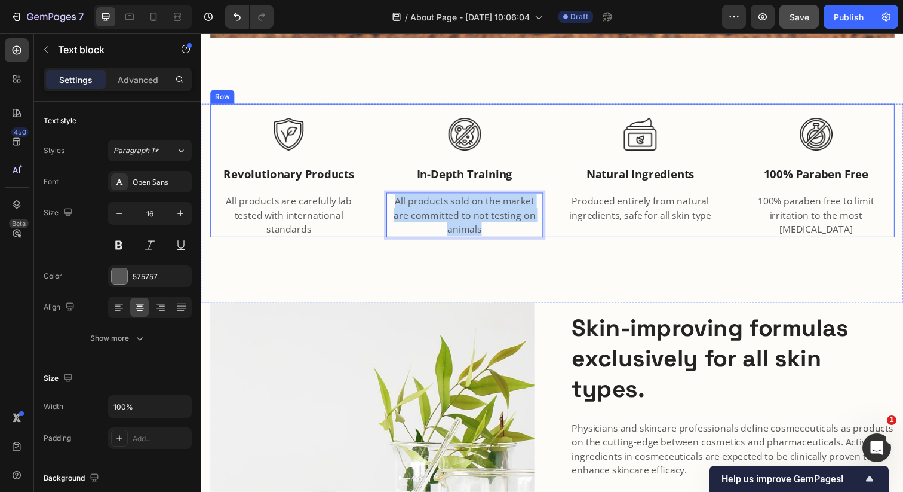
drag, startPoint x: 498, startPoint y: 237, endPoint x: 384, endPoint y: 203, distance: 119.3
click at [384, 203] on div "Image Revolutionary products Text block All products are carefully lab tested w…" at bounding box center [559, 173] width 699 height 137
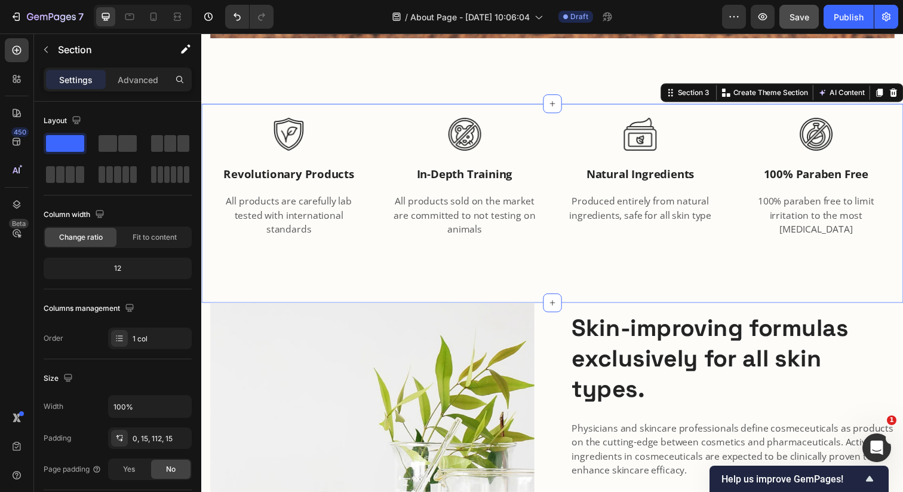
click at [675, 267] on div "Image Revolutionary products Text block All products are carefully lab tested w…" at bounding box center [559, 207] width 717 height 204
click at [686, 183] on p "natural ingredients" at bounding box center [650, 177] width 158 height 17
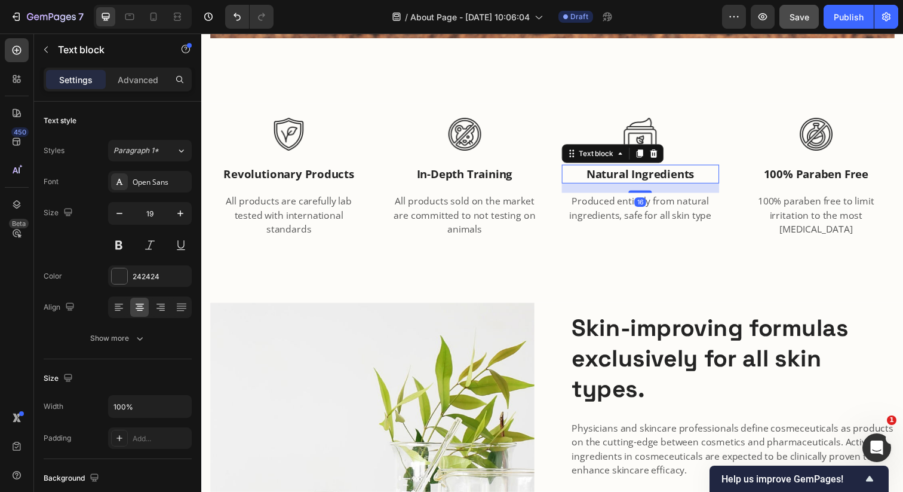
click at [686, 182] on p "natural ingredients" at bounding box center [650, 177] width 158 height 17
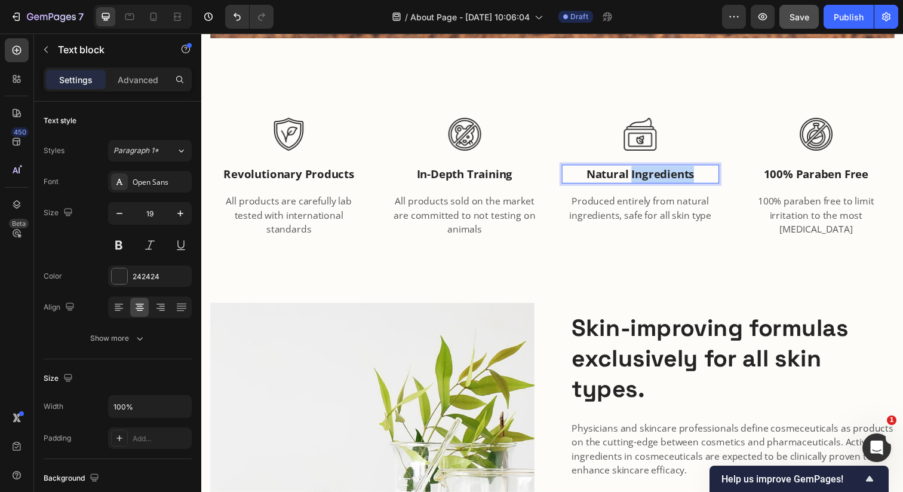
click at [686, 182] on p "natural ingredients" at bounding box center [650, 177] width 158 height 17
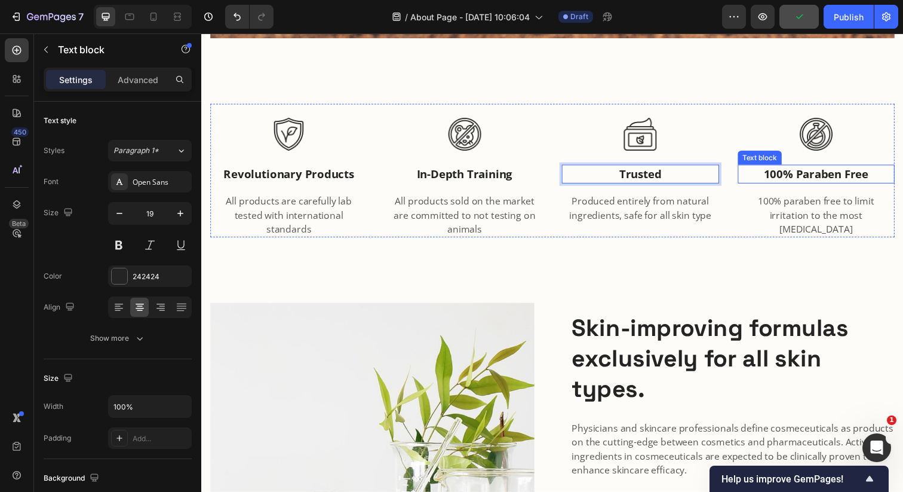
click at [854, 176] on p "100% paraben free" at bounding box center [830, 177] width 158 height 17
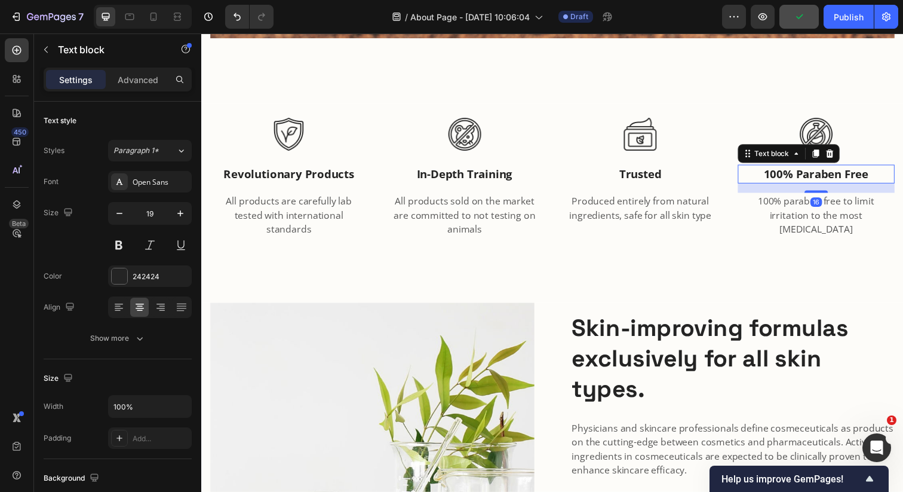
click at [854, 176] on p "100% paraben free" at bounding box center [830, 177] width 158 height 17
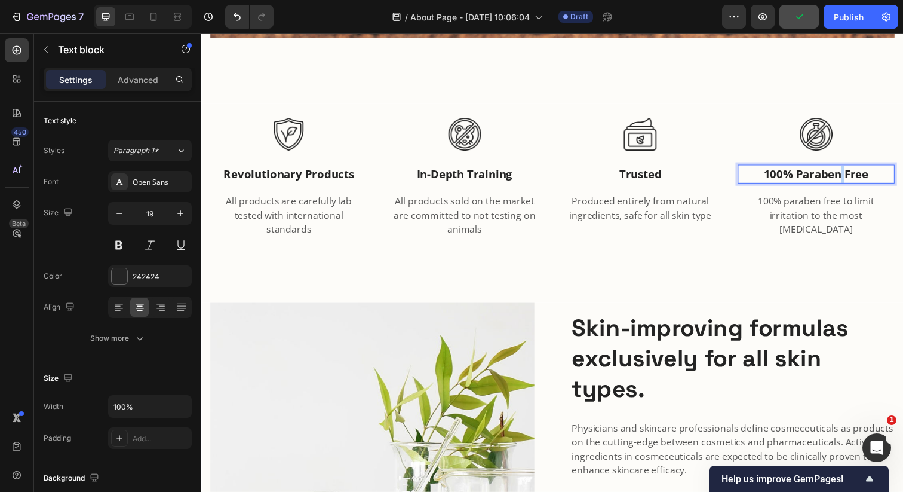
click at [854, 176] on p "100% paraben free" at bounding box center [830, 177] width 158 height 17
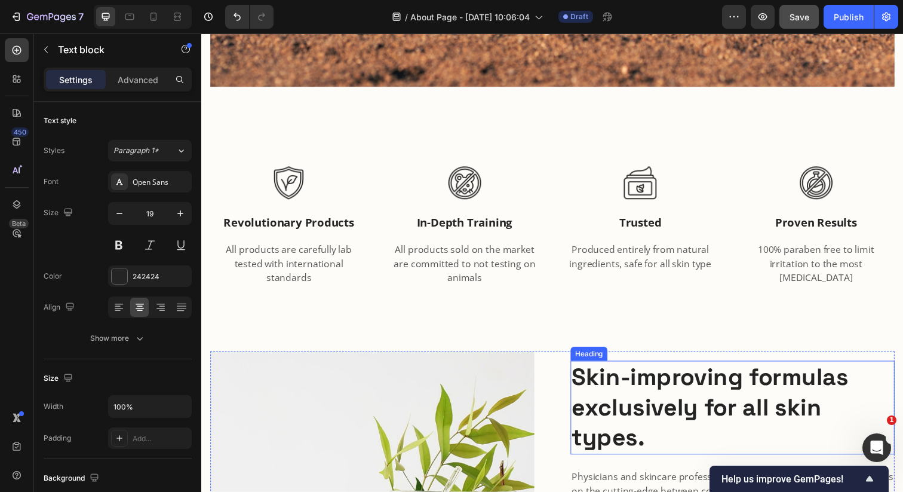
scroll to position [957, 0]
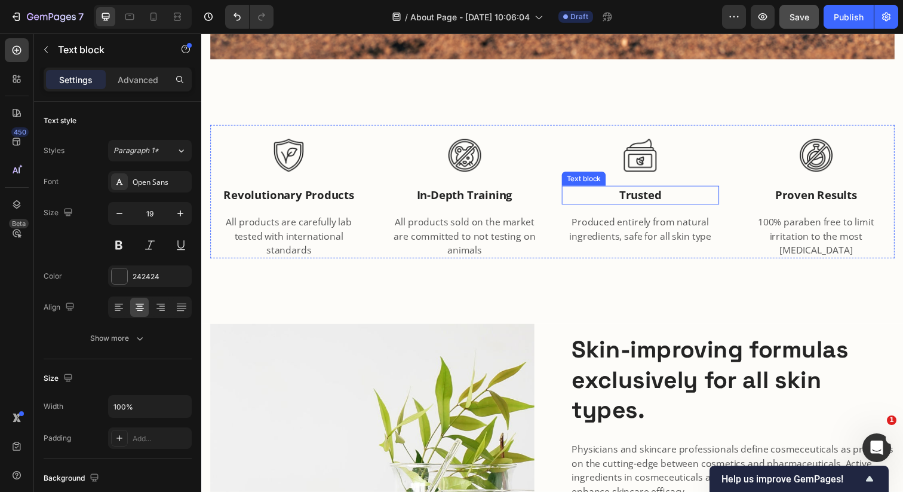
click at [648, 186] on div "Image trusted Text block Produced entirely from natural ingredients, safe for a…" at bounding box center [649, 195] width 161 height 137
click at [645, 204] on p "trusted" at bounding box center [650, 198] width 158 height 17
click at [627, 203] on p "trusted" at bounding box center [650, 198] width 158 height 17
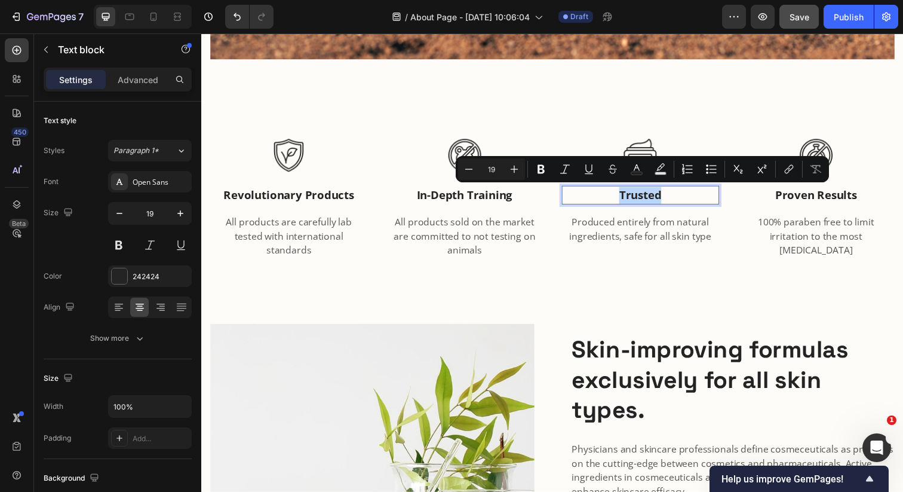
click at [627, 198] on p "trusted" at bounding box center [650, 198] width 158 height 17
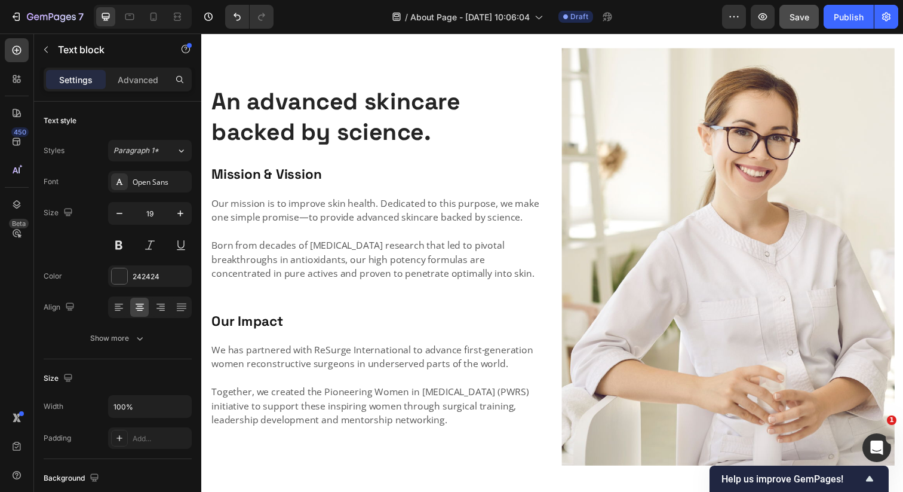
scroll to position [1702, 0]
click at [658, 275] on img at bounding box center [739, 262] width 340 height 426
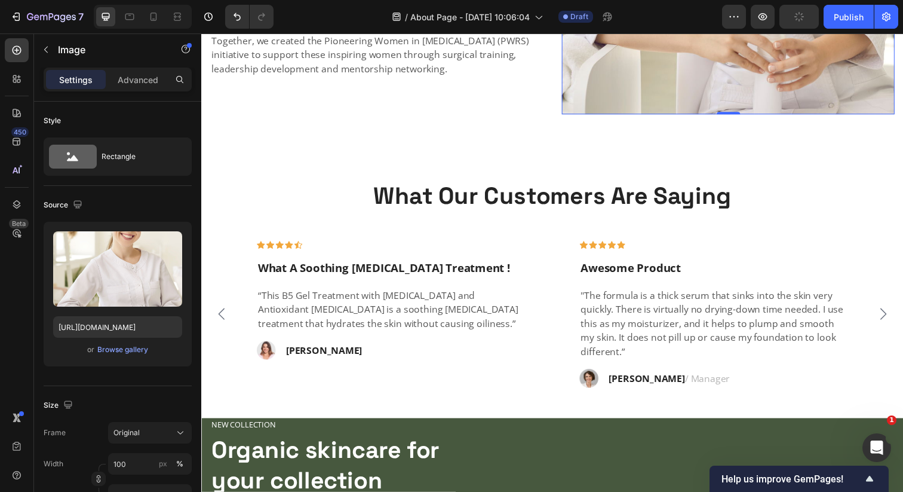
scroll to position [2053, 0]
